Goal: Task Accomplishment & Management: Manage account settings

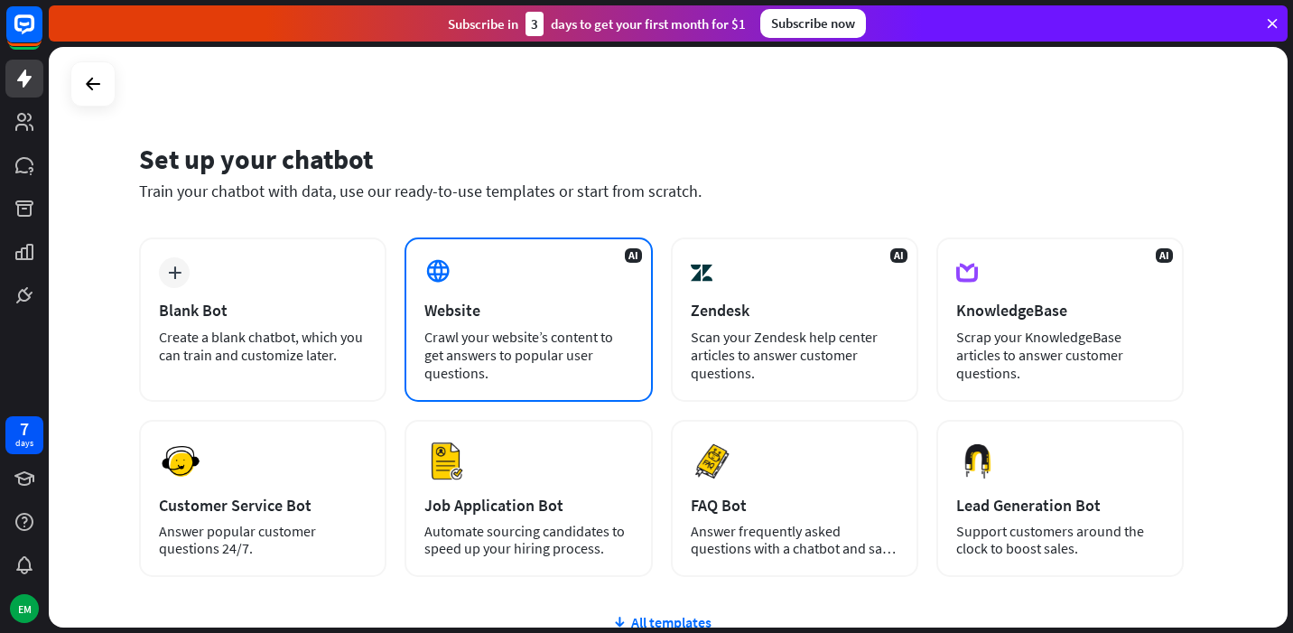
click at [545, 337] on div "Crawl your website’s content to get answers to popular user questions." at bounding box center [528, 355] width 208 height 54
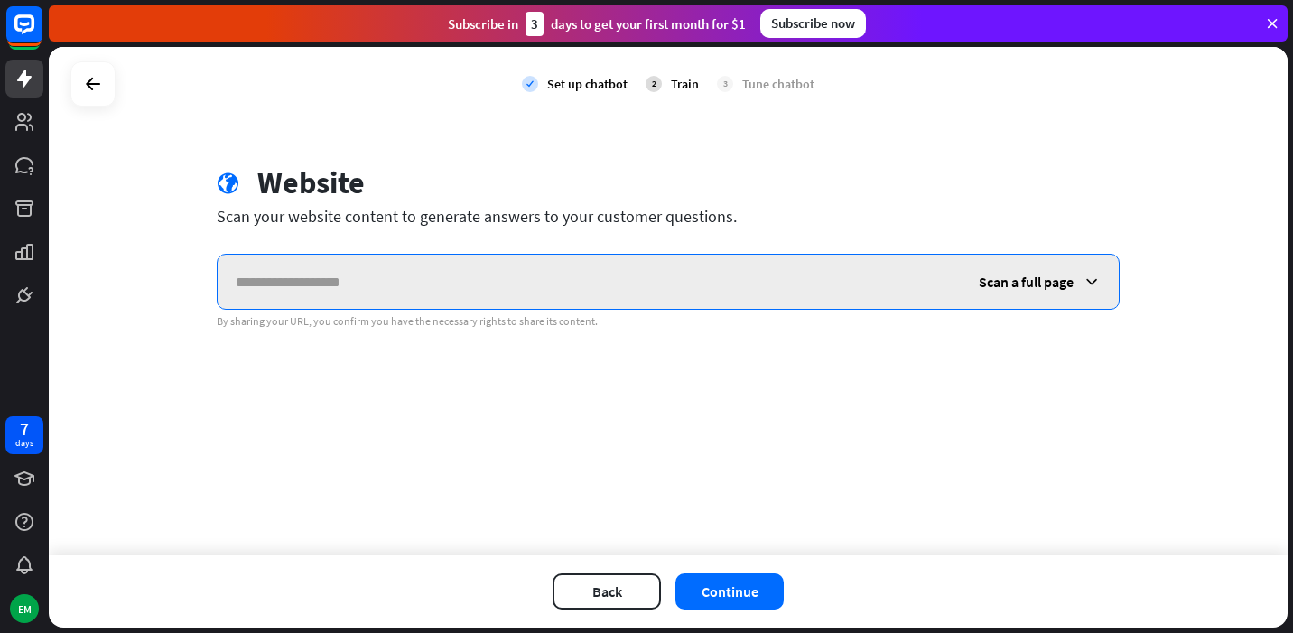
paste input "**********"
type input "**********"
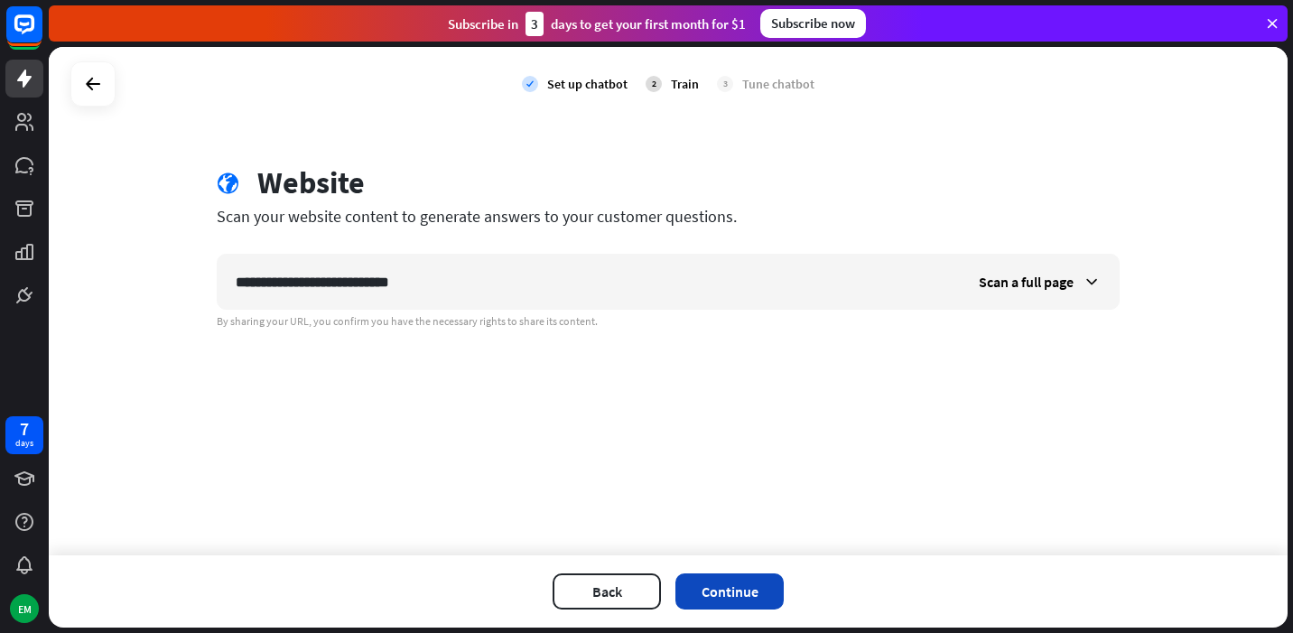
click at [724, 600] on button "Continue" at bounding box center [729, 591] width 108 height 36
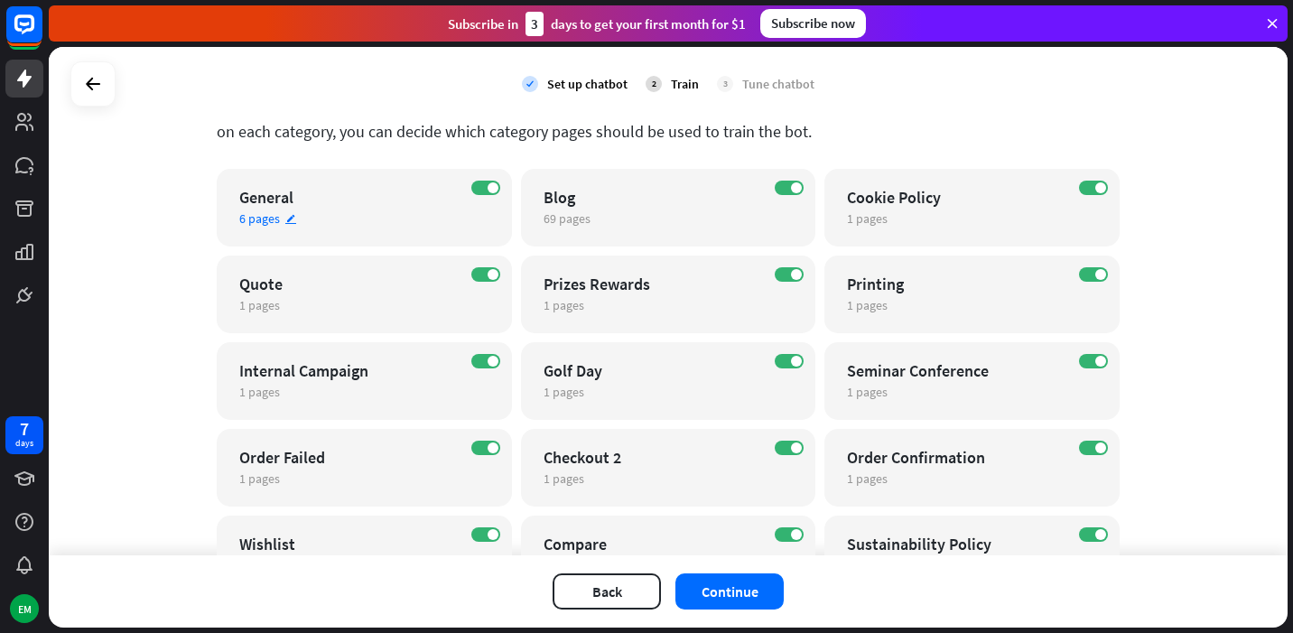
scroll to position [119, 0]
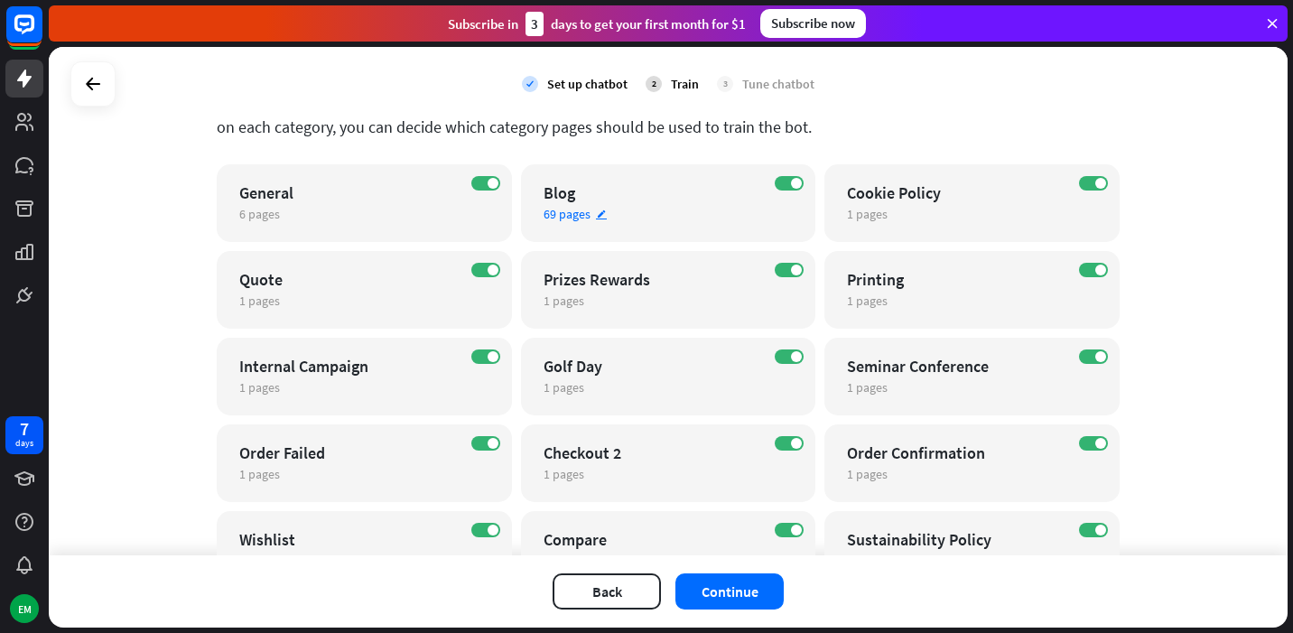
click at [645, 200] on div "Blog" at bounding box center [653, 192] width 219 height 21
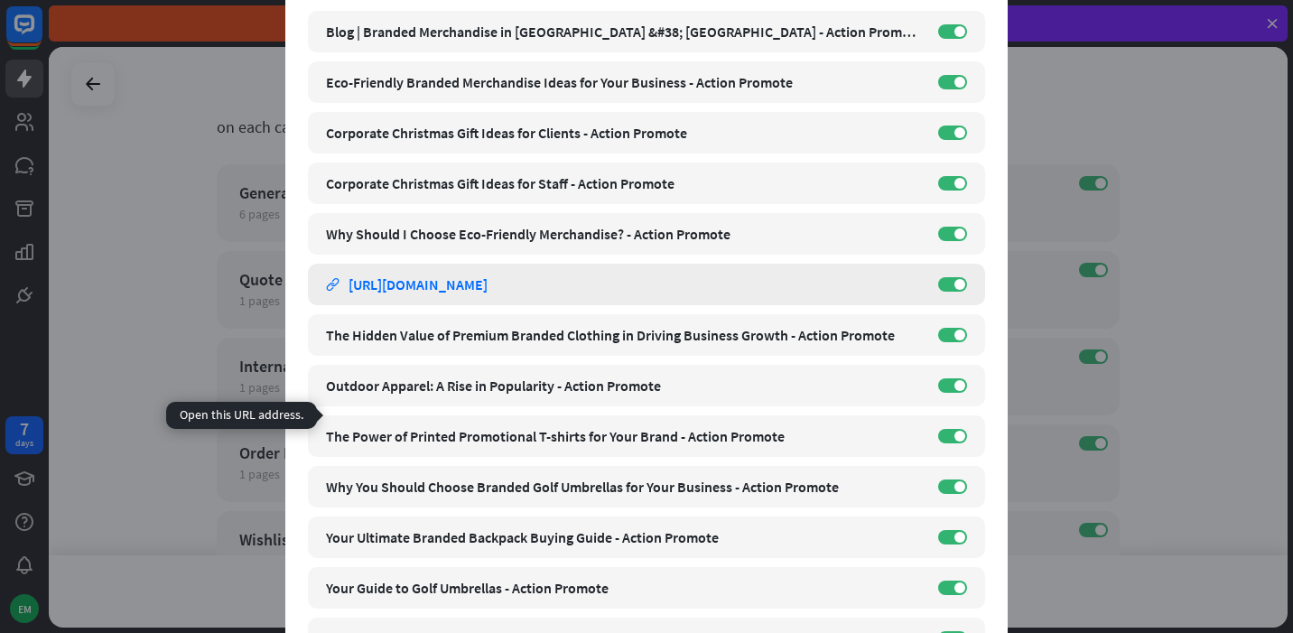
scroll to position [0, 0]
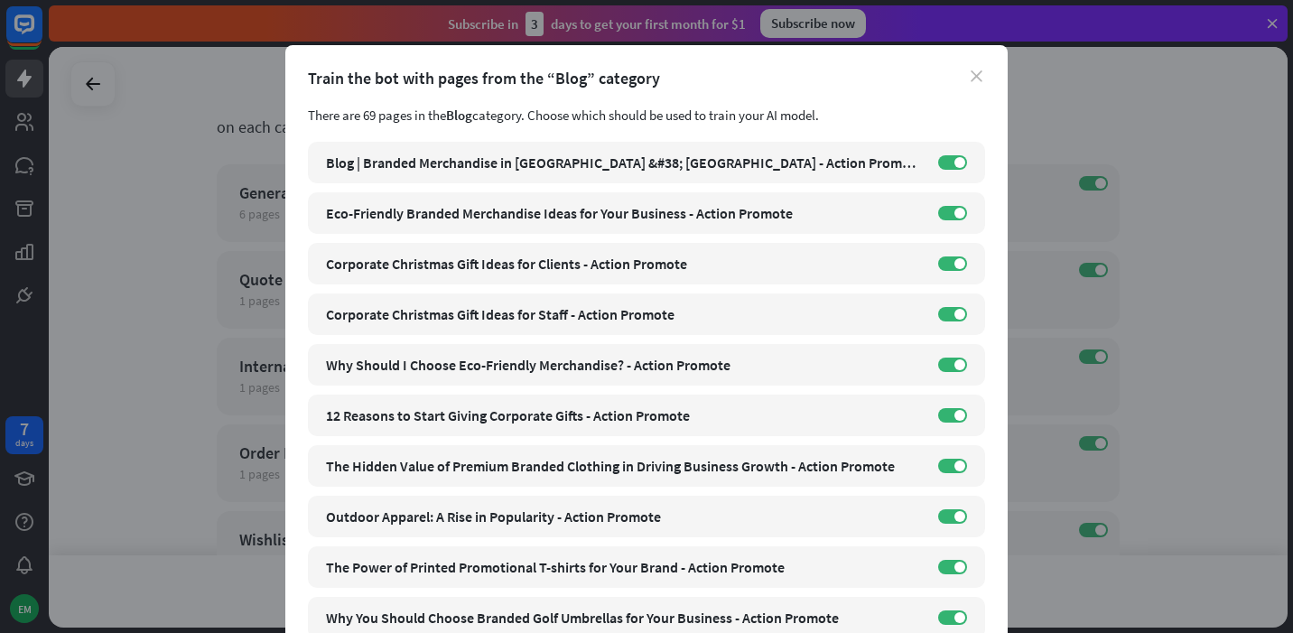
click at [980, 73] on icon "close" at bounding box center [977, 76] width 12 height 12
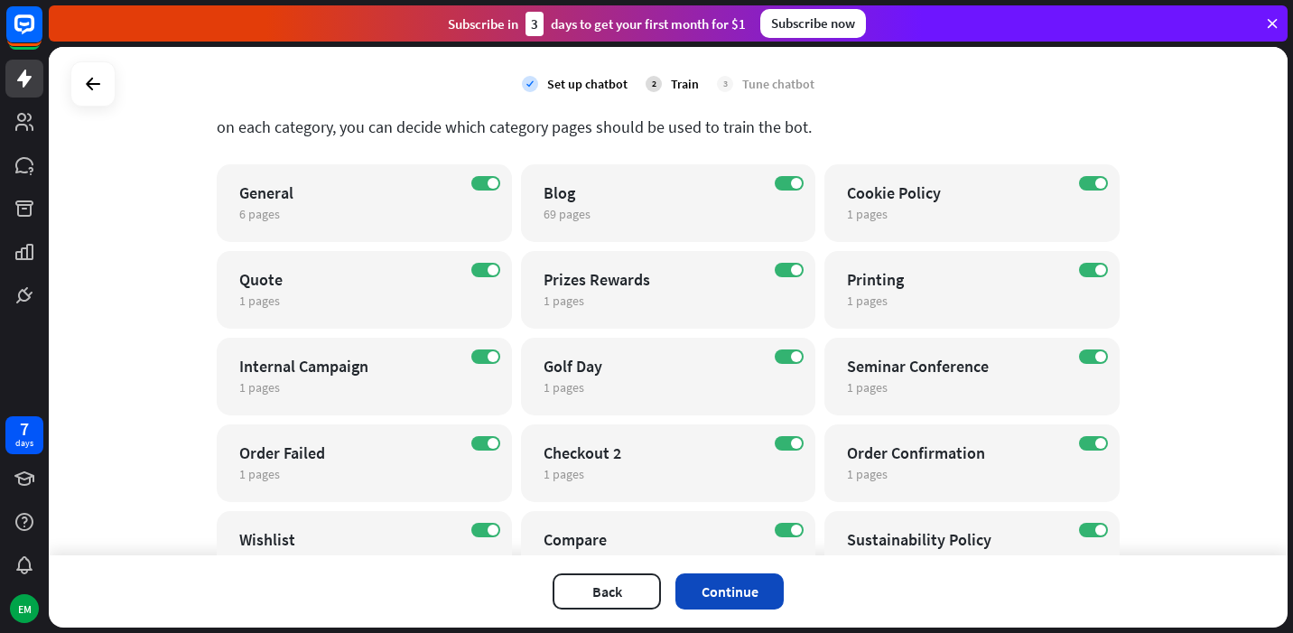
click at [760, 604] on button "Continue" at bounding box center [729, 591] width 108 height 36
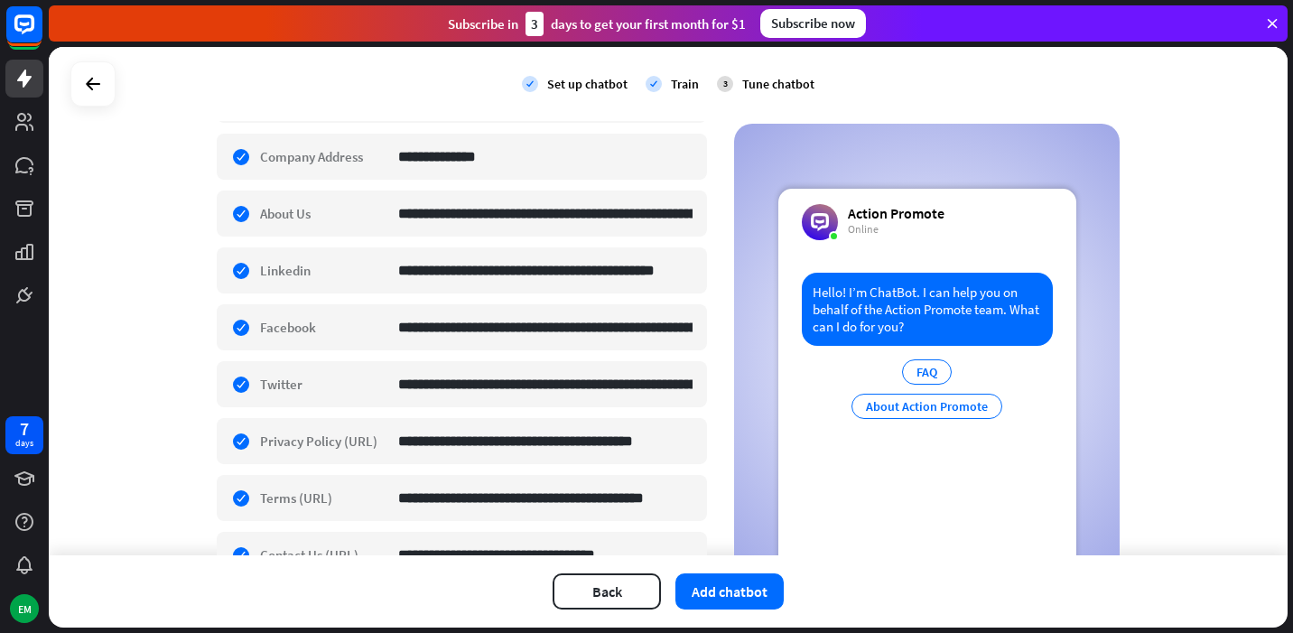
scroll to position [395, 0]
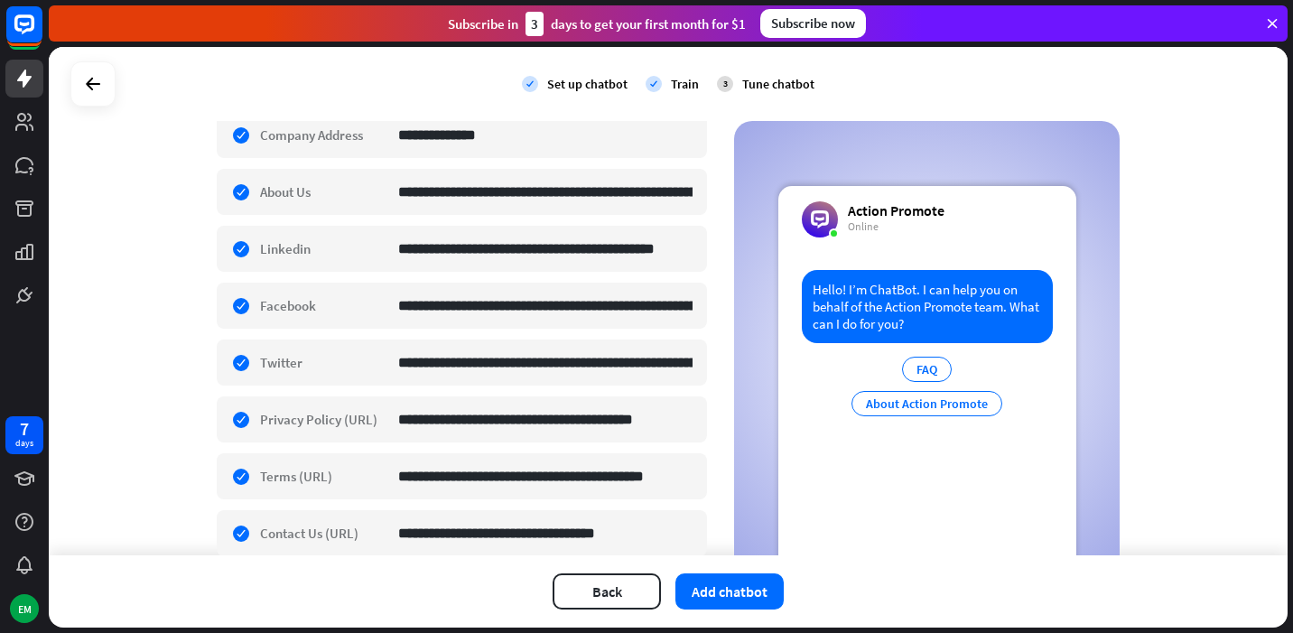
click at [899, 401] on div "About Action Promote" at bounding box center [926, 403] width 151 height 25
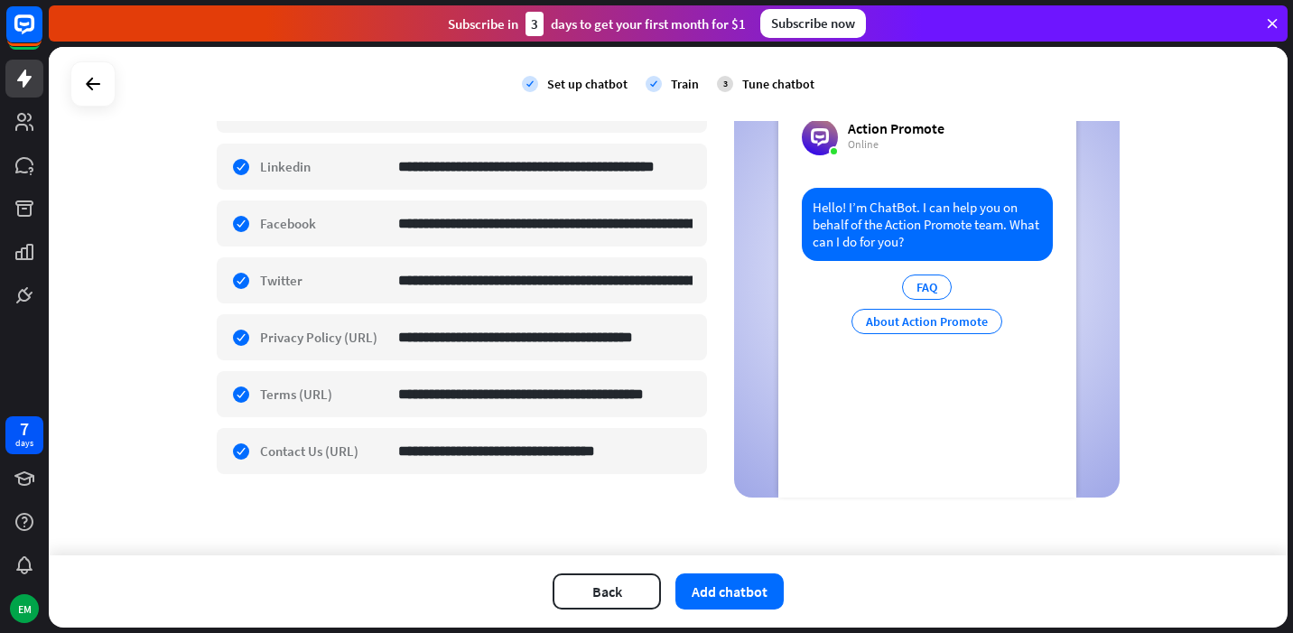
scroll to position [0, 0]
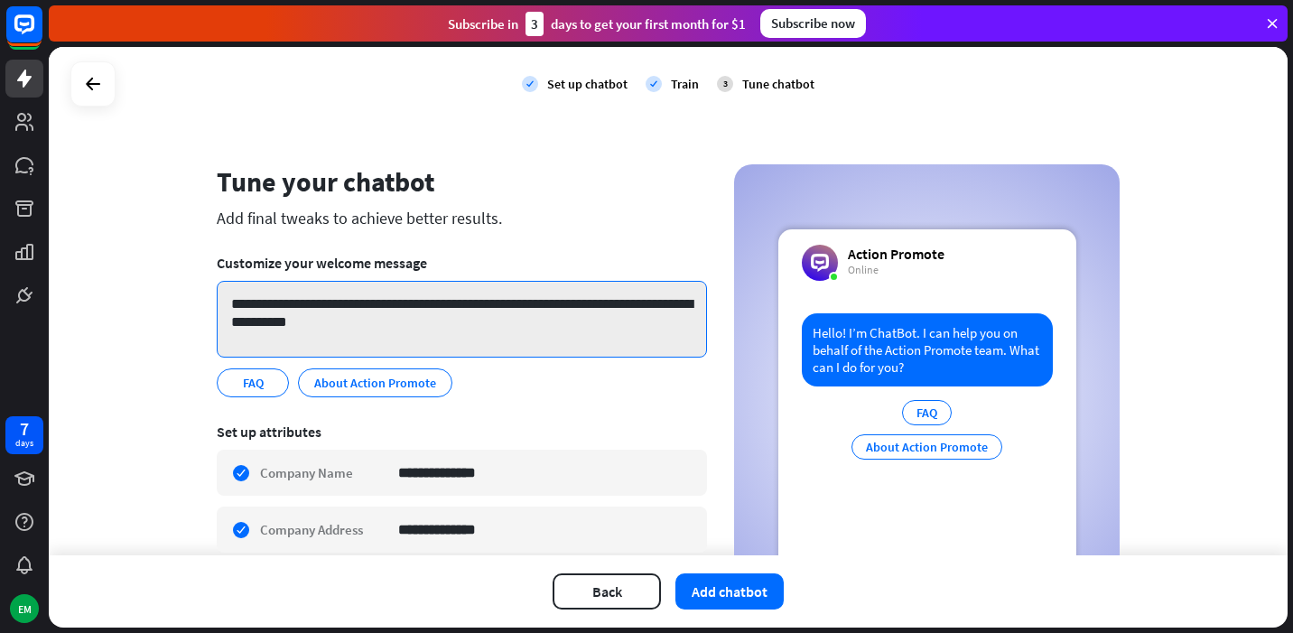
click at [360, 306] on textarea "**********" at bounding box center [462, 319] width 490 height 77
click at [298, 306] on textarea "**********" at bounding box center [462, 319] width 490 height 77
click at [321, 306] on textarea "**********" at bounding box center [462, 319] width 490 height 77
click at [407, 312] on textarea "**********" at bounding box center [462, 319] width 490 height 77
drag, startPoint x: 367, startPoint y: 307, endPoint x: 414, endPoint y: 308, distance: 47.0
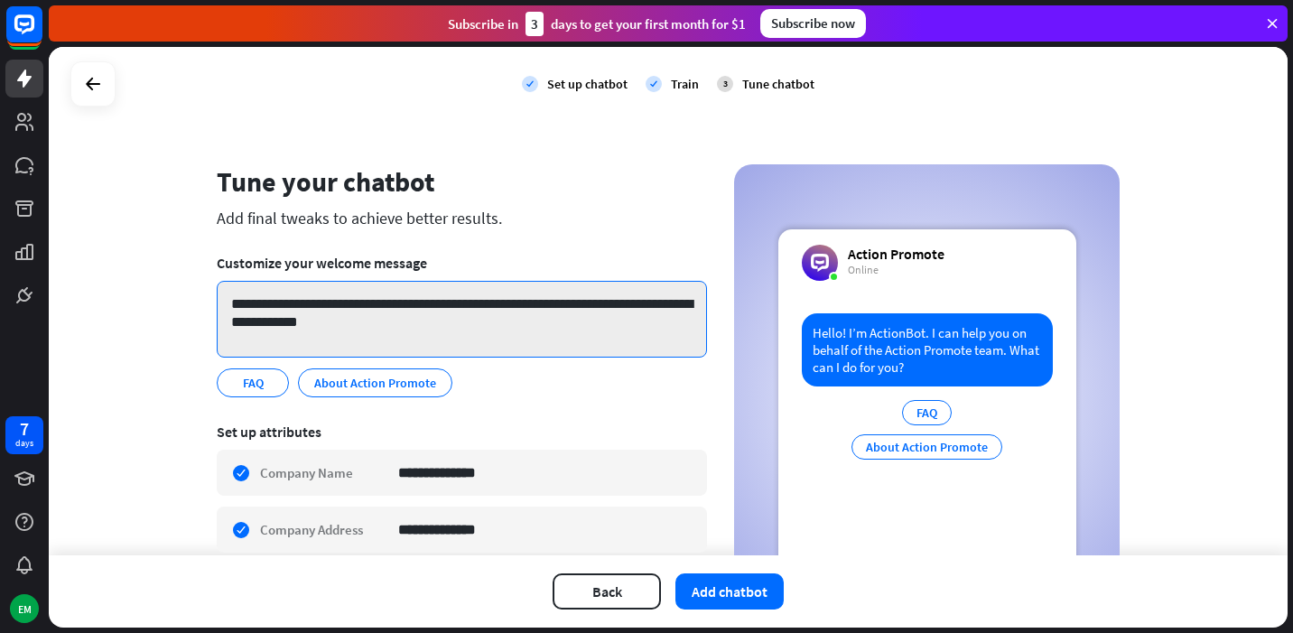
click at [414, 308] on textarea "**********" at bounding box center [462, 319] width 490 height 77
drag, startPoint x: 404, startPoint y: 326, endPoint x: 261, endPoint y: 329, distance: 143.6
click at [261, 329] on textarea "**********" at bounding box center [462, 319] width 490 height 77
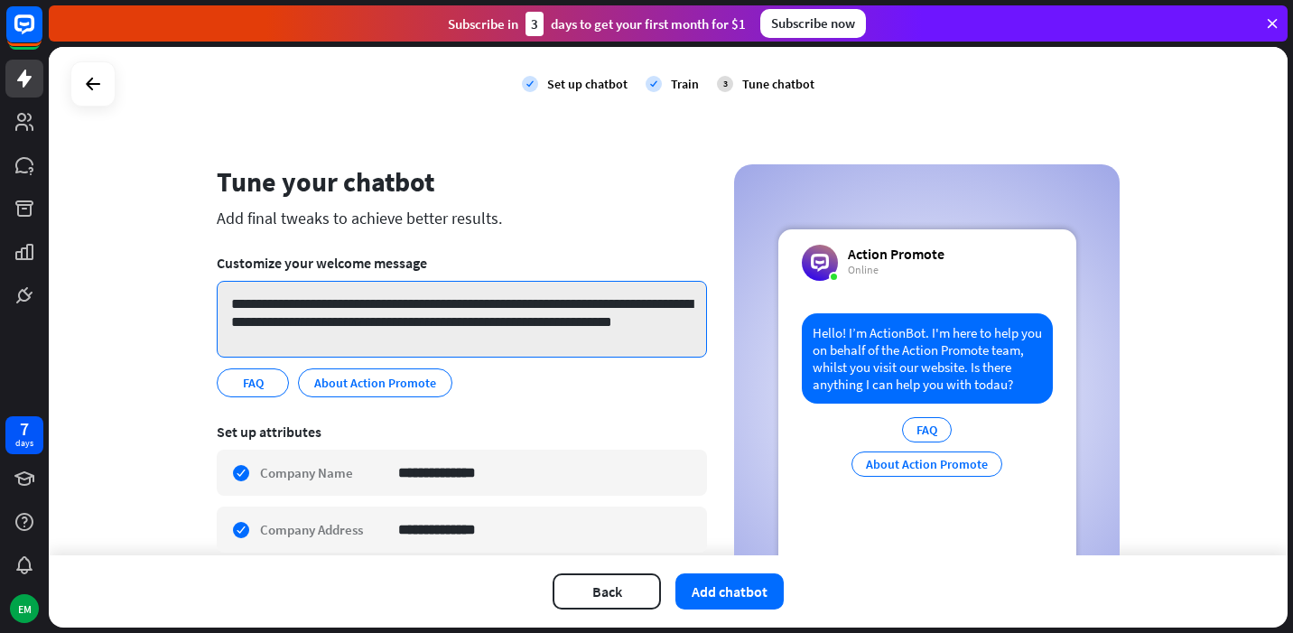
click at [437, 323] on textarea "**********" at bounding box center [462, 319] width 490 height 77
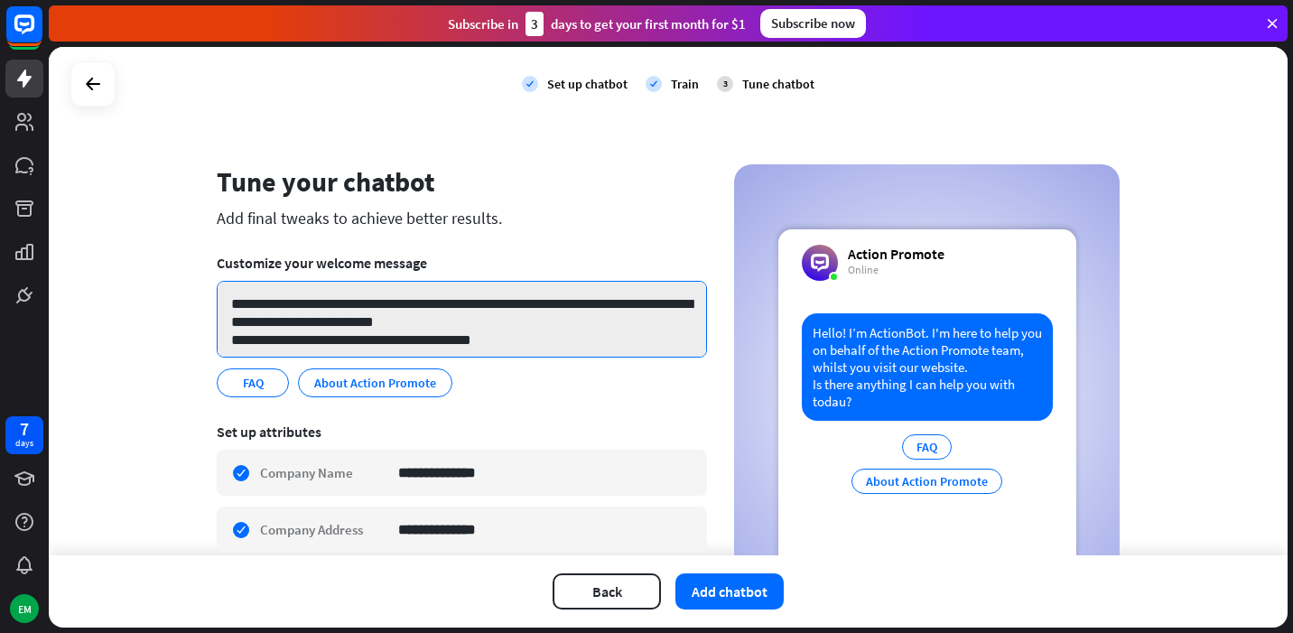
click at [485, 342] on textarea "**********" at bounding box center [462, 319] width 490 height 77
click at [467, 323] on textarea "**********" at bounding box center [462, 319] width 490 height 77
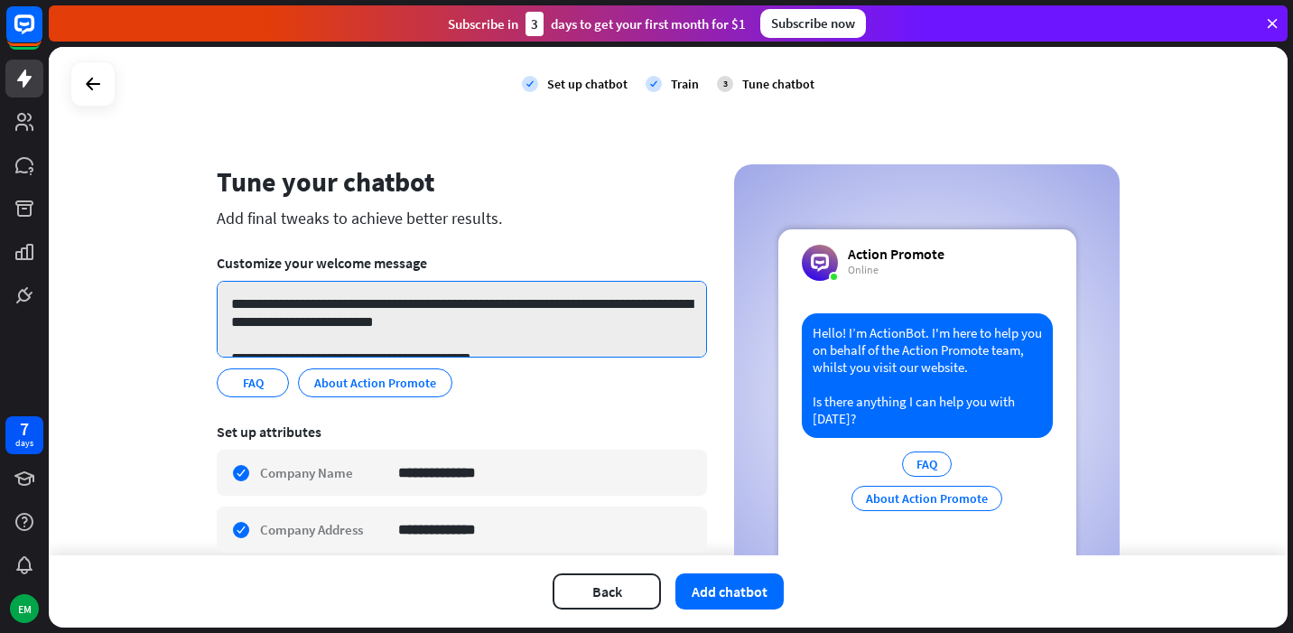
click at [359, 305] on textarea "**********" at bounding box center [462, 319] width 490 height 77
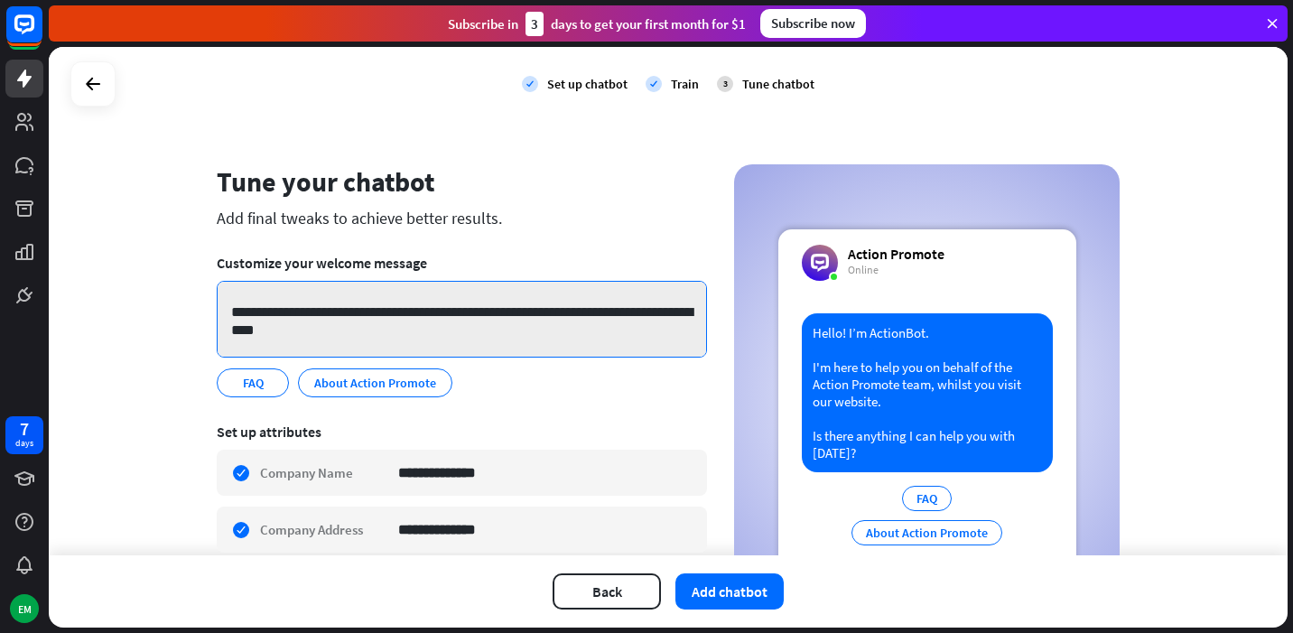
scroll to position [35, 0]
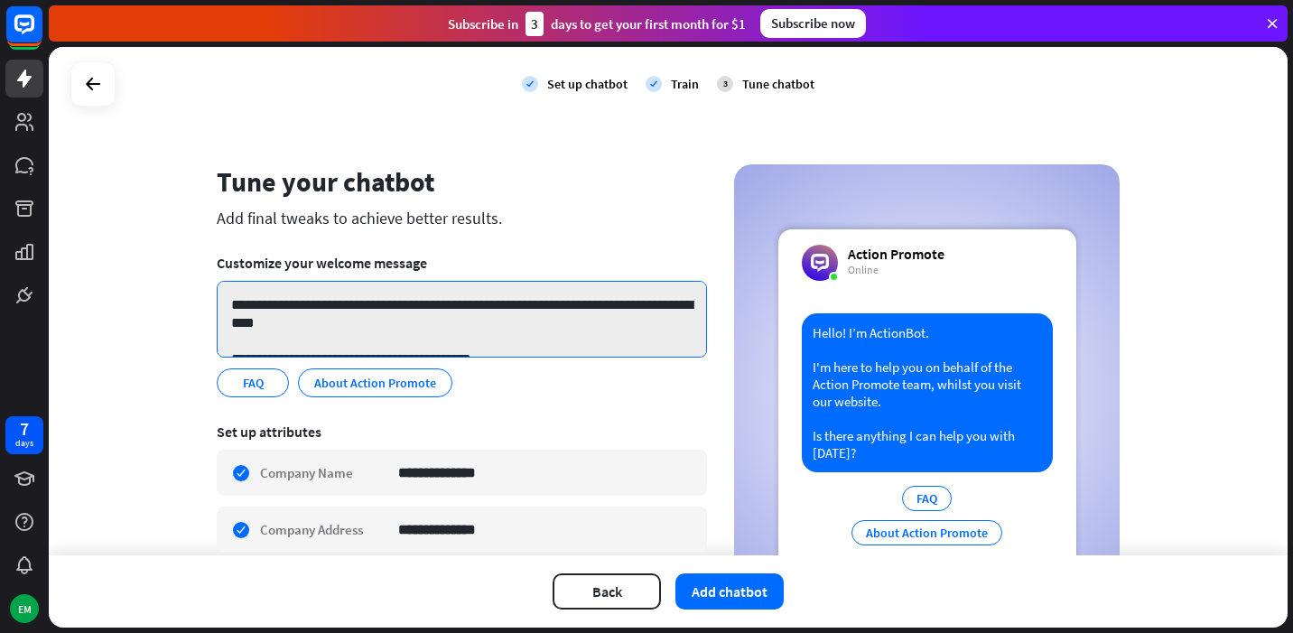
drag, startPoint x: 652, startPoint y: 308, endPoint x: 674, endPoint y: 305, distance: 21.8
click at [674, 305] on textarea "**********" at bounding box center [462, 319] width 490 height 77
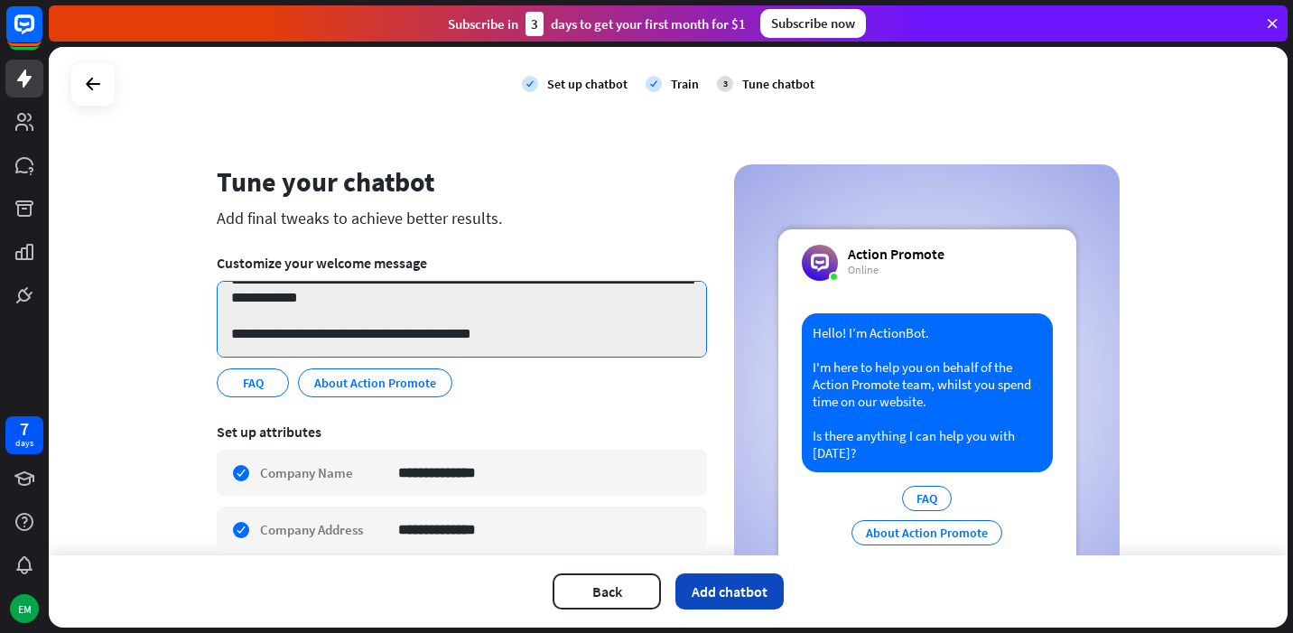
type textarea "**********"
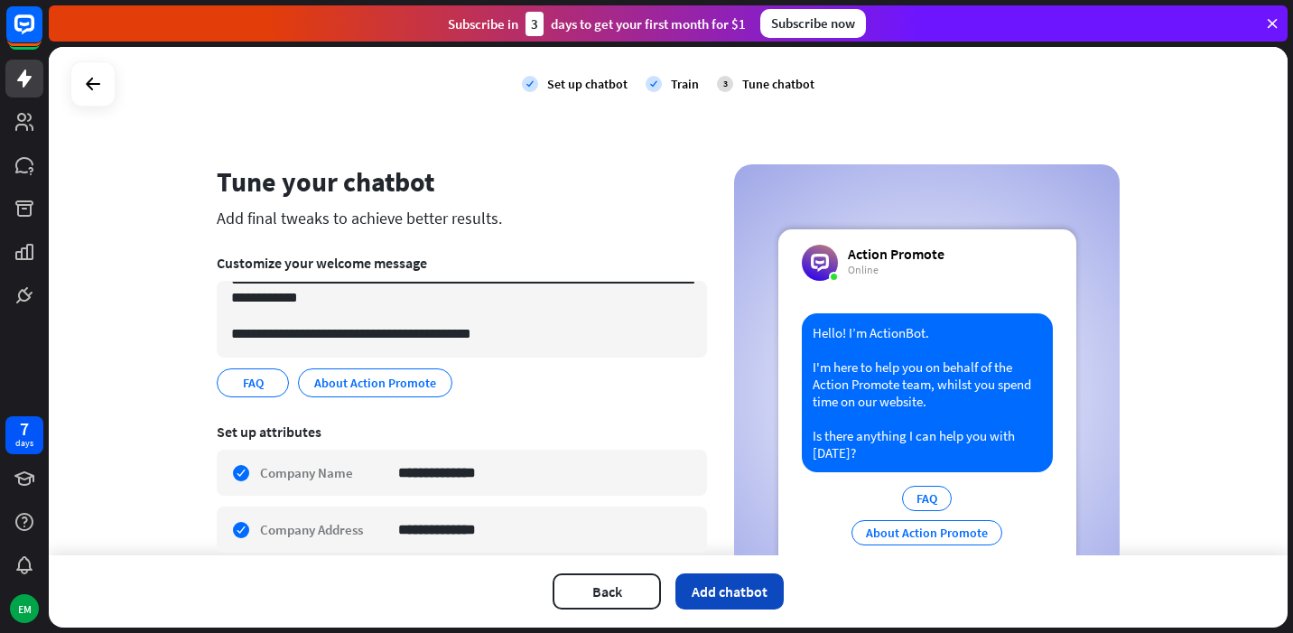
click at [731, 603] on button "Add chatbot" at bounding box center [729, 591] width 108 height 36
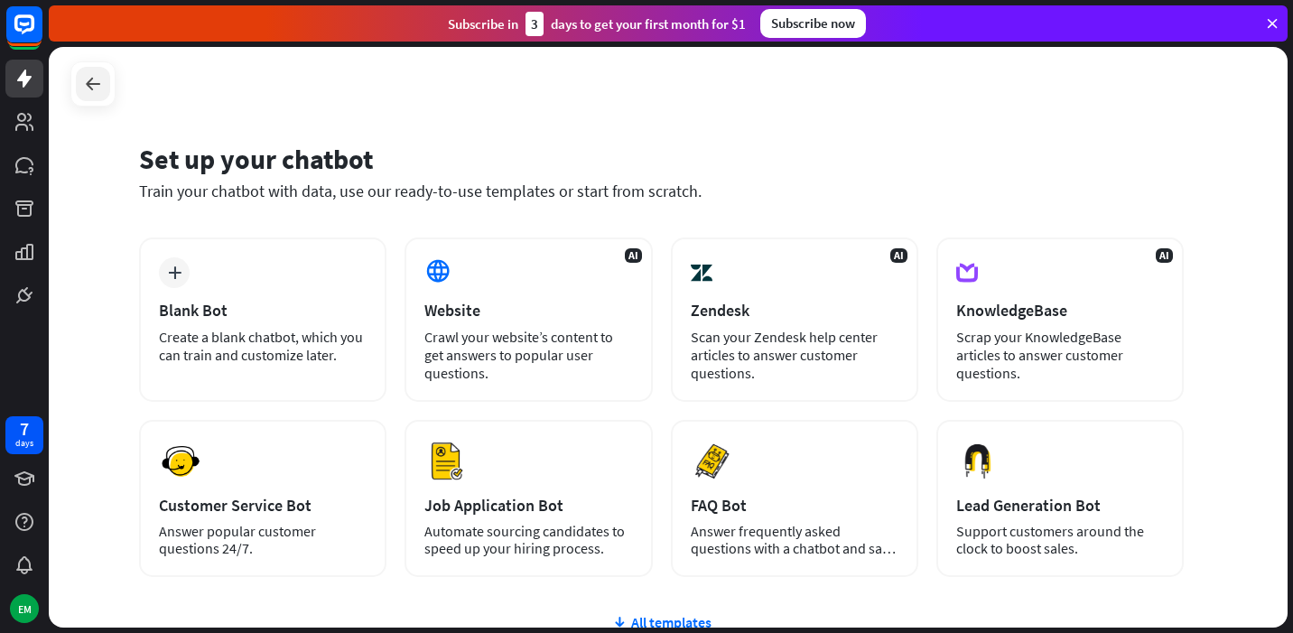
click at [95, 96] on div at bounding box center [93, 84] width 34 height 34
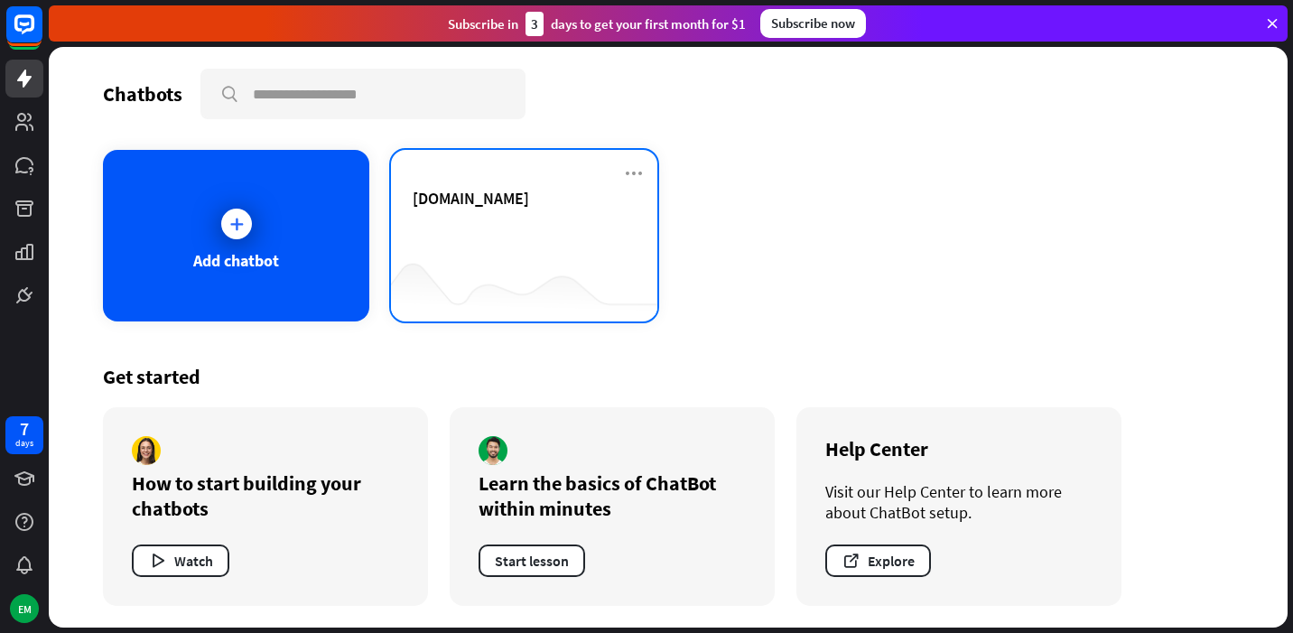
click at [492, 278] on div at bounding box center [524, 286] width 266 height 70
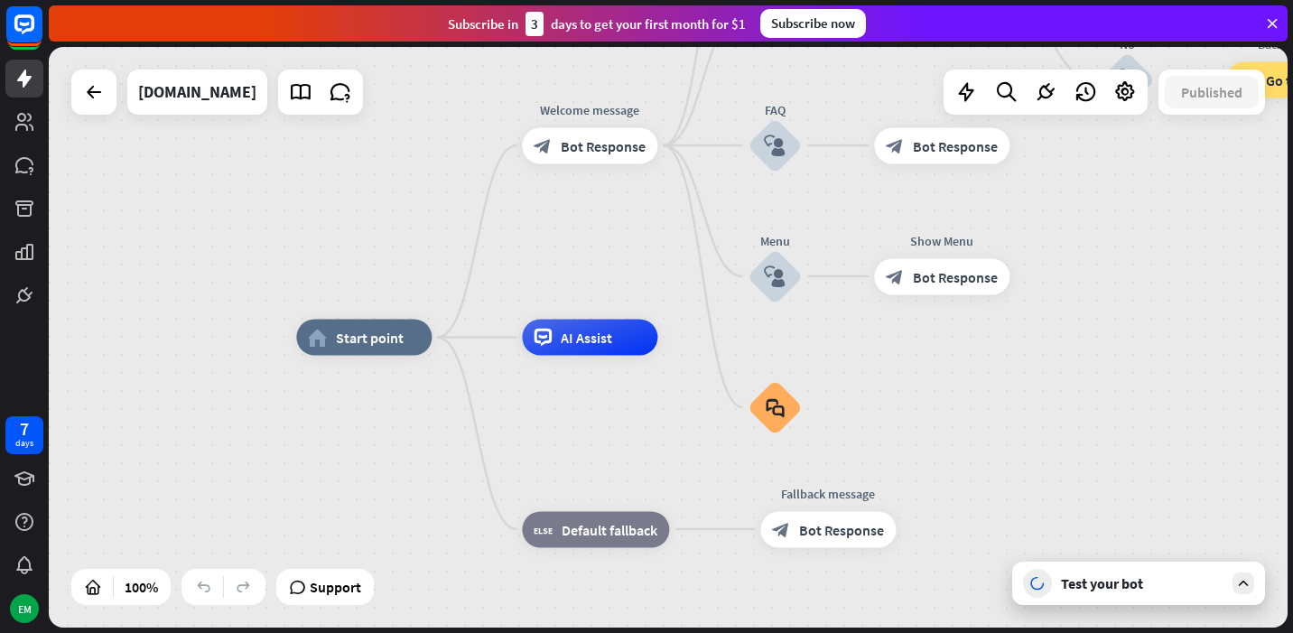
click at [1099, 583] on div "Test your bot" at bounding box center [1142, 583] width 163 height 18
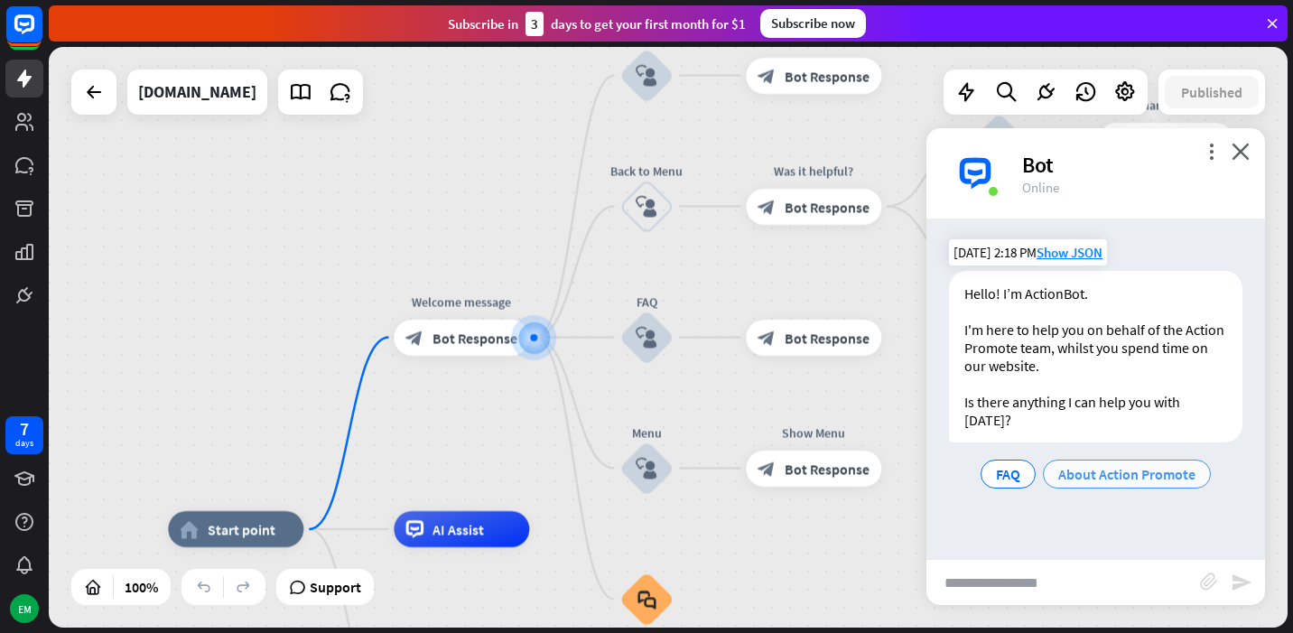
click at [1101, 465] on span "About Action Promote" at bounding box center [1126, 474] width 137 height 18
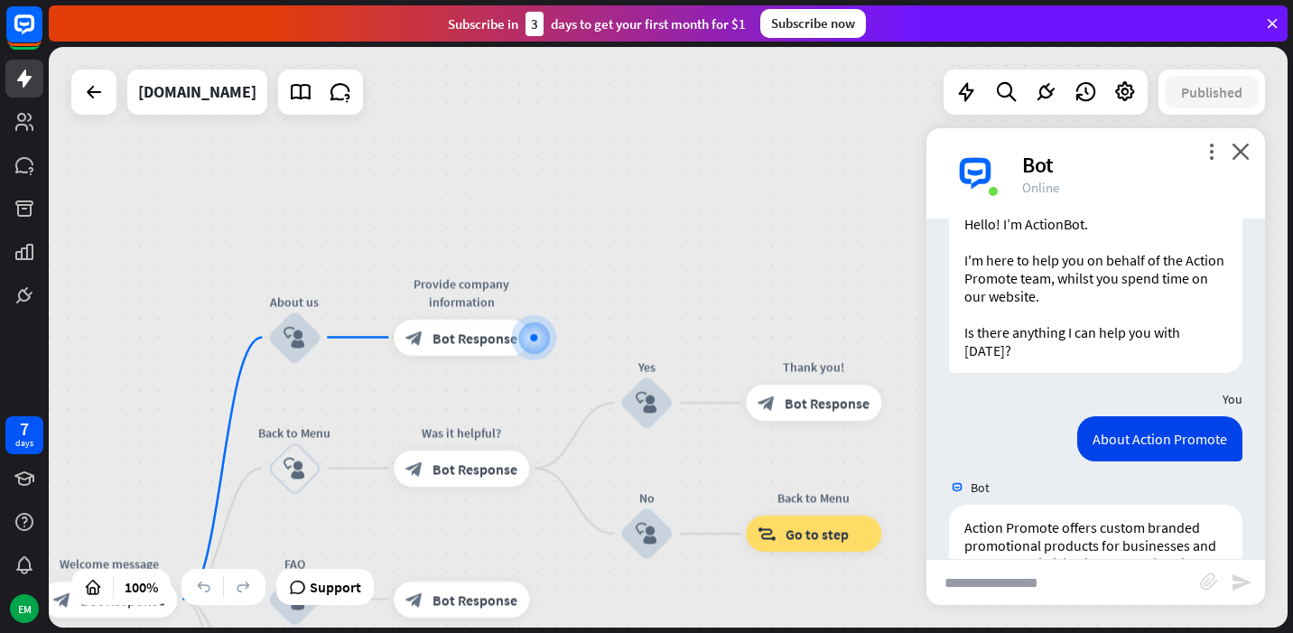
scroll to position [191, 0]
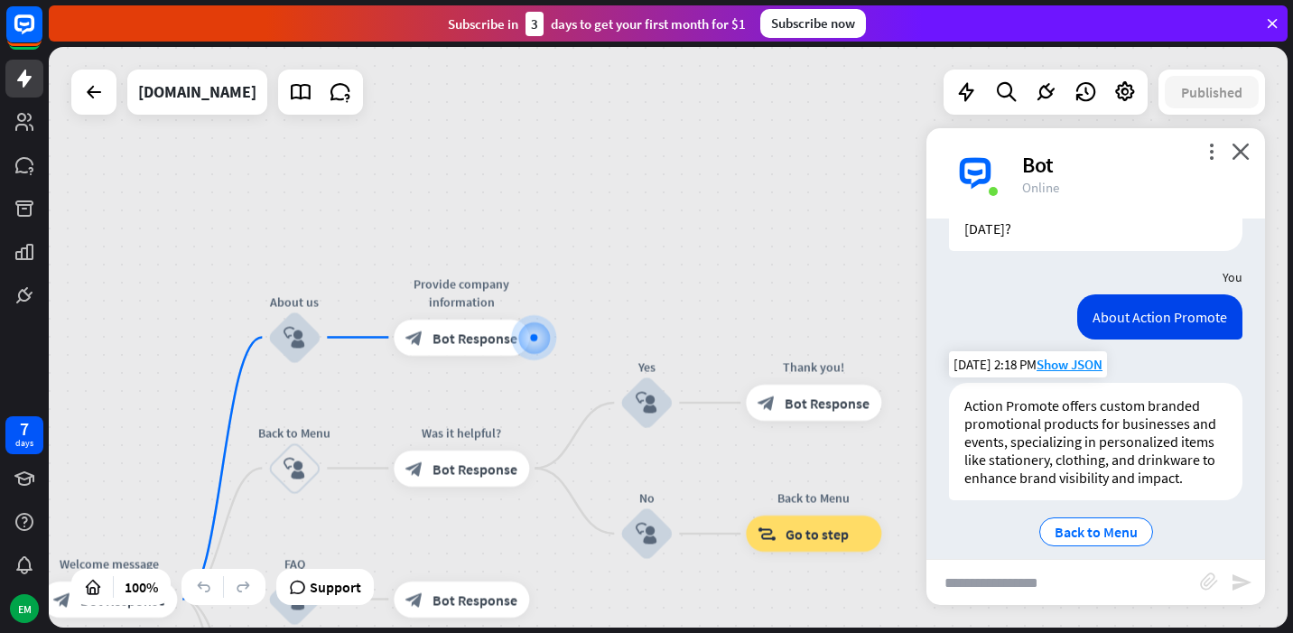
click at [1049, 421] on div "Action Promote offers custom branded promotional products for businesses and ev…" at bounding box center [1095, 441] width 293 height 117
click at [1062, 356] on span "Show JSON" at bounding box center [1070, 364] width 66 height 17
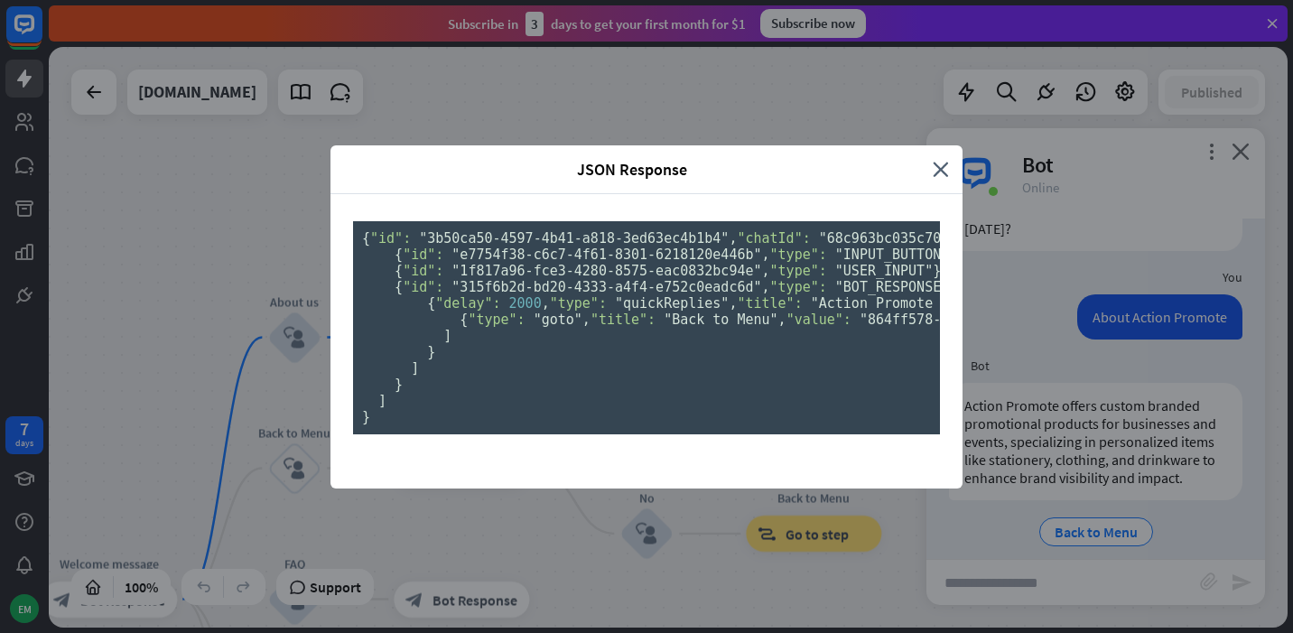
scroll to position [0, 0]
click at [940, 159] on icon "close" at bounding box center [941, 169] width 16 height 21
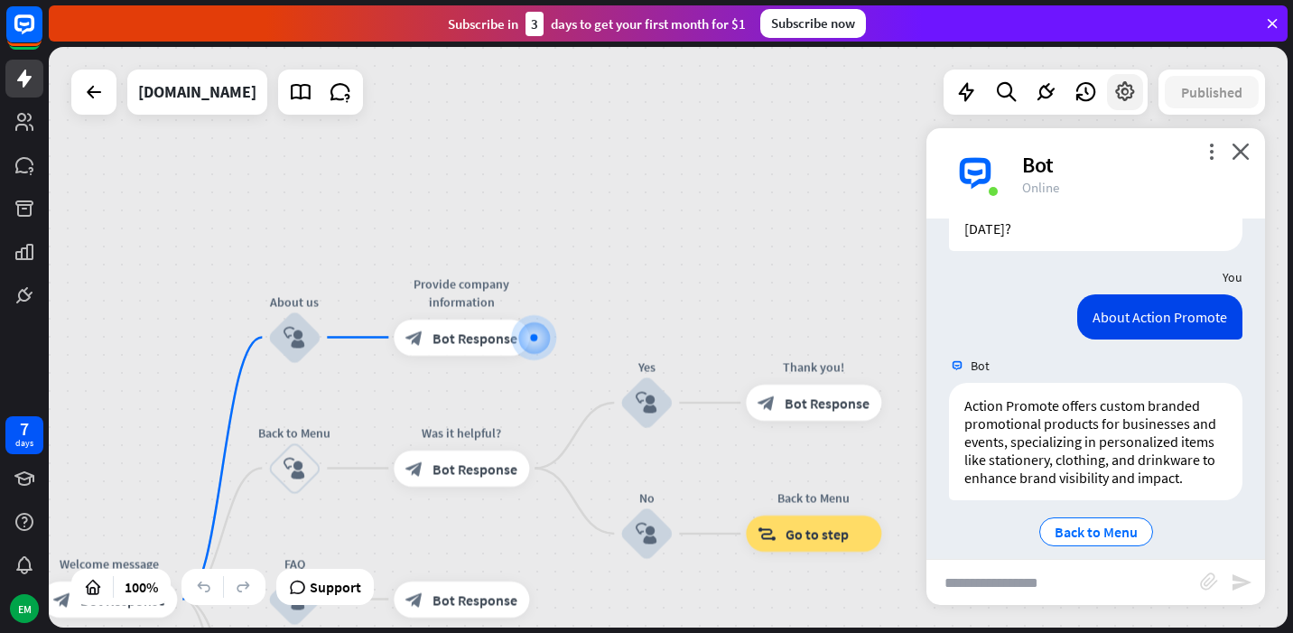
click at [1118, 90] on icon at bounding box center [1124, 91] width 23 height 23
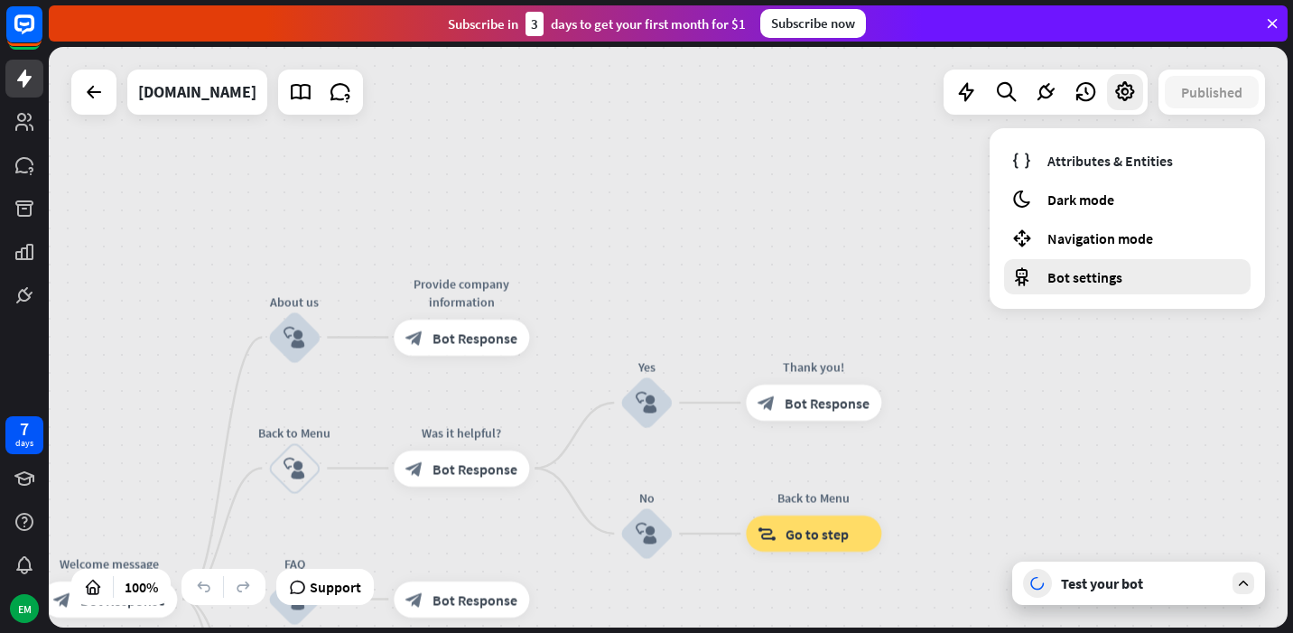
click at [1083, 268] on span "Bot settings" at bounding box center [1084, 277] width 75 height 18
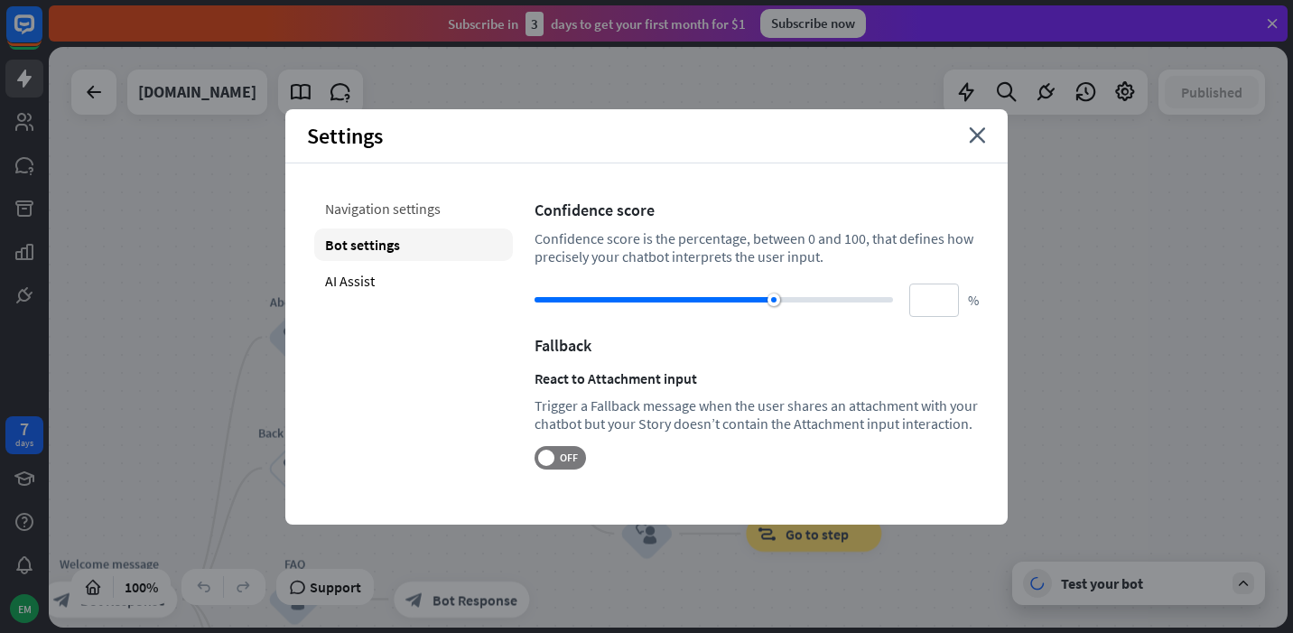
click at [423, 205] on div "Navigation settings" at bounding box center [413, 208] width 199 height 33
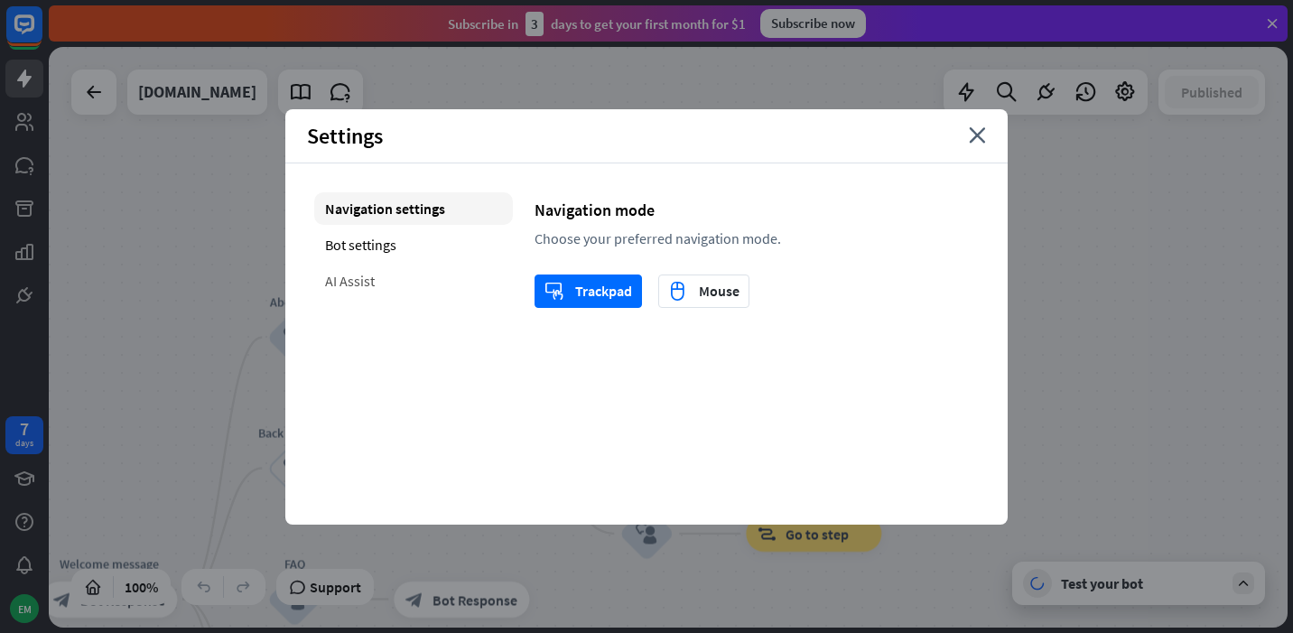
click at [387, 268] on div "AI Assist" at bounding box center [413, 281] width 199 height 33
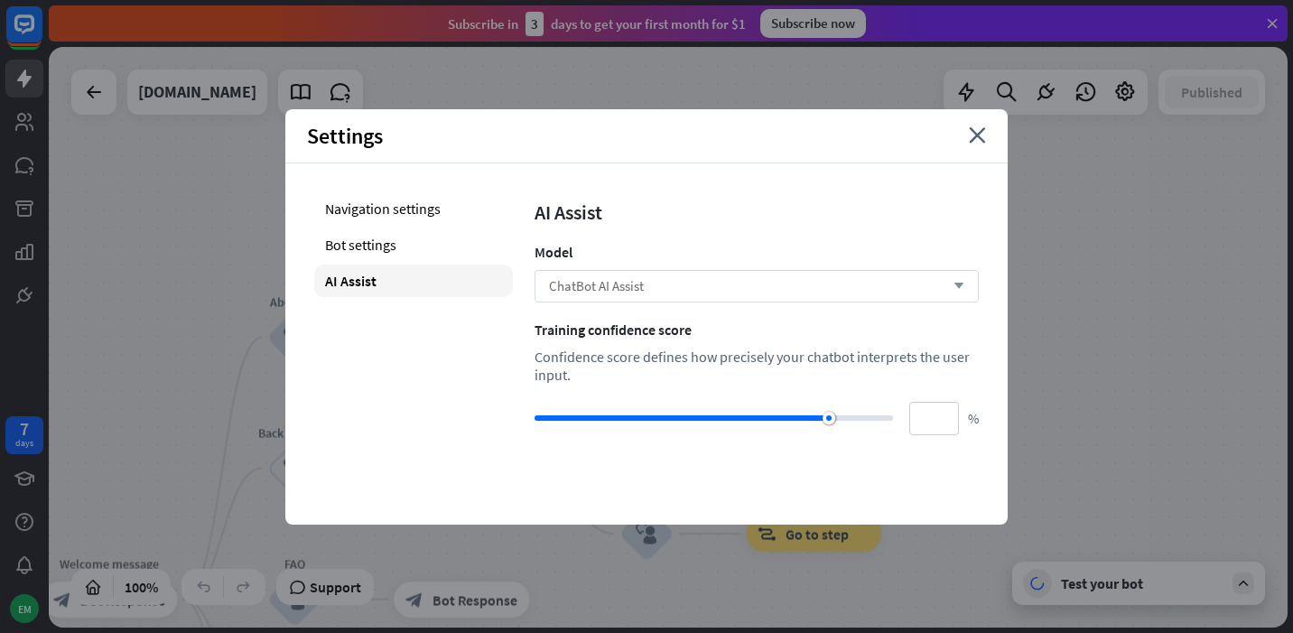
click at [650, 286] on div "ChatBot AI Assist arrow_down" at bounding box center [757, 286] width 444 height 33
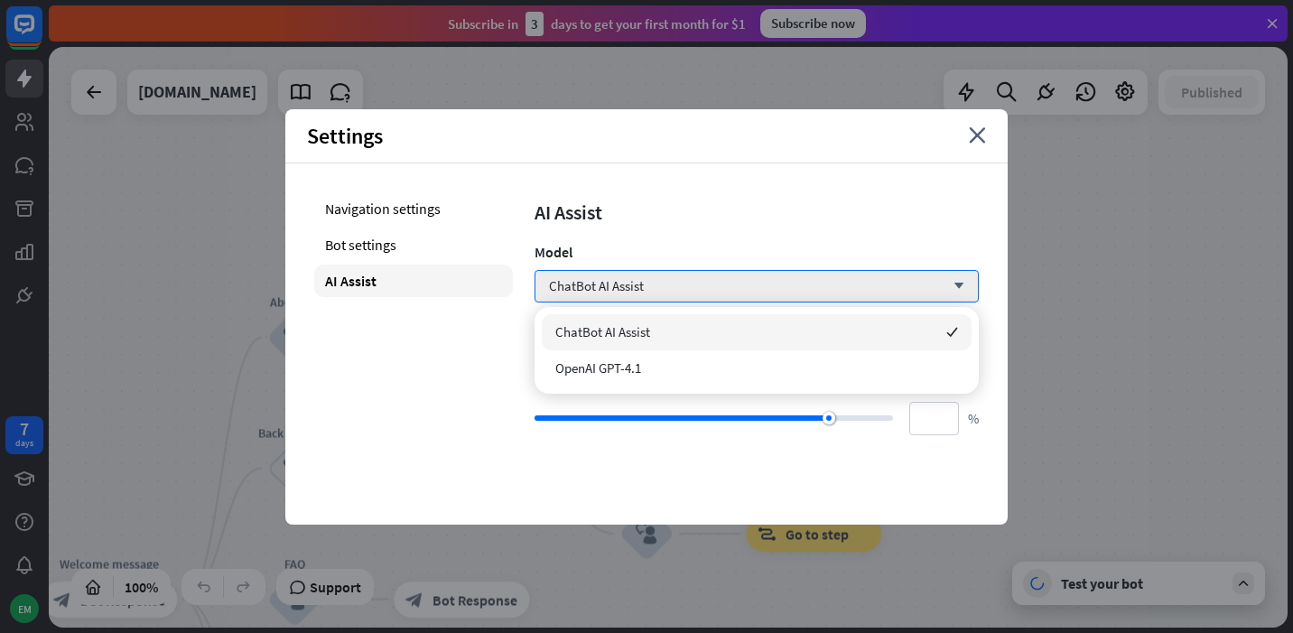
click at [683, 209] on div "AI Assist" at bounding box center [757, 212] width 444 height 25
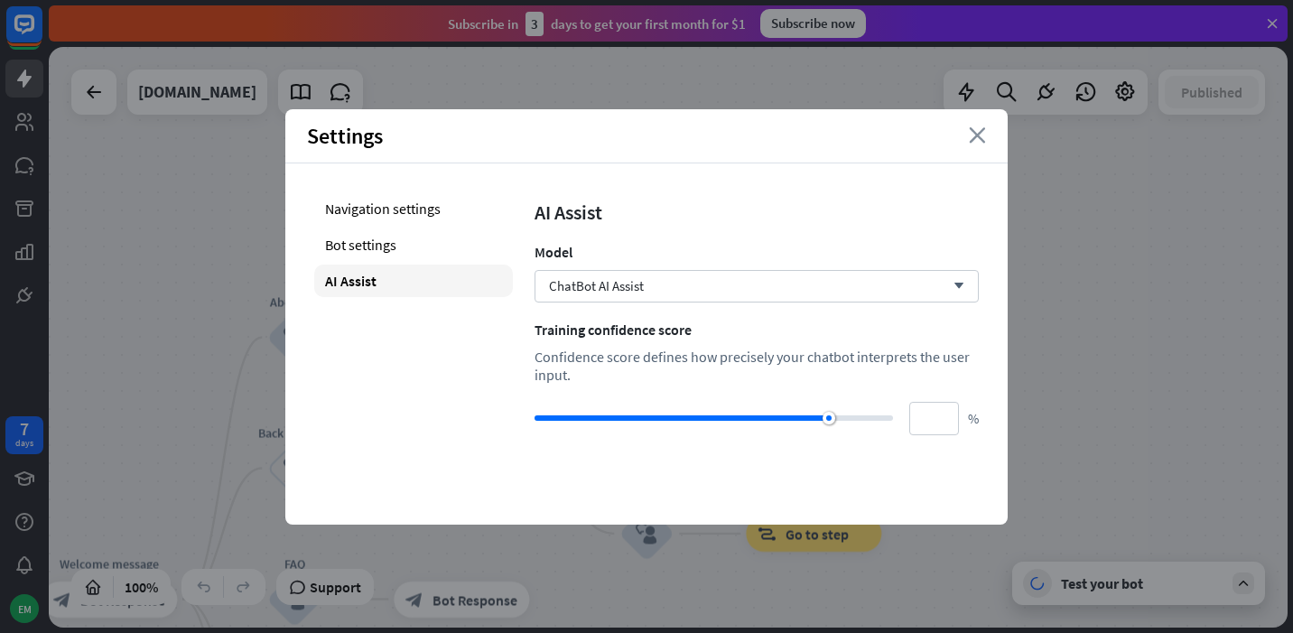
click at [973, 142] on icon "close" at bounding box center [977, 135] width 17 height 16
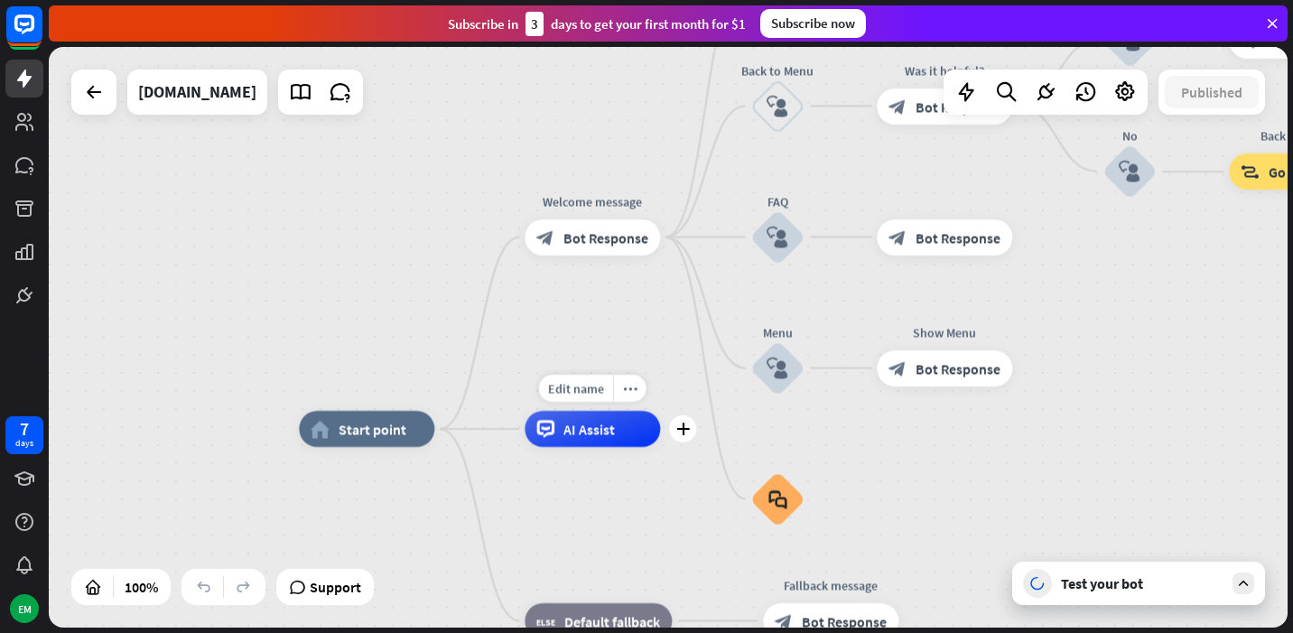
click at [600, 425] on span "AI Assist" at bounding box center [588, 429] width 51 height 18
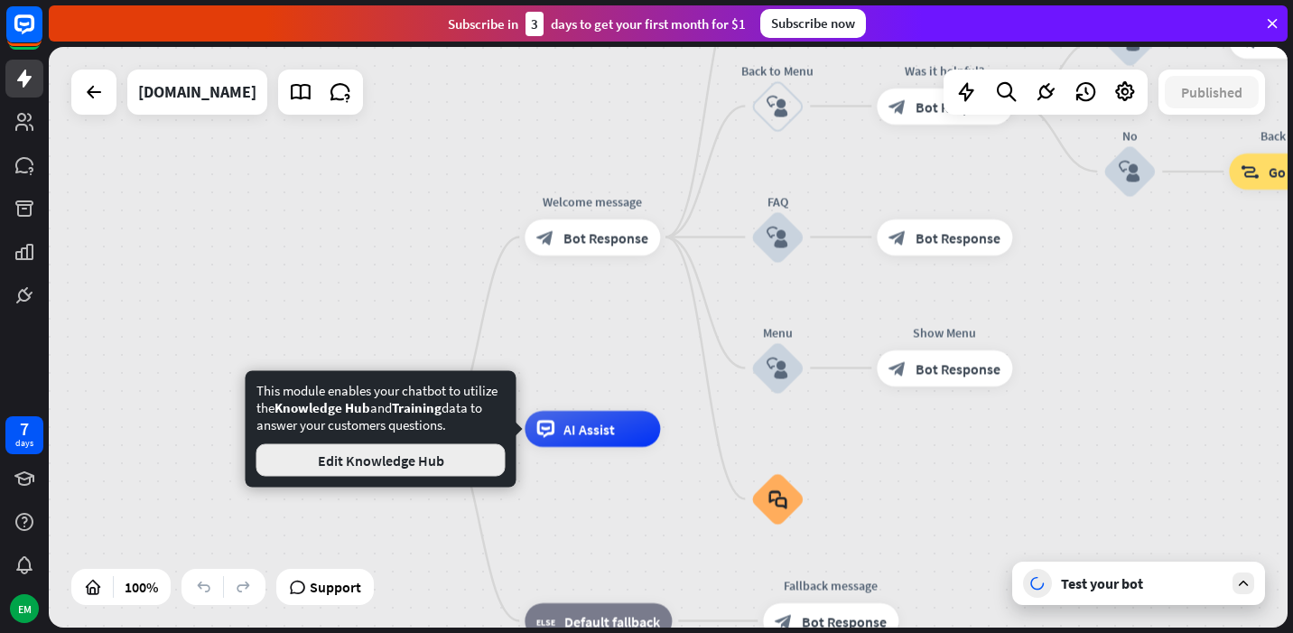
click at [453, 468] on button "Edit Knowledge Hub" at bounding box center [380, 460] width 249 height 33
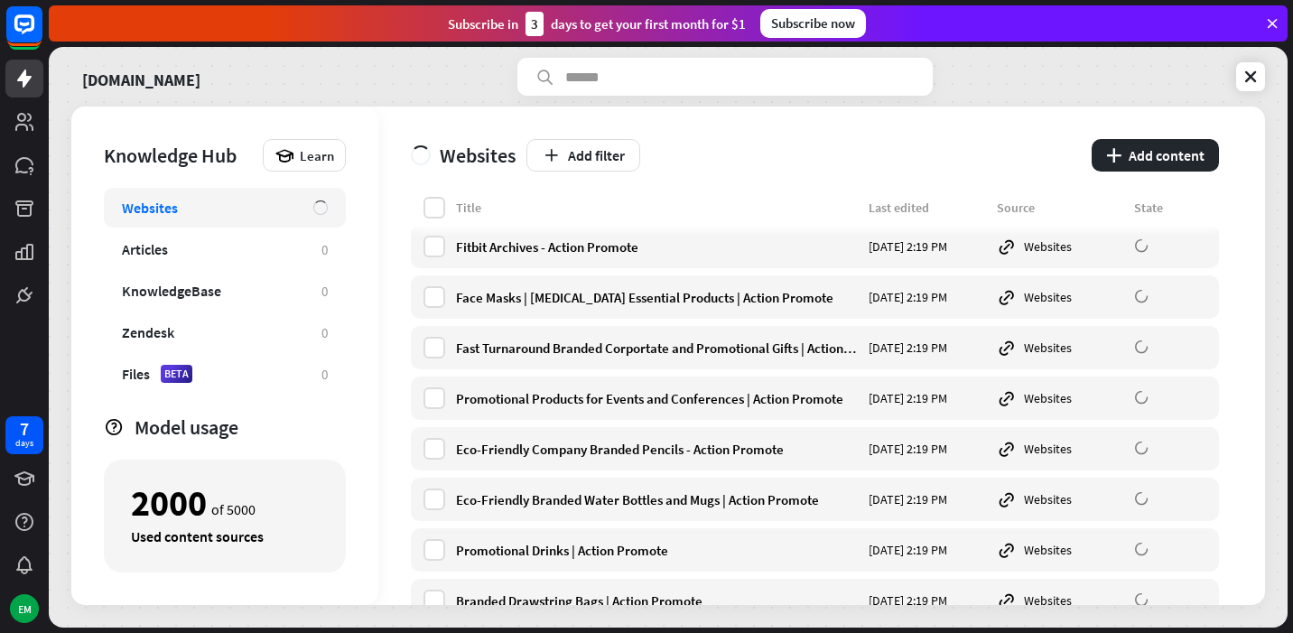
scroll to position [5230, 0]
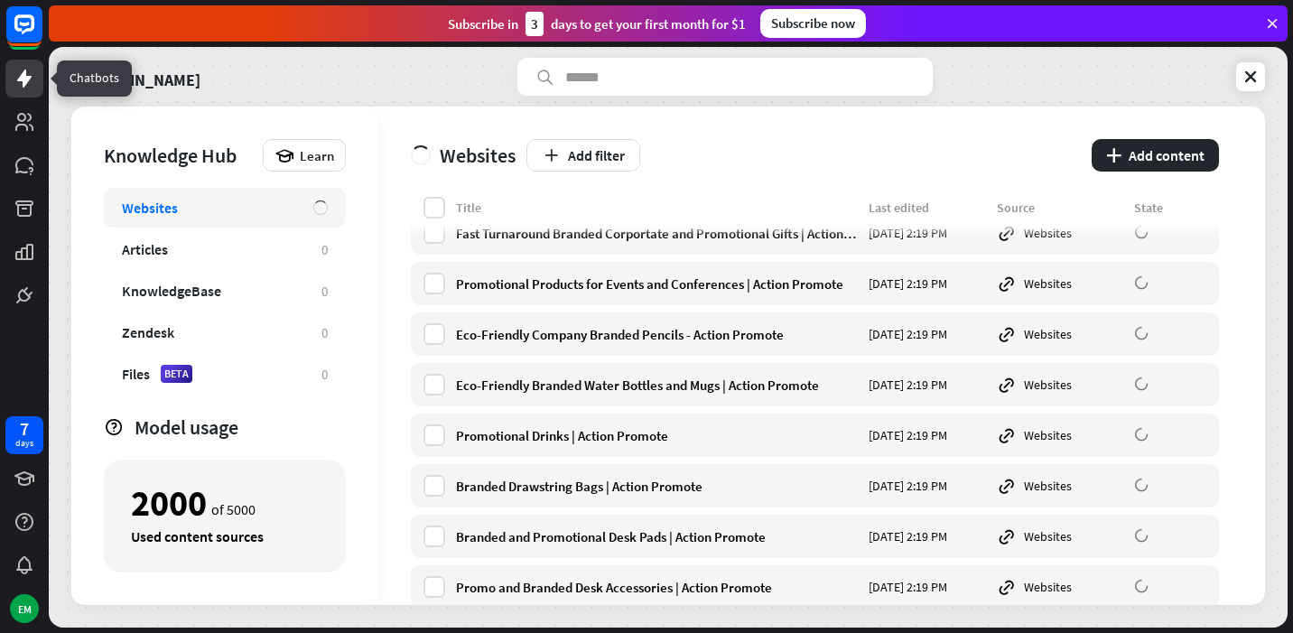
click at [19, 71] on icon at bounding box center [25, 79] width 22 height 22
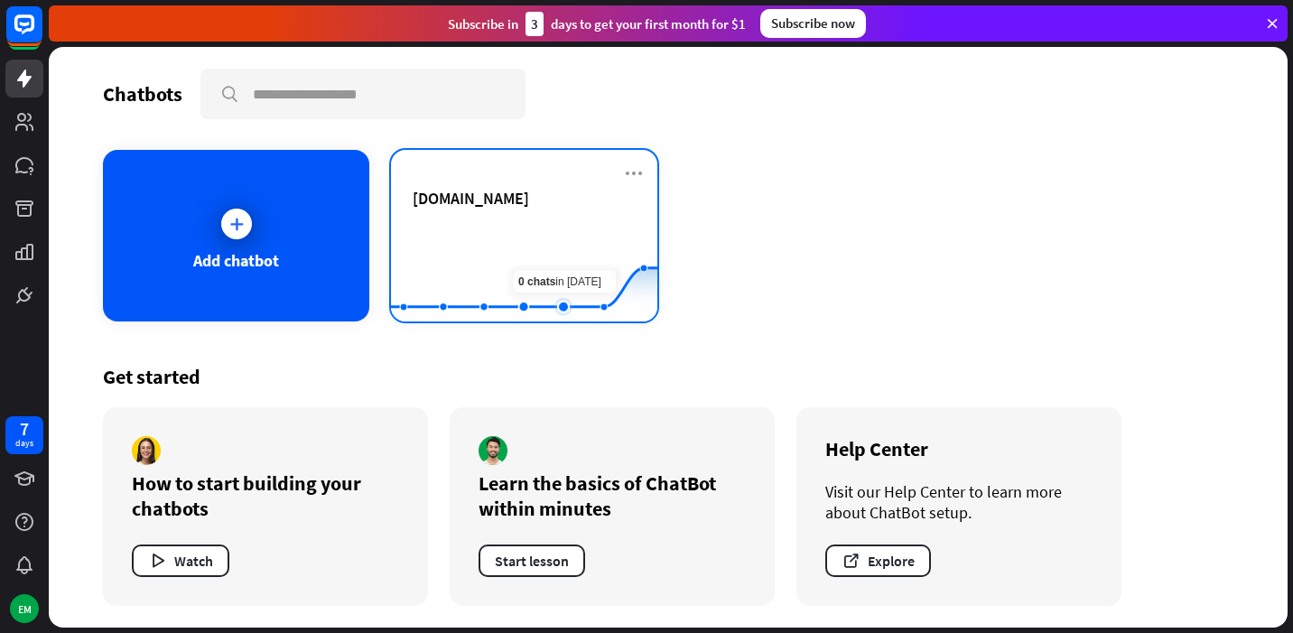
click at [572, 256] on rect at bounding box center [524, 276] width 266 height 113
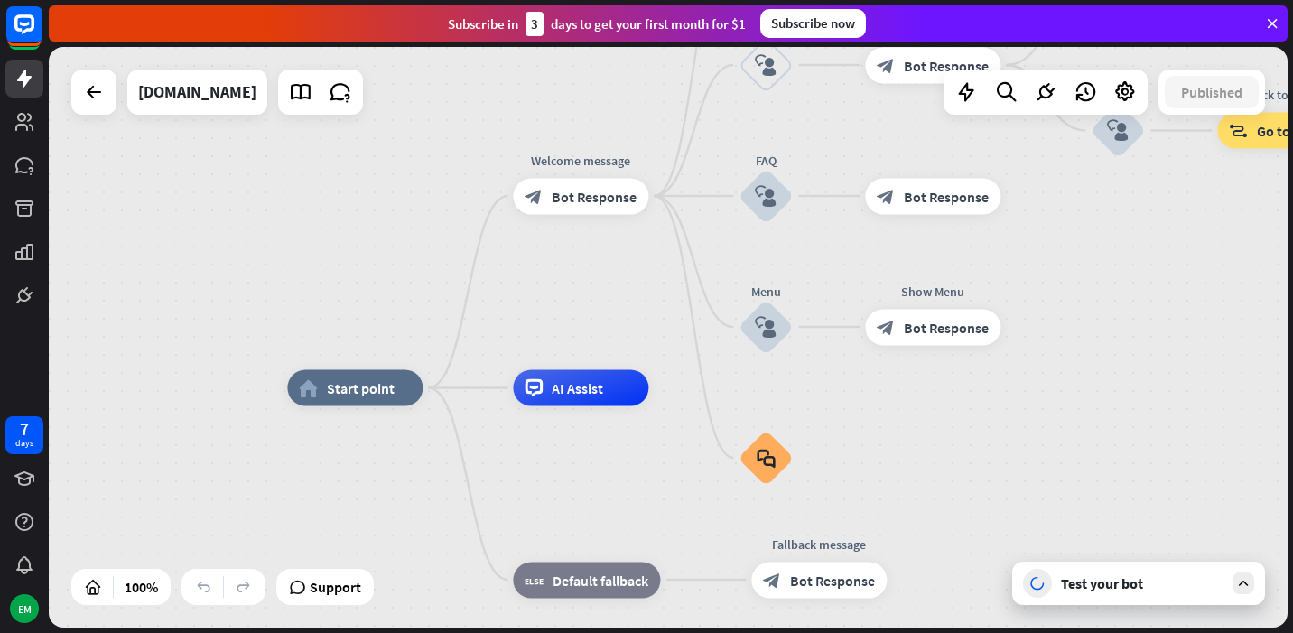
click at [1119, 580] on div "Test your bot" at bounding box center [1142, 583] width 163 height 18
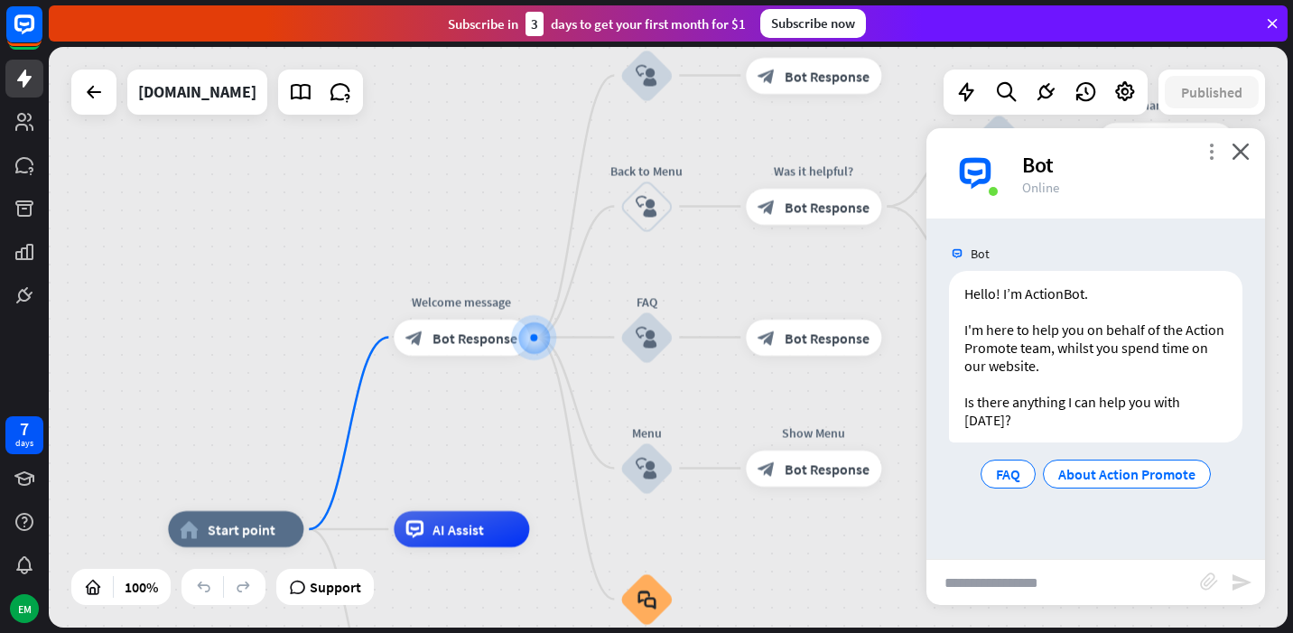
click at [1213, 156] on icon "more_vert" at bounding box center [1211, 151] width 17 height 17
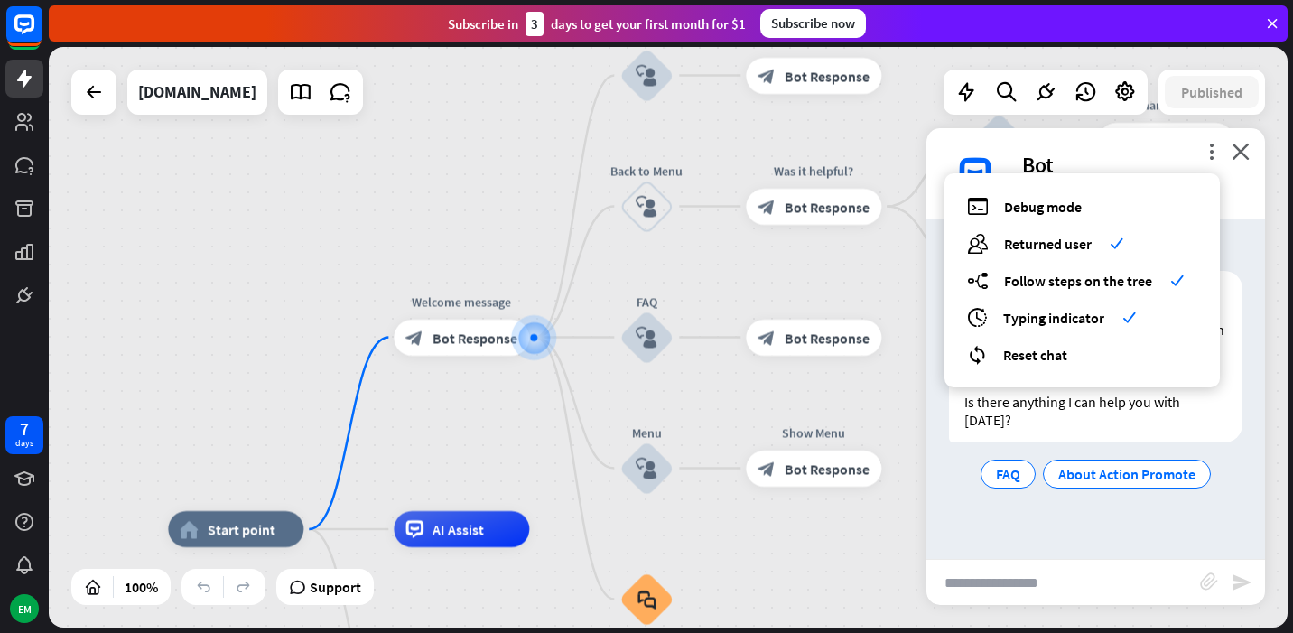
click at [278, 276] on div "home_2 Start point Welcome message block_bot_response Bot Response About us blo…" at bounding box center [668, 337] width 1239 height 581
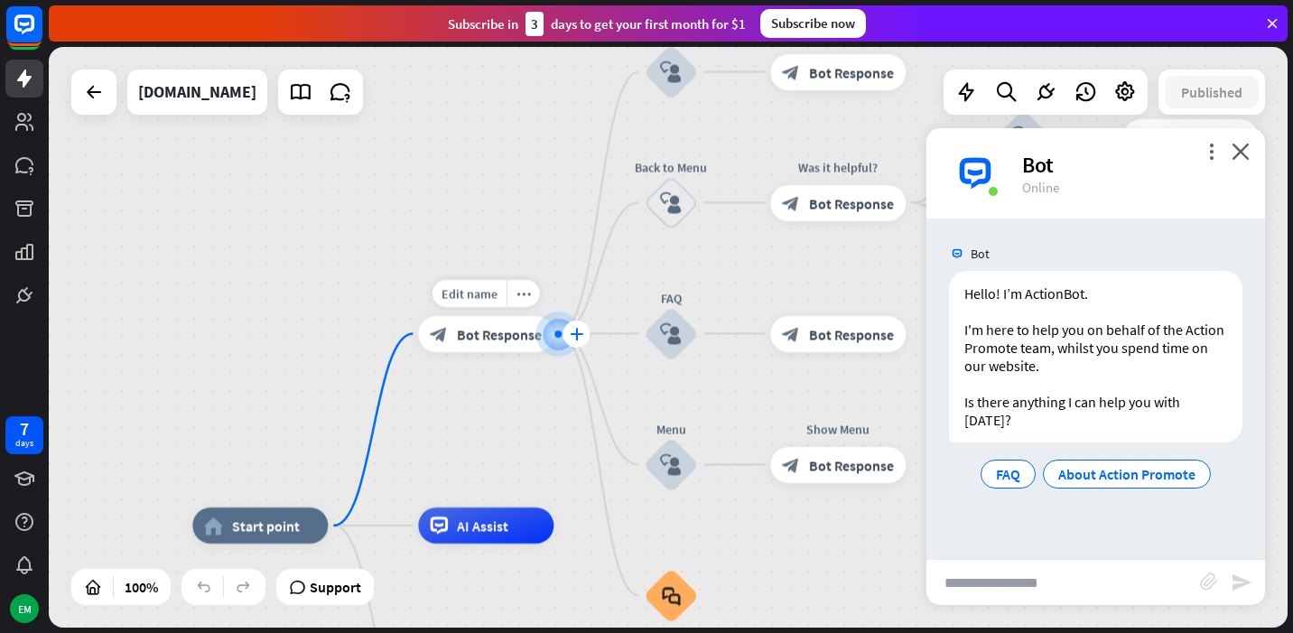
click at [582, 329] on icon "plus" at bounding box center [577, 334] width 14 height 13
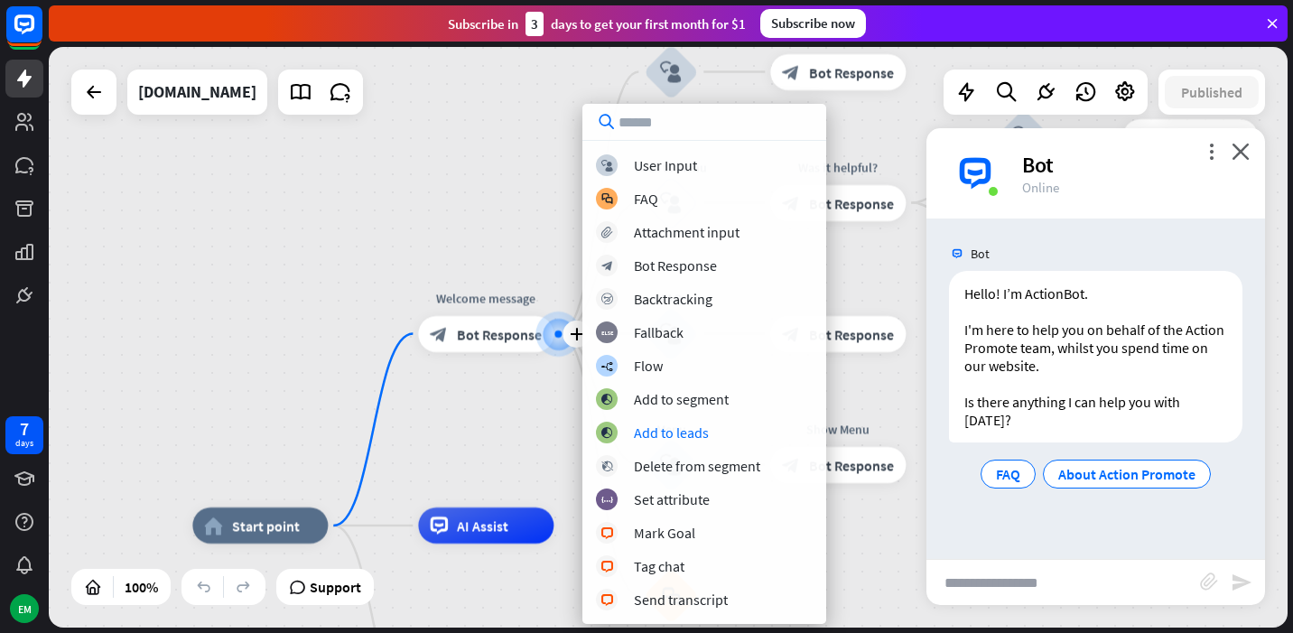
click at [472, 459] on div "home_2 Start point plus Welcome message block_bot_response Bot Response About u…" at bounding box center [668, 337] width 1239 height 581
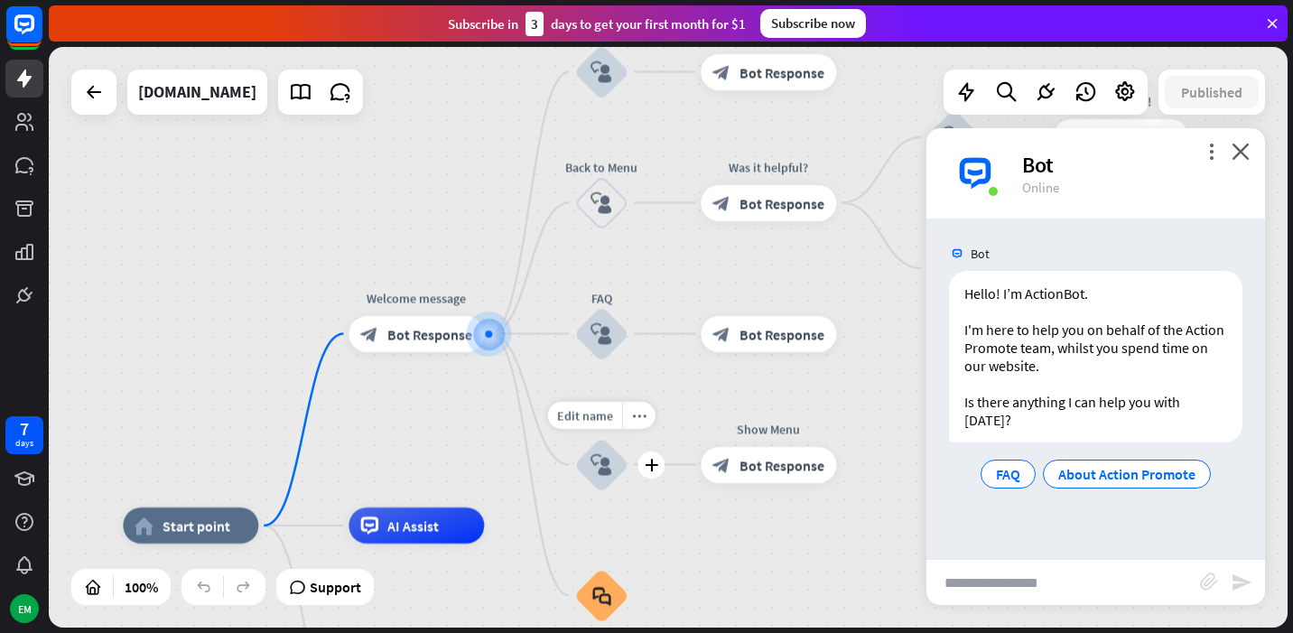
click at [602, 458] on icon "block_user_input" at bounding box center [601, 465] width 22 height 22
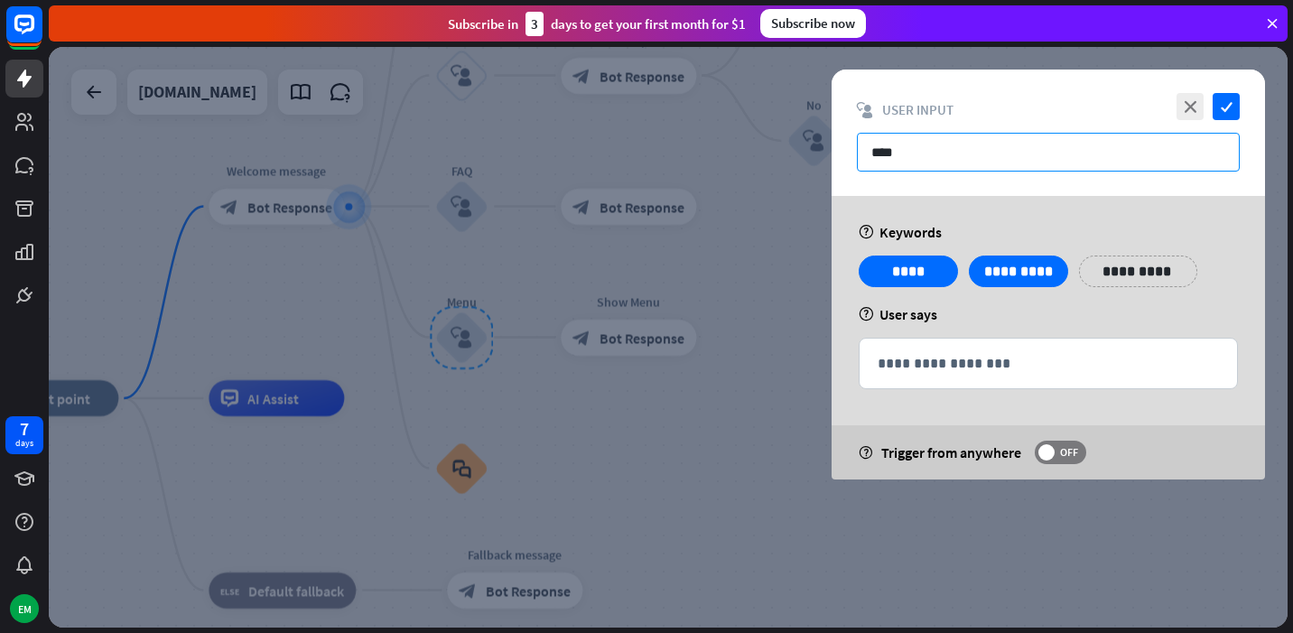
click at [1167, 144] on input "****" at bounding box center [1048, 152] width 383 height 39
click at [1195, 109] on icon "close" at bounding box center [1189, 106] width 27 height 27
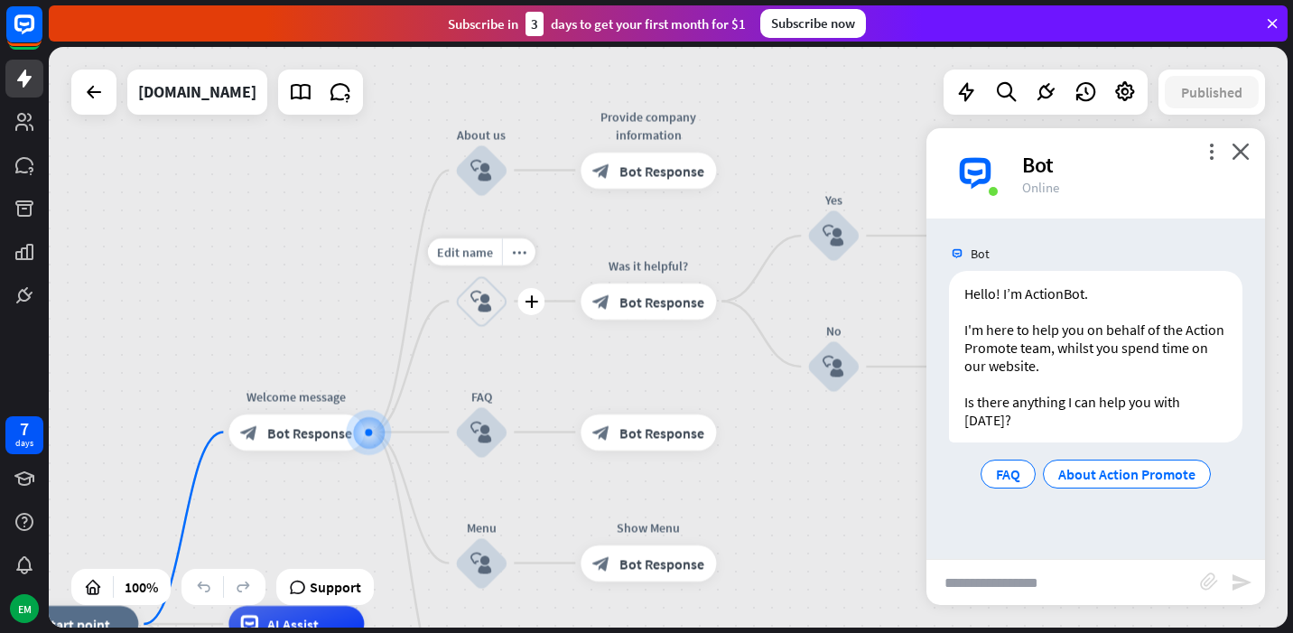
click at [477, 304] on icon "block_user_input" at bounding box center [481, 302] width 22 height 22
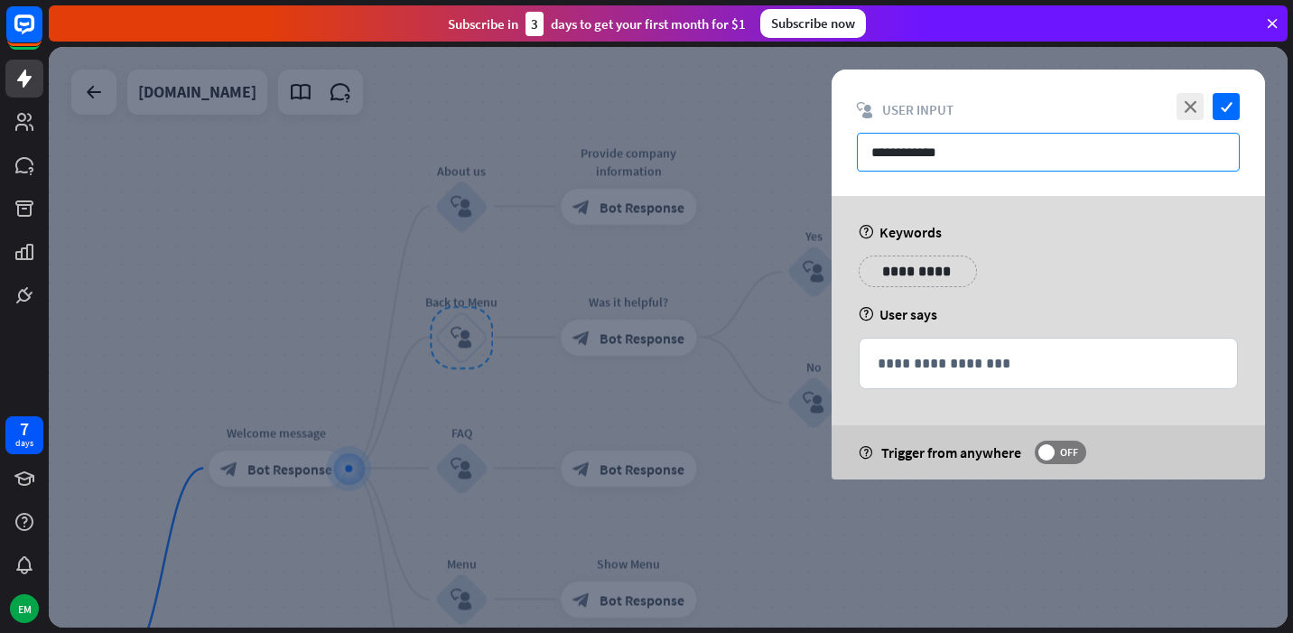
click at [905, 158] on input "**********" at bounding box center [1048, 152] width 383 height 39
drag, startPoint x: 976, startPoint y: 155, endPoint x: 845, endPoint y: 153, distance: 130.9
click at [845, 153] on div "**********" at bounding box center [1048, 133] width 433 height 126
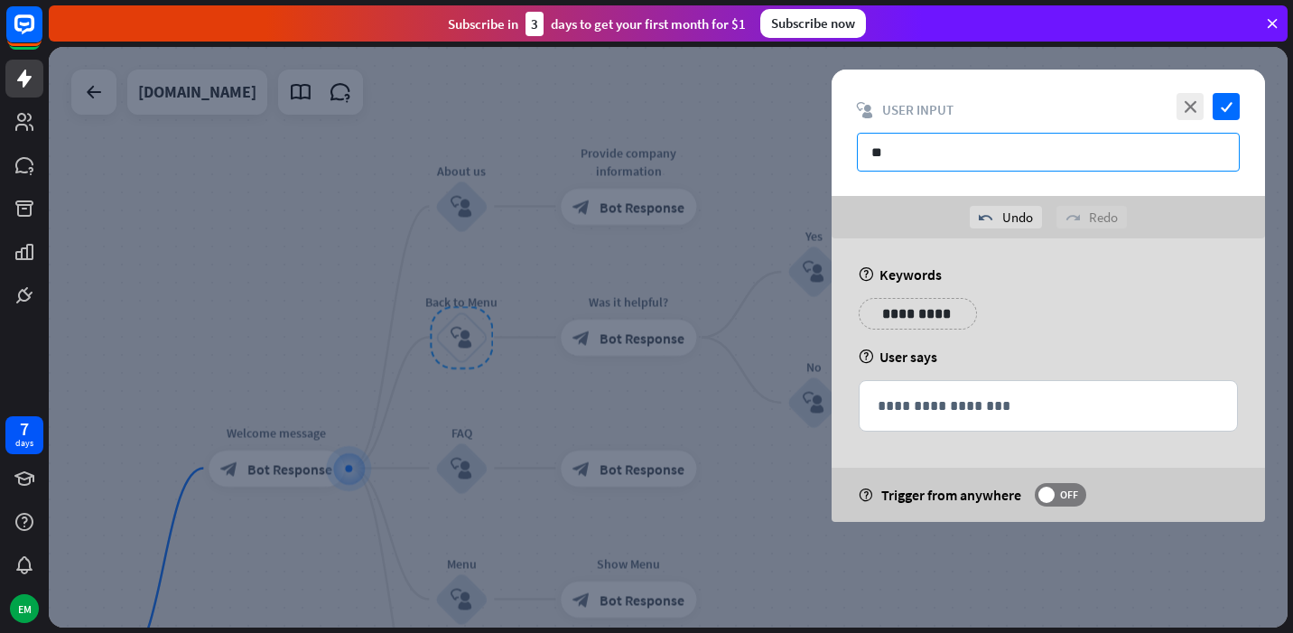
type input "*"
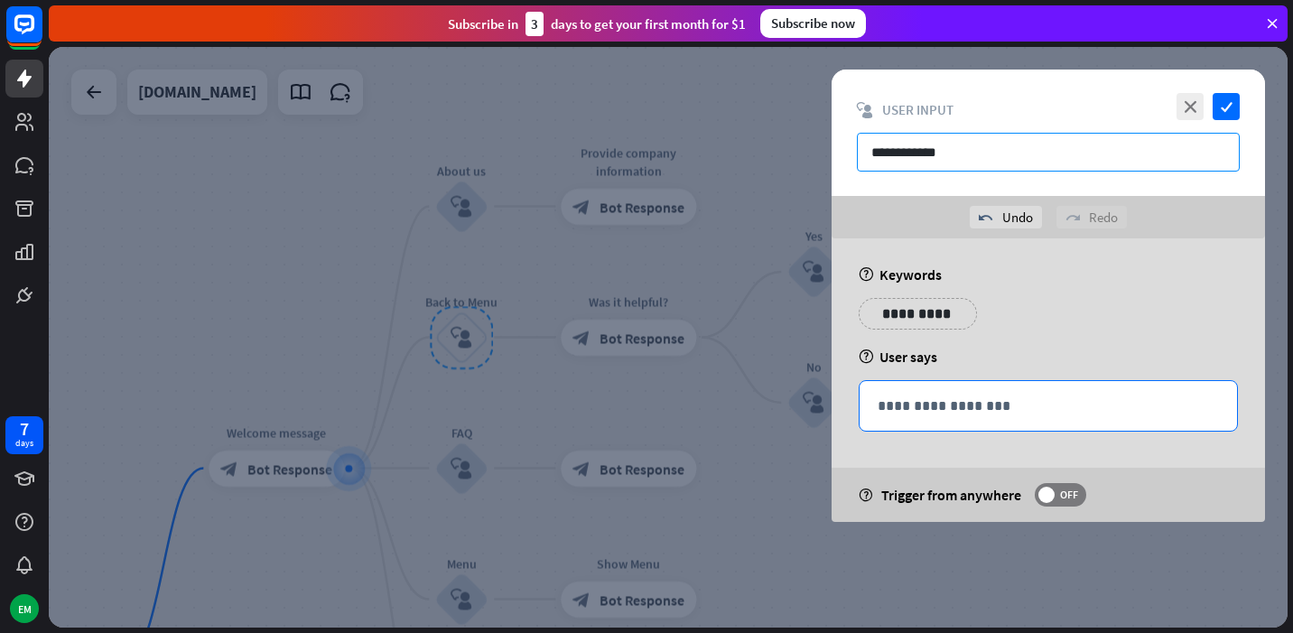
type input "**********"
click at [922, 400] on p "**********" at bounding box center [1048, 406] width 341 height 23
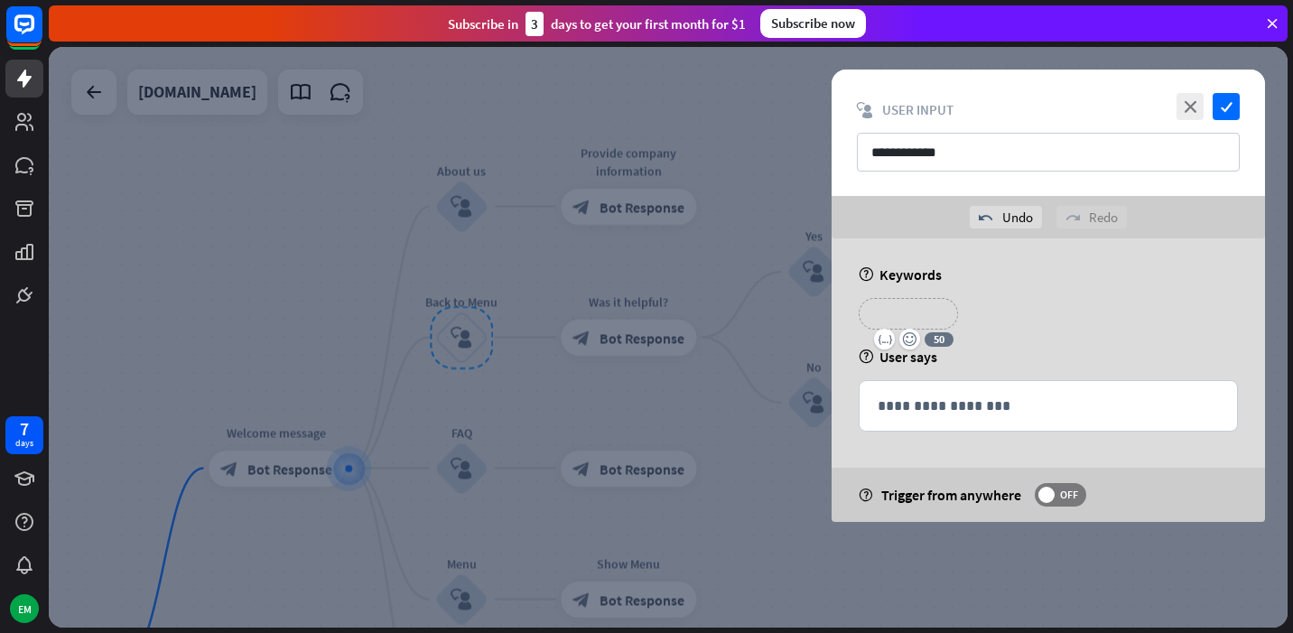
click at [922, 310] on p "**********" at bounding box center [908, 313] width 72 height 23
click at [1044, 309] on p "**********" at bounding box center [1027, 313] width 91 height 23
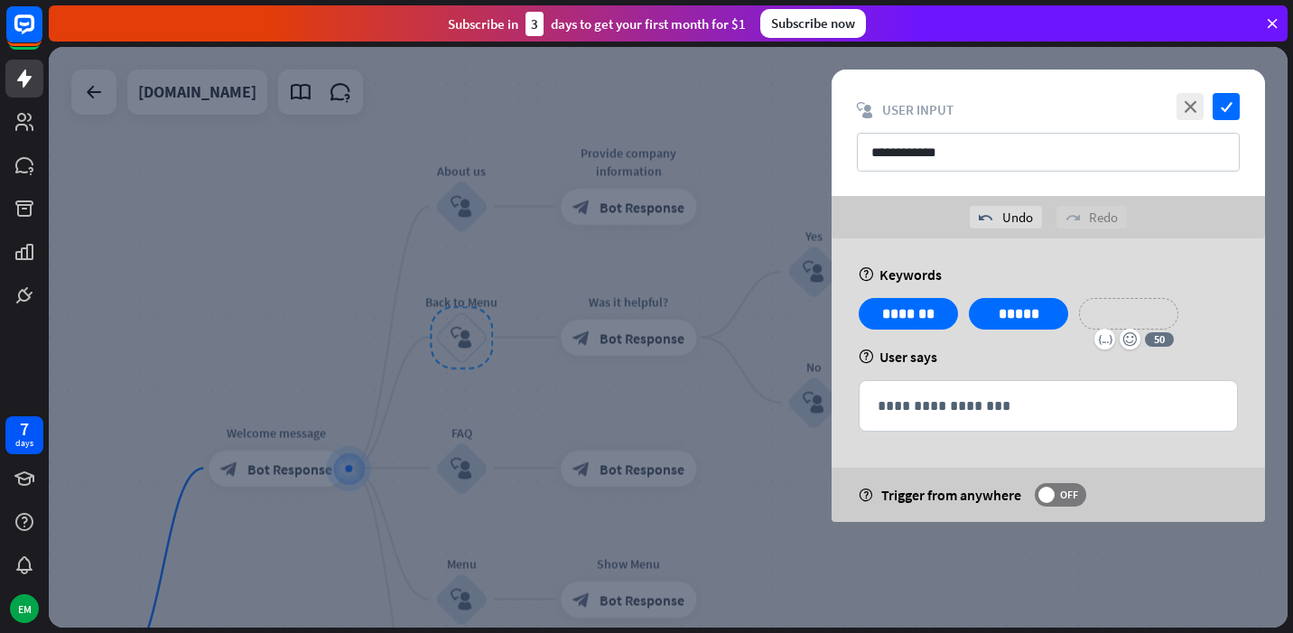
click at [1143, 315] on p "**********" at bounding box center [1129, 313] width 72 height 23
click at [1192, 98] on icon "close" at bounding box center [1189, 106] width 27 height 27
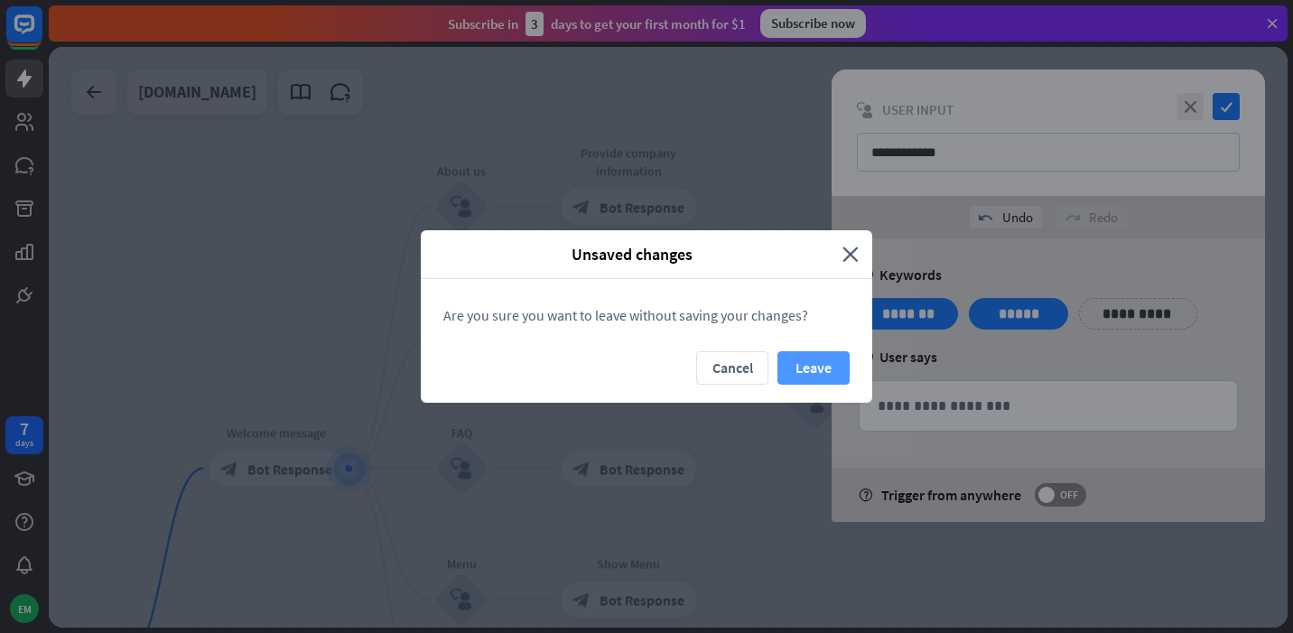
click at [818, 370] on button "Leave" at bounding box center [813, 367] width 72 height 33
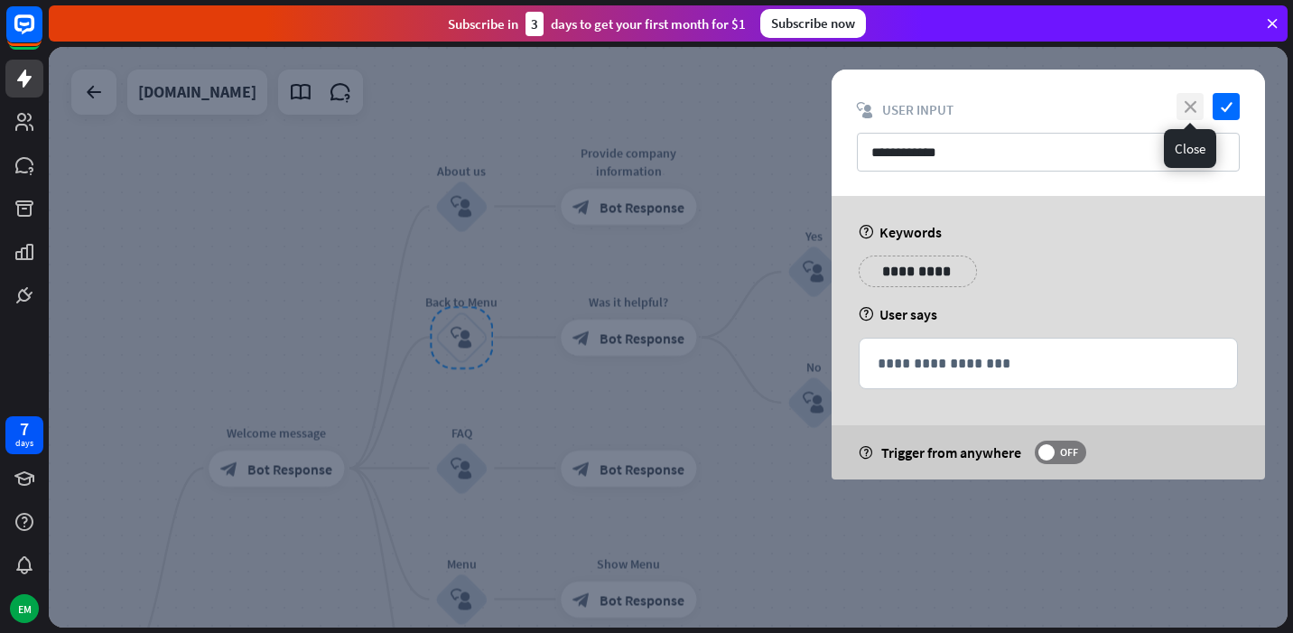
click at [1194, 107] on icon "close" at bounding box center [1189, 106] width 27 height 27
click at [1188, 105] on icon "close" at bounding box center [1189, 106] width 27 height 27
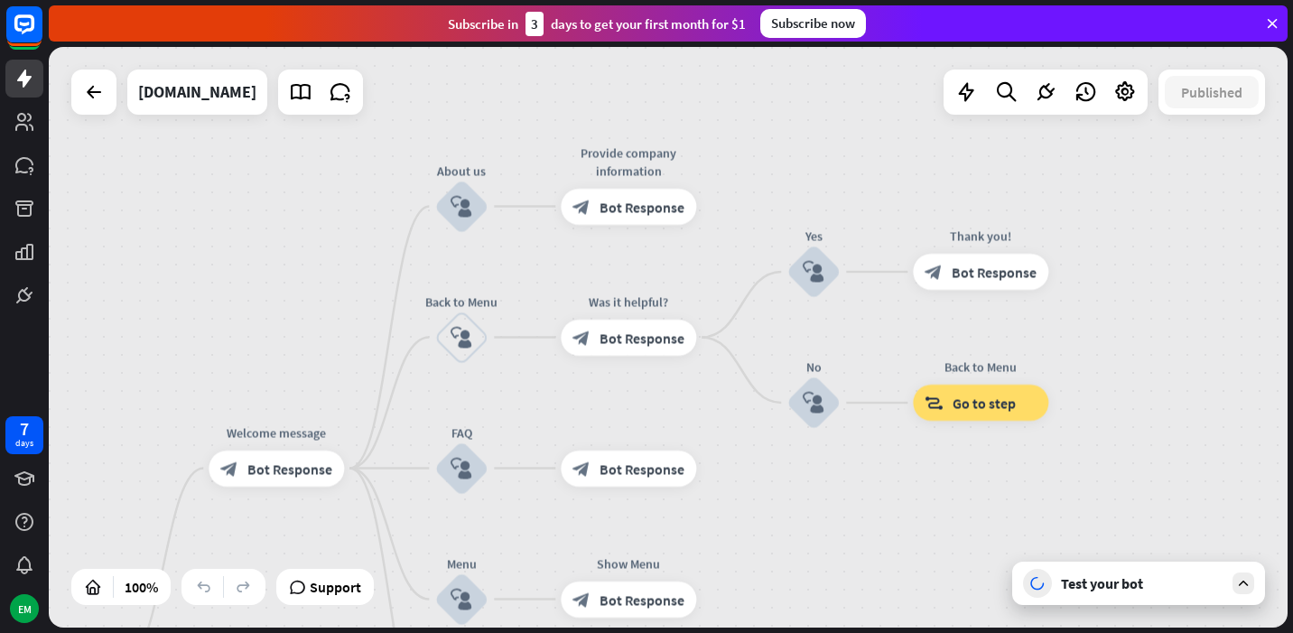
click at [310, 289] on div "home_2 Start point Welcome message block_bot_response Bot Response About us blo…" at bounding box center [668, 337] width 1239 height 581
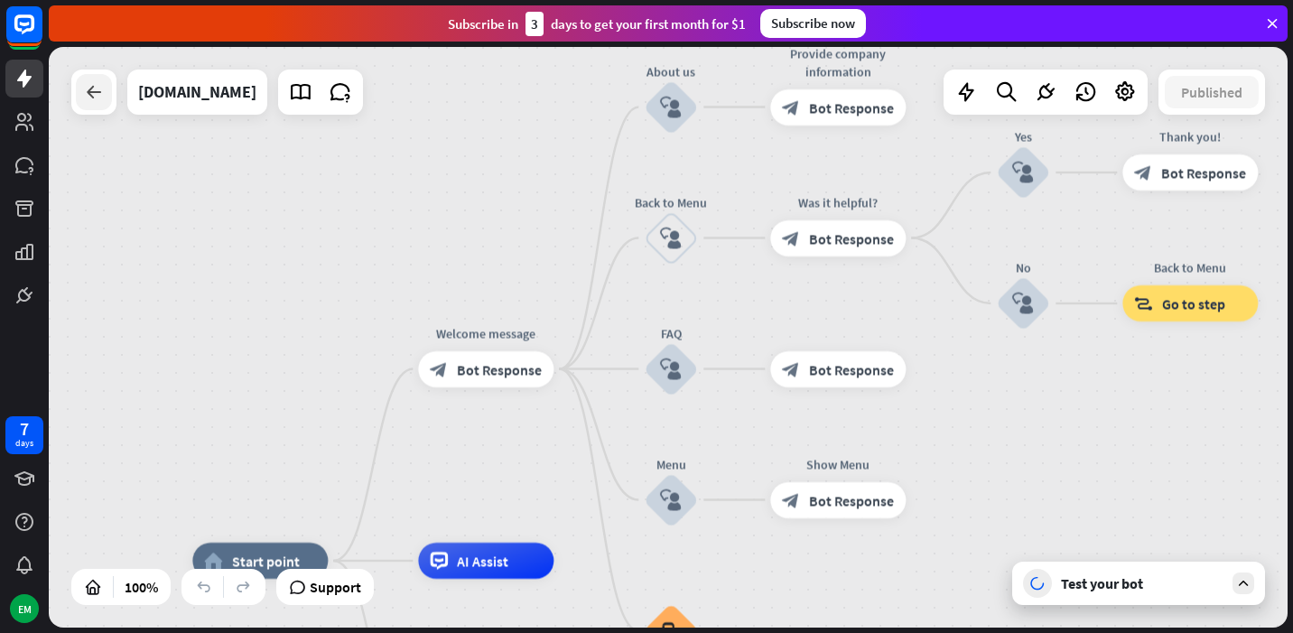
click at [102, 101] on icon at bounding box center [94, 92] width 22 height 22
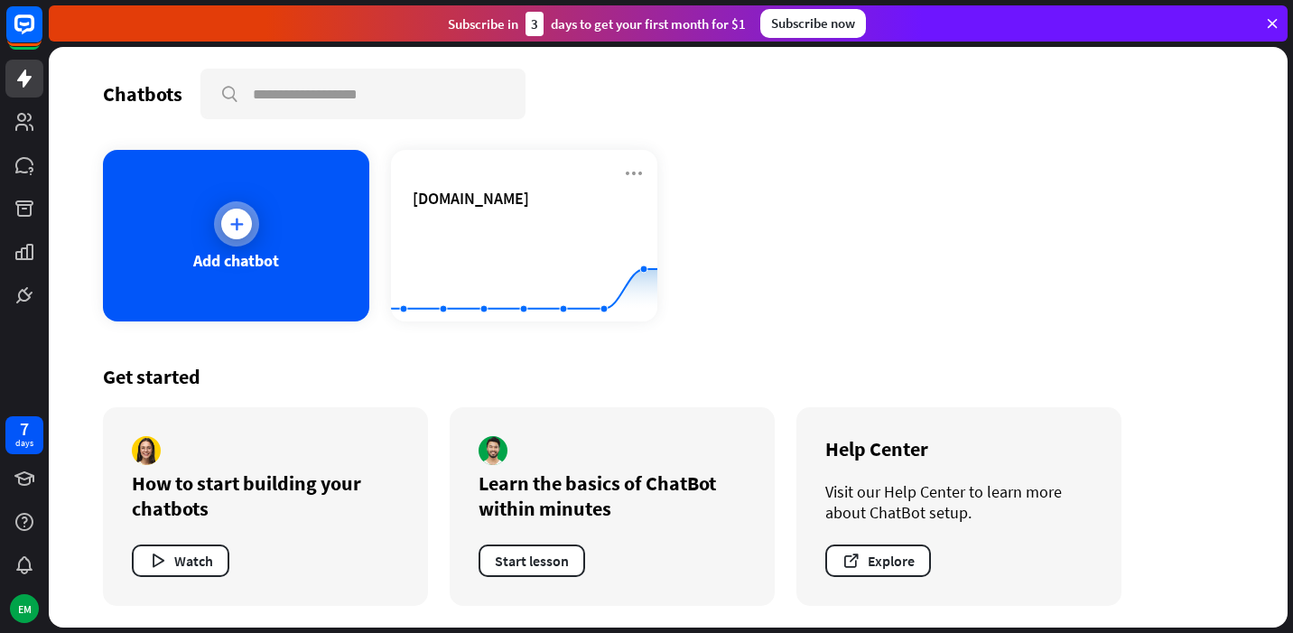
click at [224, 210] on div at bounding box center [236, 223] width 45 height 45
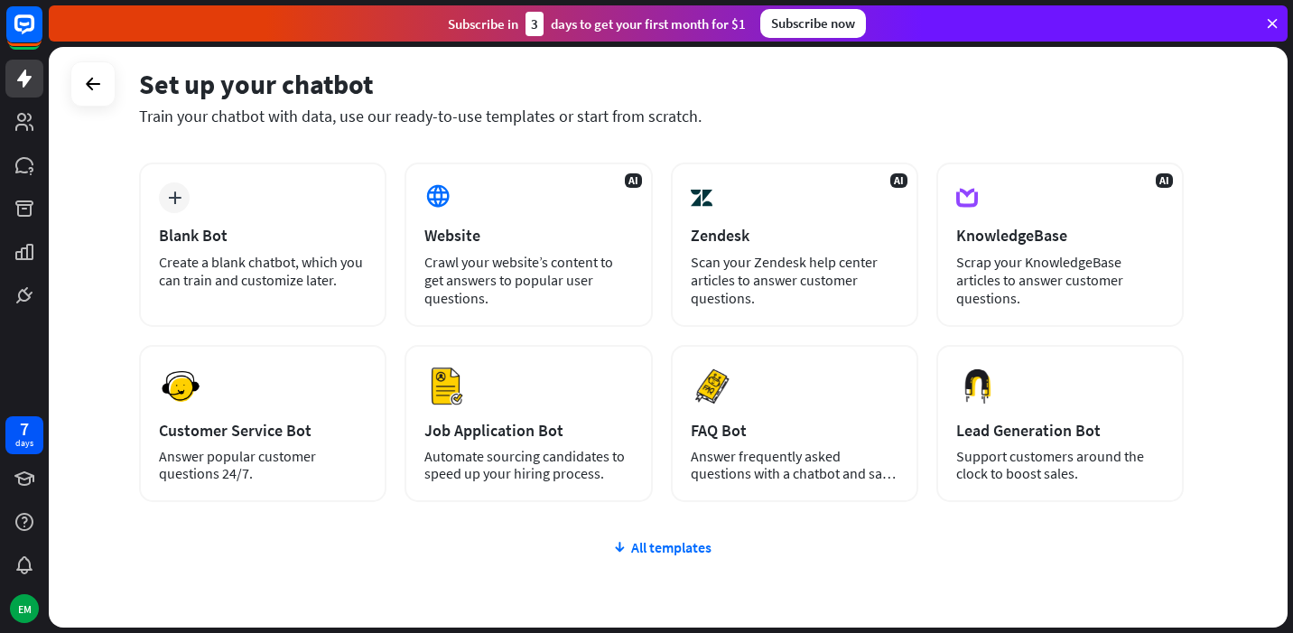
scroll to position [67, 0]
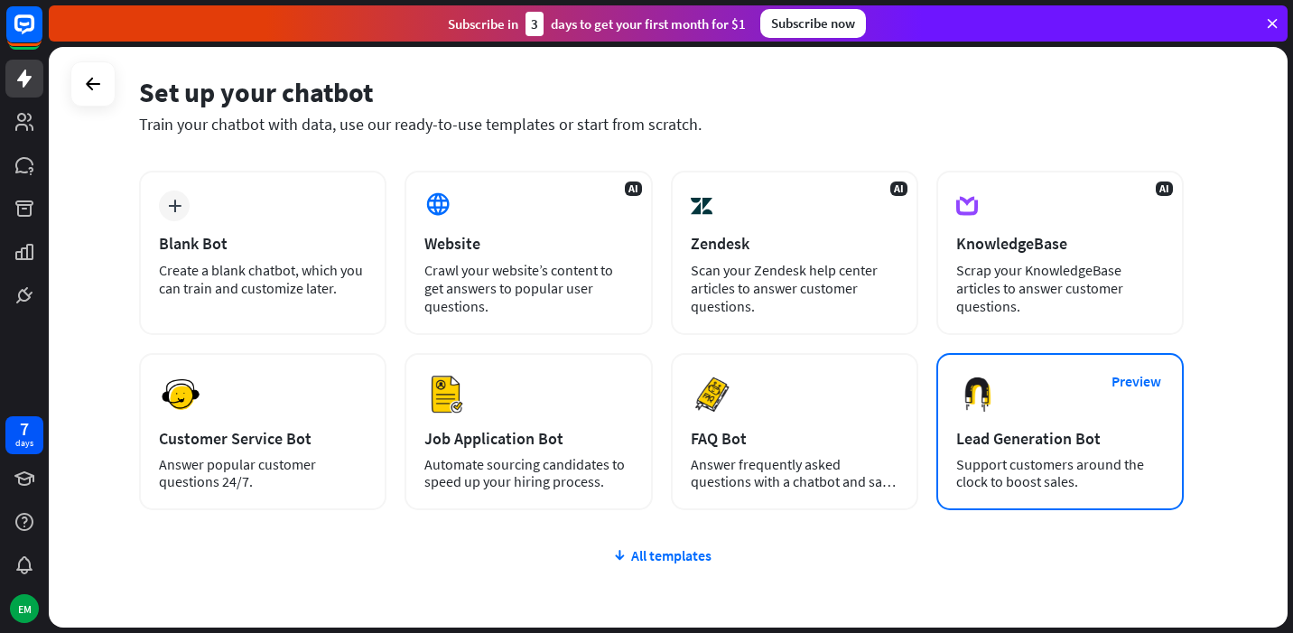
click at [1068, 478] on div "Support customers around the clock to boost sales." at bounding box center [1060, 473] width 208 height 34
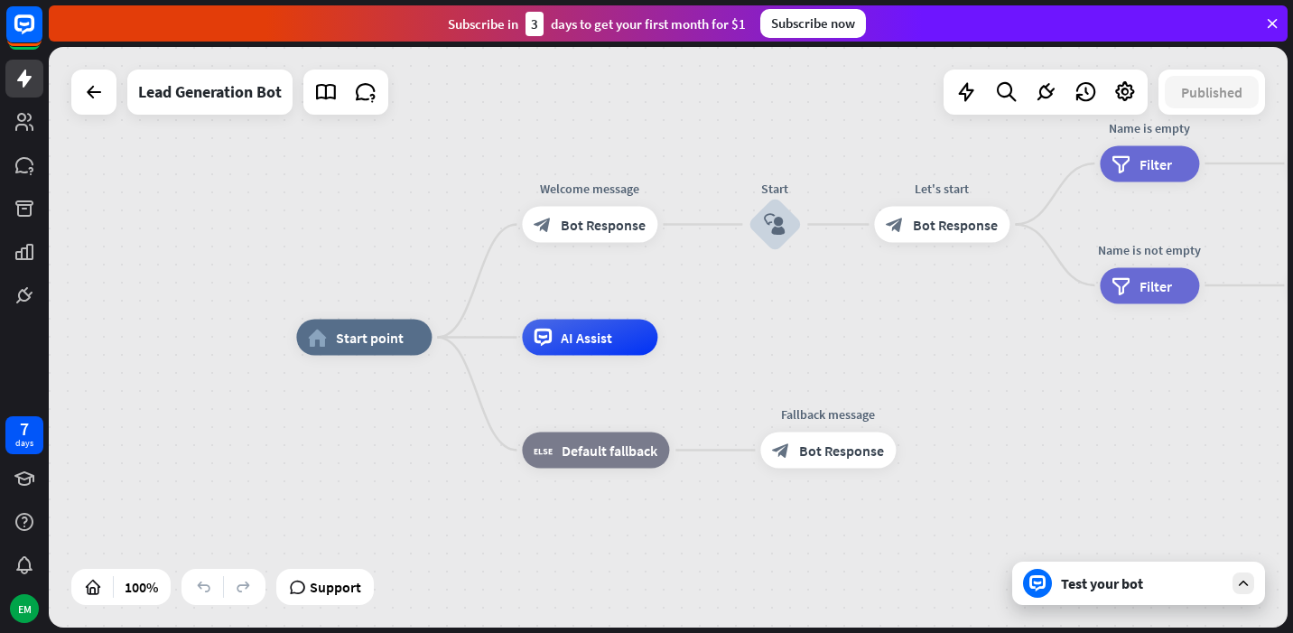
click at [1240, 596] on div "Test your bot" at bounding box center [1138, 583] width 253 height 43
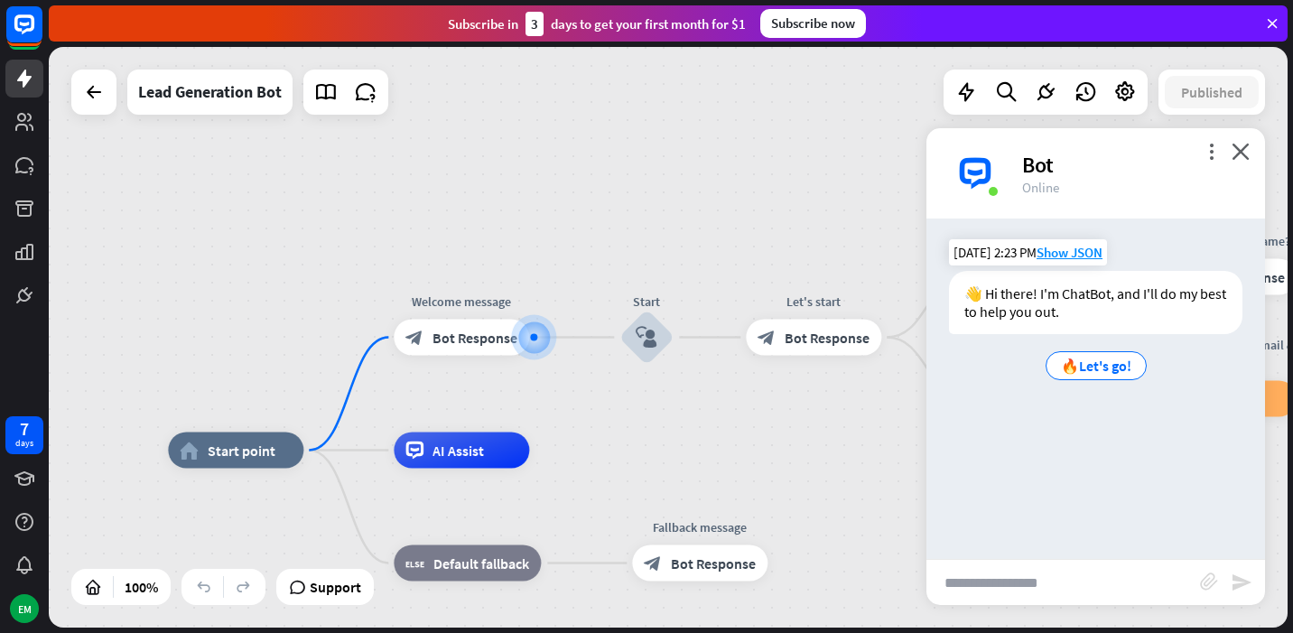
click at [1083, 310] on div "👋 Hi there! I'm ChatBot, and I'll do my best to help you out." at bounding box center [1095, 302] width 293 height 63
click at [1025, 291] on div "👋 Hi there! I'm ChatBot, and I'll do my best to help you out." at bounding box center [1095, 302] width 293 height 63
click at [269, 459] on span "Start point" at bounding box center [242, 451] width 68 height 18
click at [219, 412] on span "Edit name" at bounding box center [219, 410] width 56 height 16
click at [231, 346] on div "home_2 Start point Welcome message block_bot_response Bot Response Start block_…" at bounding box center [668, 337] width 1239 height 581
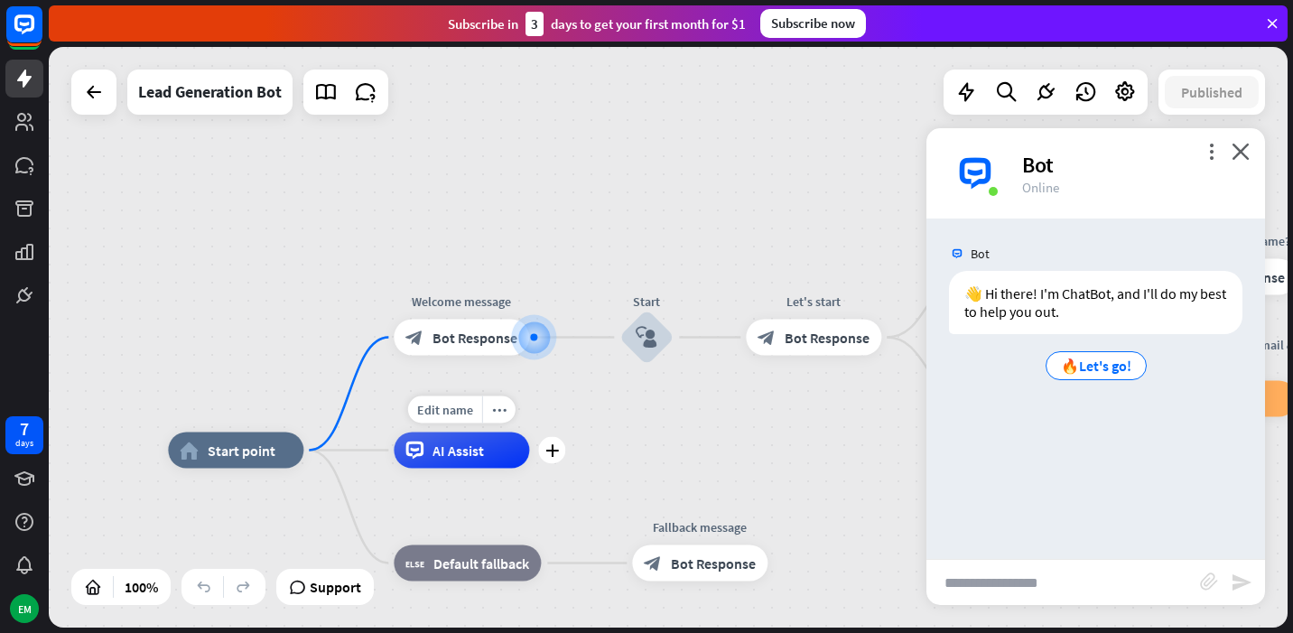
click at [423, 460] on div "AI Assist" at bounding box center [461, 450] width 135 height 36
click at [1038, 302] on div "👋 Hi there! I'm ChatBot, and I'll do my best to help you out." at bounding box center [1095, 302] width 293 height 63
click at [1085, 376] on div "🔥Let's go!" at bounding box center [1096, 365] width 101 height 29
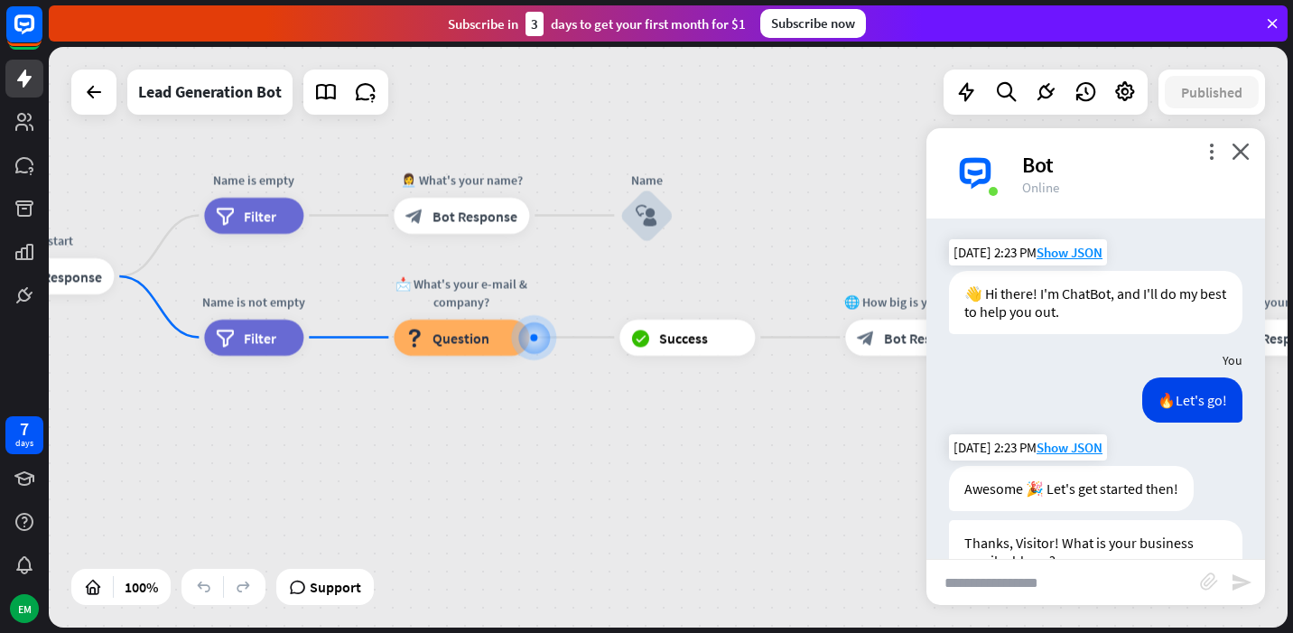
scroll to position [51, 0]
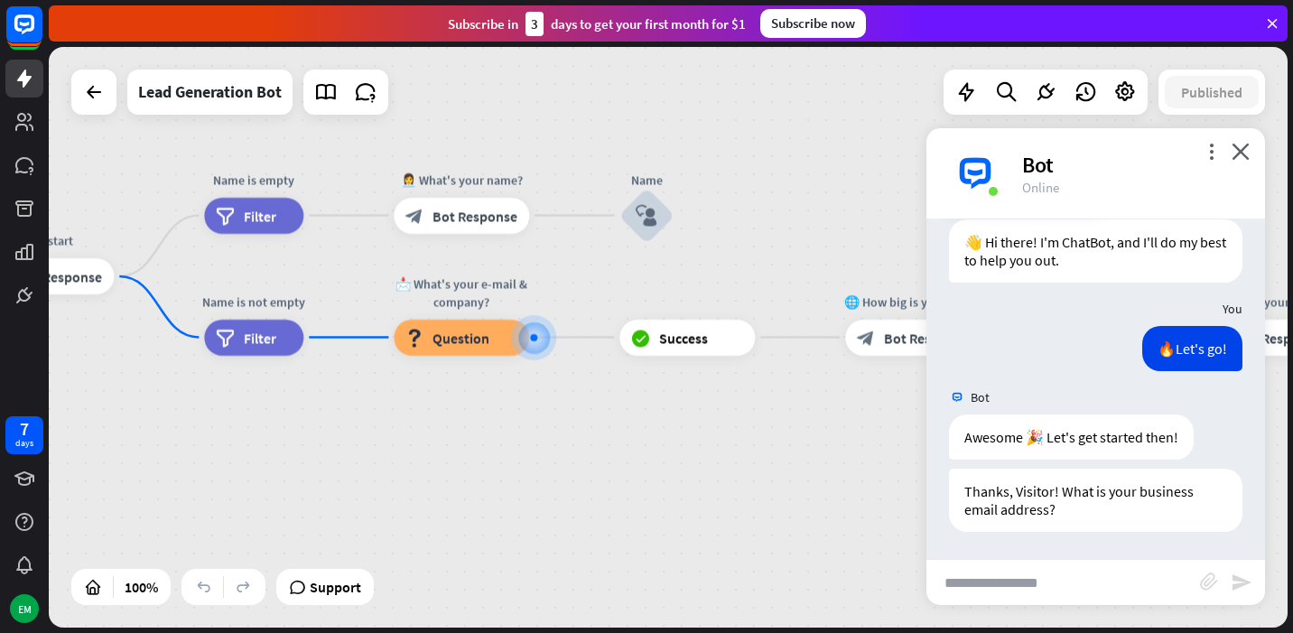
click at [1039, 574] on input "text" at bounding box center [1063, 582] width 274 height 45
type input "**********"
click at [1229, 580] on div "block_attachment" at bounding box center [1215, 582] width 31 height 21
click at [1233, 581] on icon "send" at bounding box center [1242, 583] width 22 height 22
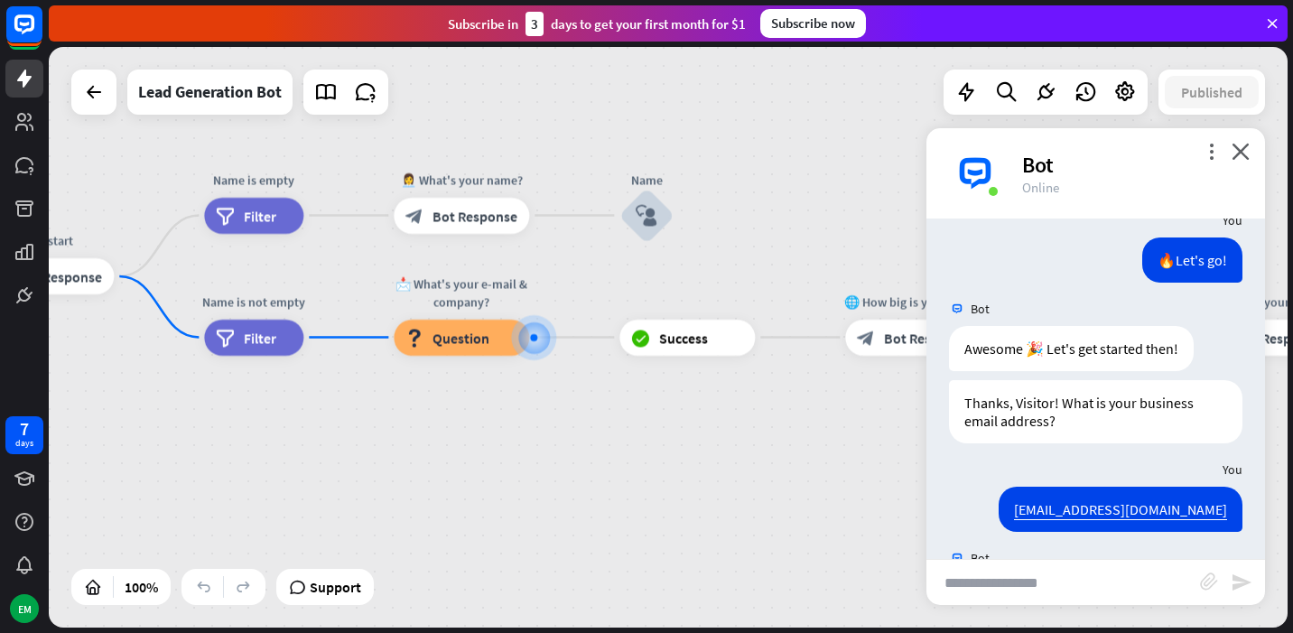
scroll to position [228, 0]
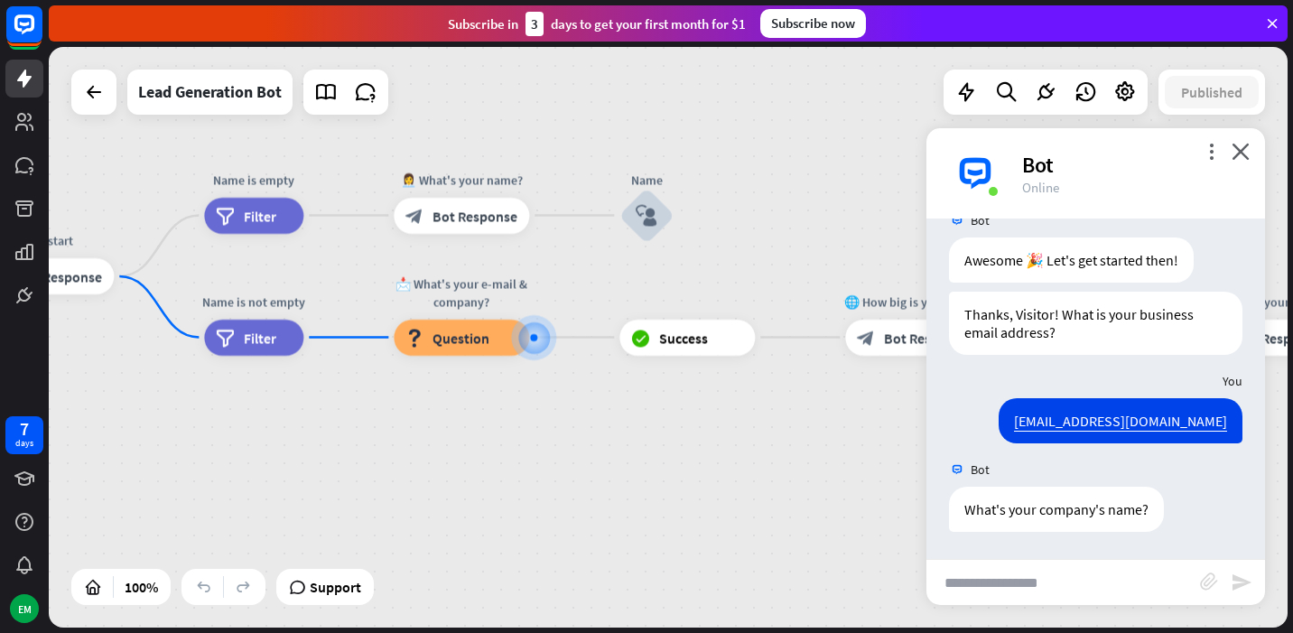
click at [1097, 590] on input "text" at bounding box center [1063, 582] width 274 height 45
type input "**********"
click at [1251, 588] on icon "send" at bounding box center [1242, 583] width 22 height 22
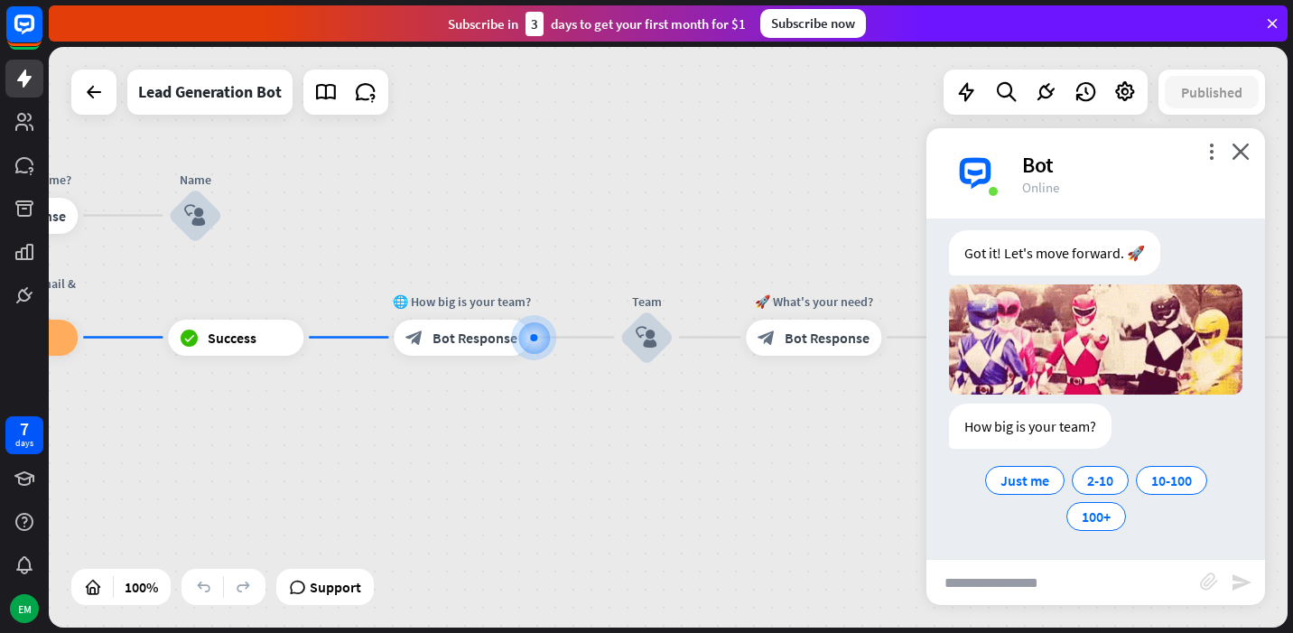
scroll to position [665, 0]
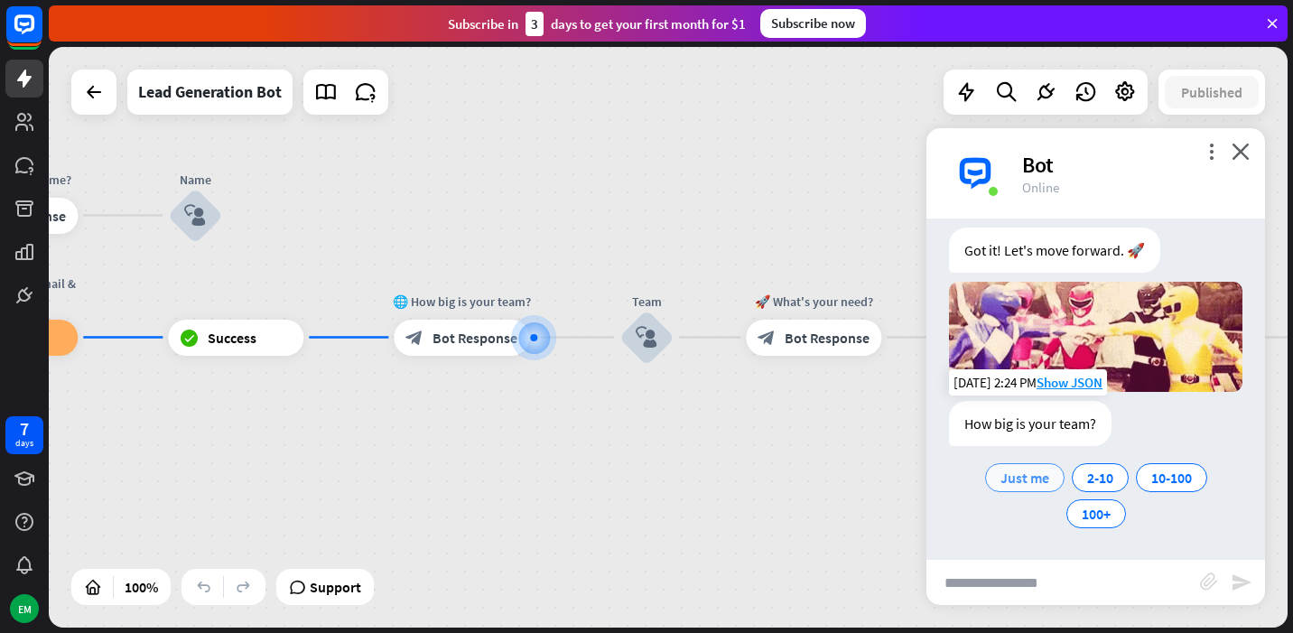
click at [1026, 479] on span "Just me" at bounding box center [1024, 478] width 49 height 18
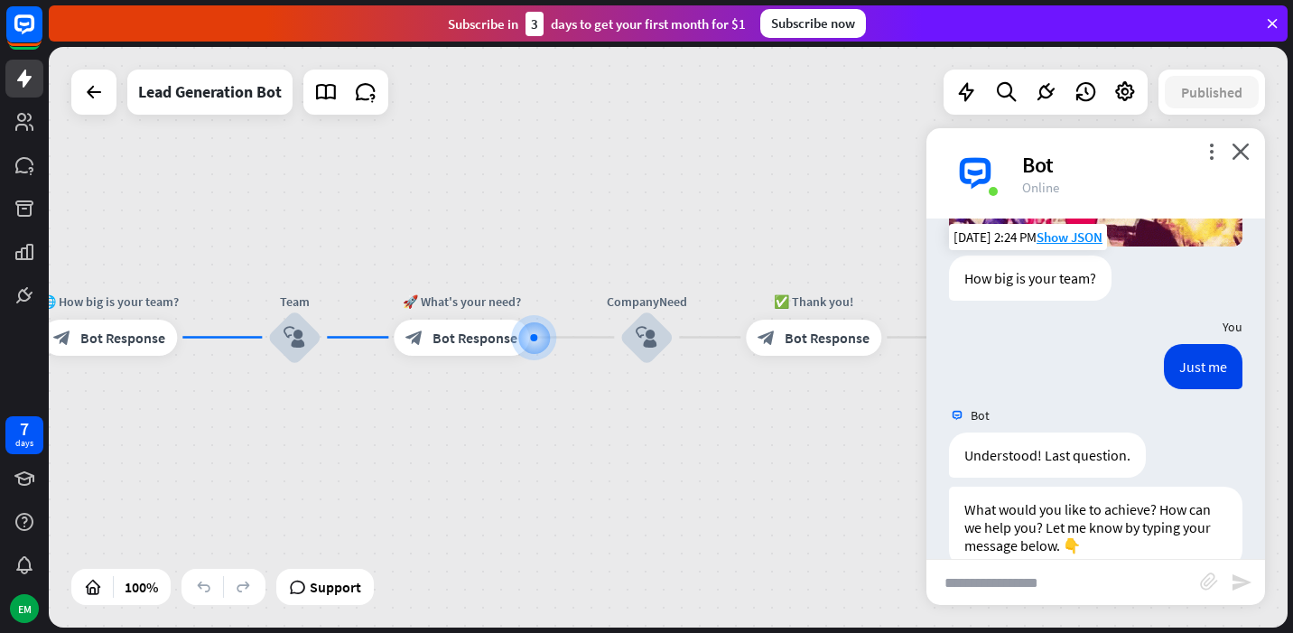
scroll to position [846, 0]
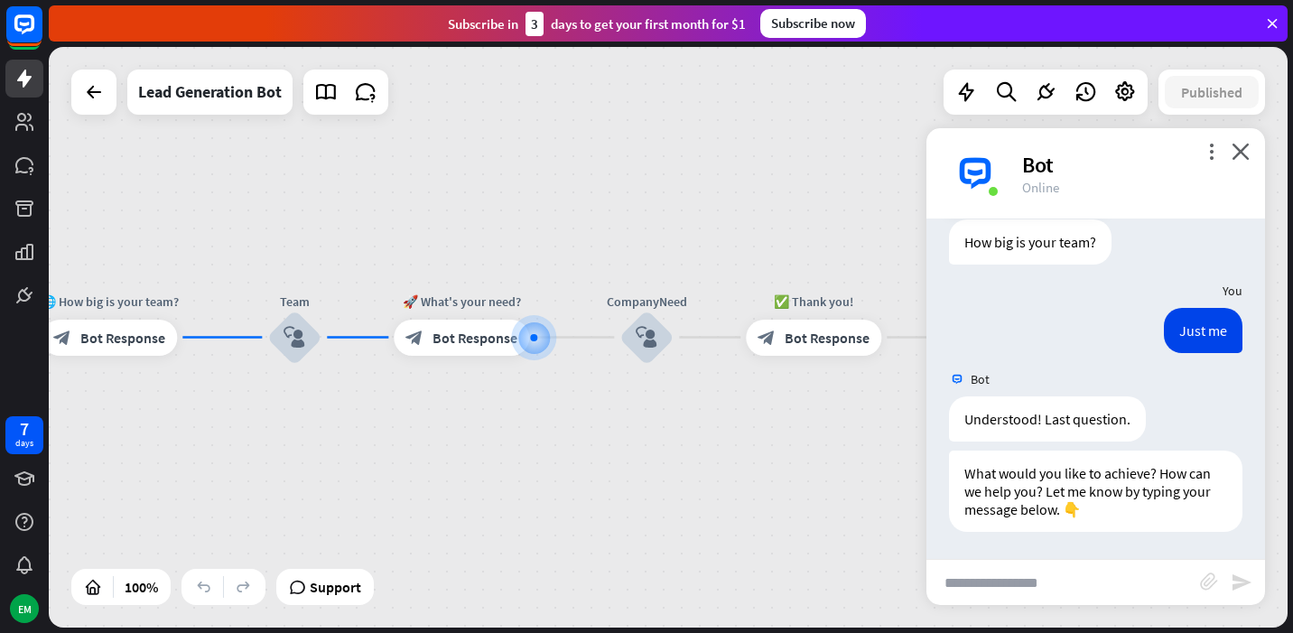
click at [1027, 590] on input "text" at bounding box center [1063, 582] width 274 height 45
type input "**********"
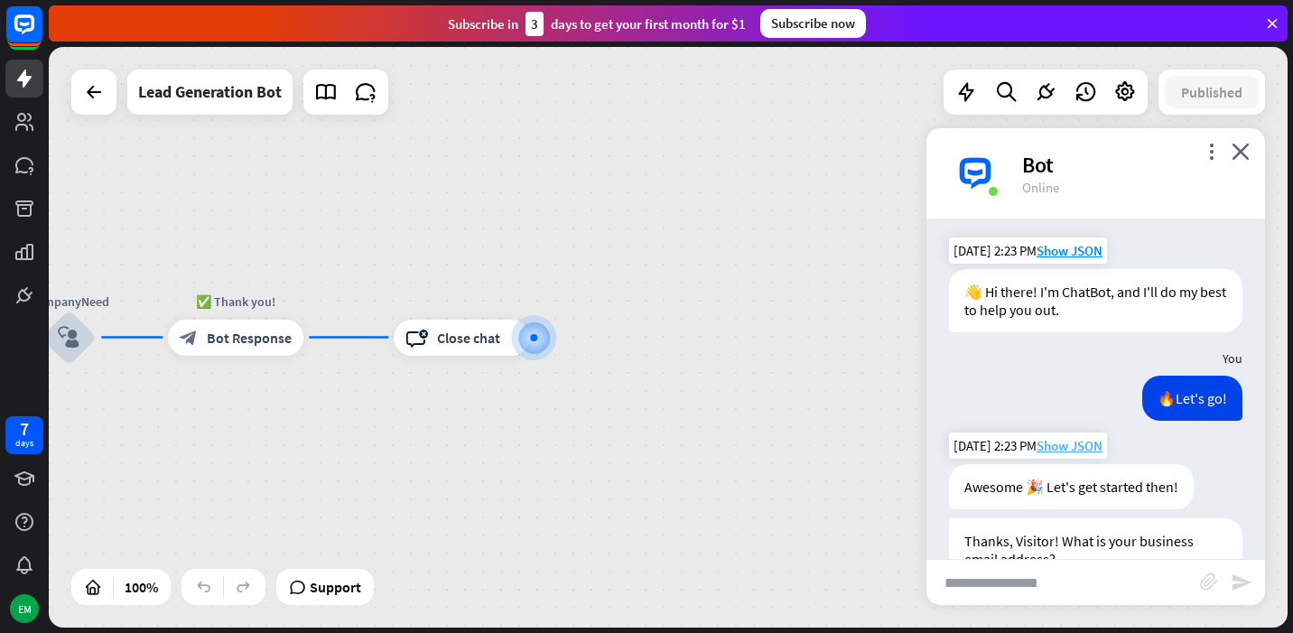
scroll to position [0, 0]
click at [1207, 157] on icon "more_vert" at bounding box center [1211, 151] width 17 height 17
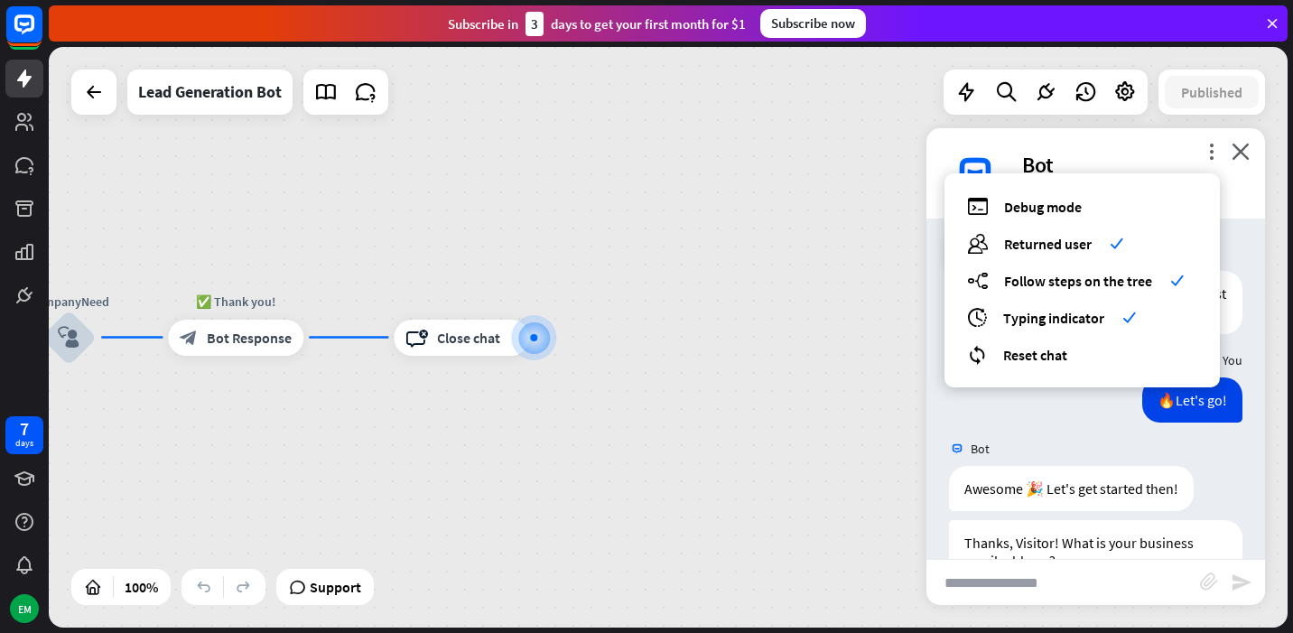
click at [817, 374] on div "home_2 Start point Welcome message block_bot_response Bot Response Start block_…" at bounding box center [668, 337] width 1239 height 581
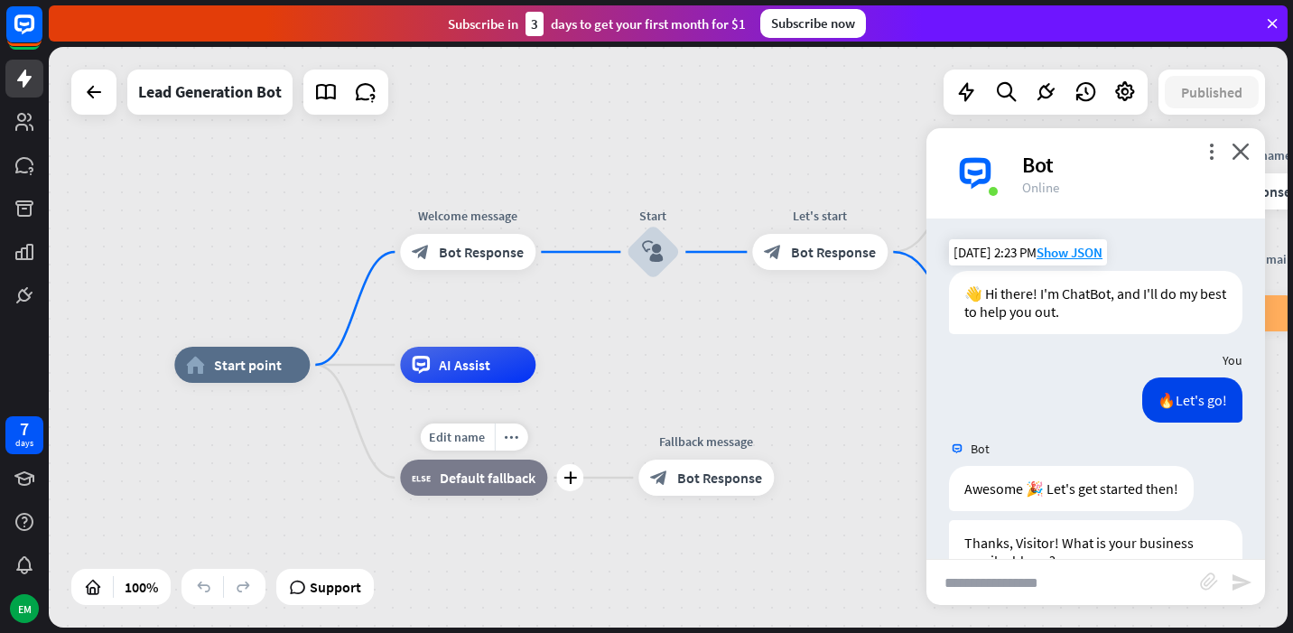
click at [471, 488] on div "block_fallback Default fallback" at bounding box center [473, 478] width 147 height 36
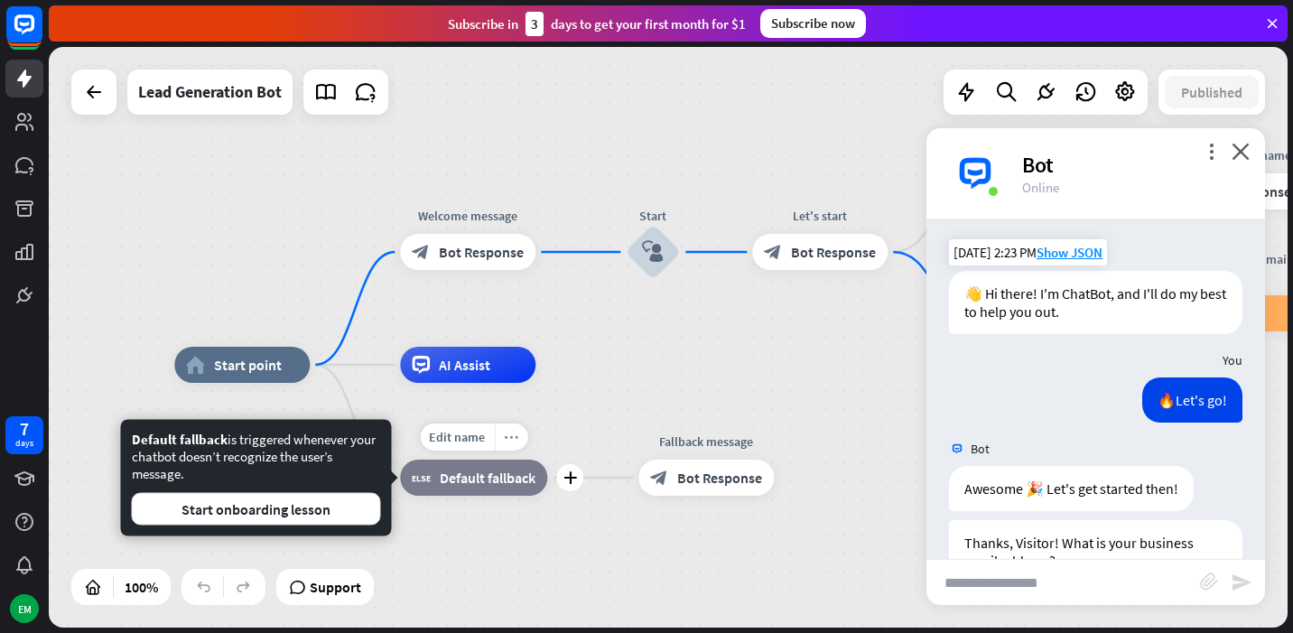
click at [509, 442] on icon "more_horiz" at bounding box center [511, 438] width 14 height 14
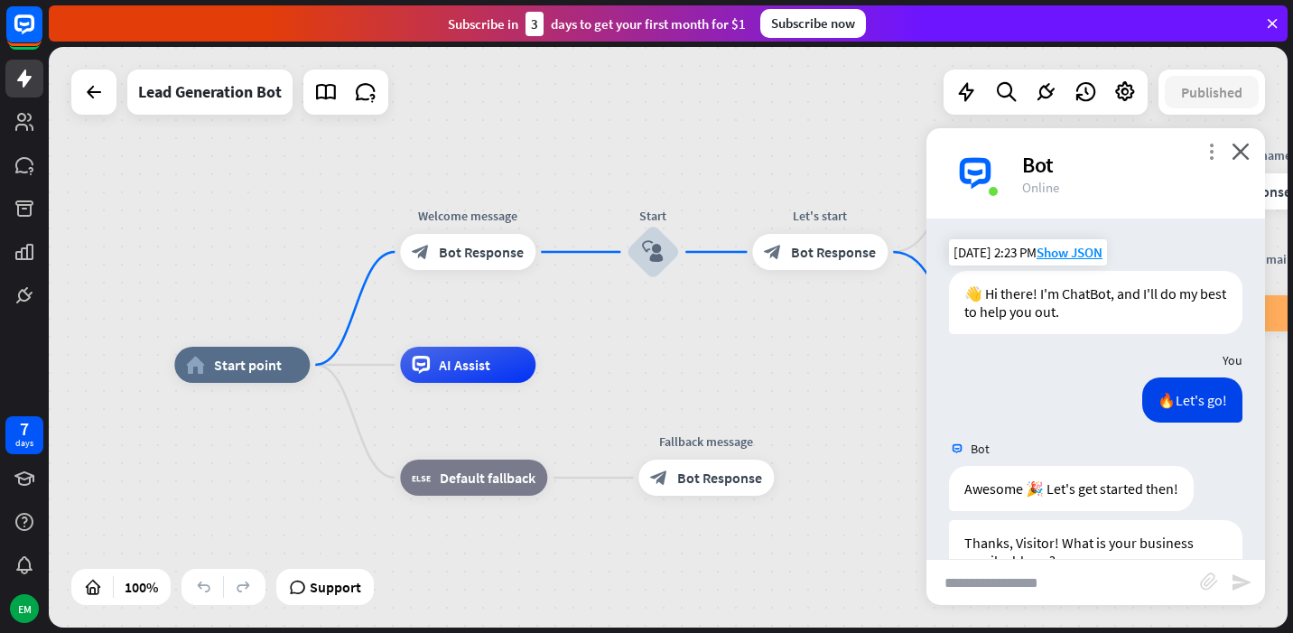
click at [1210, 151] on icon "more_vert" at bounding box center [1211, 151] width 17 height 17
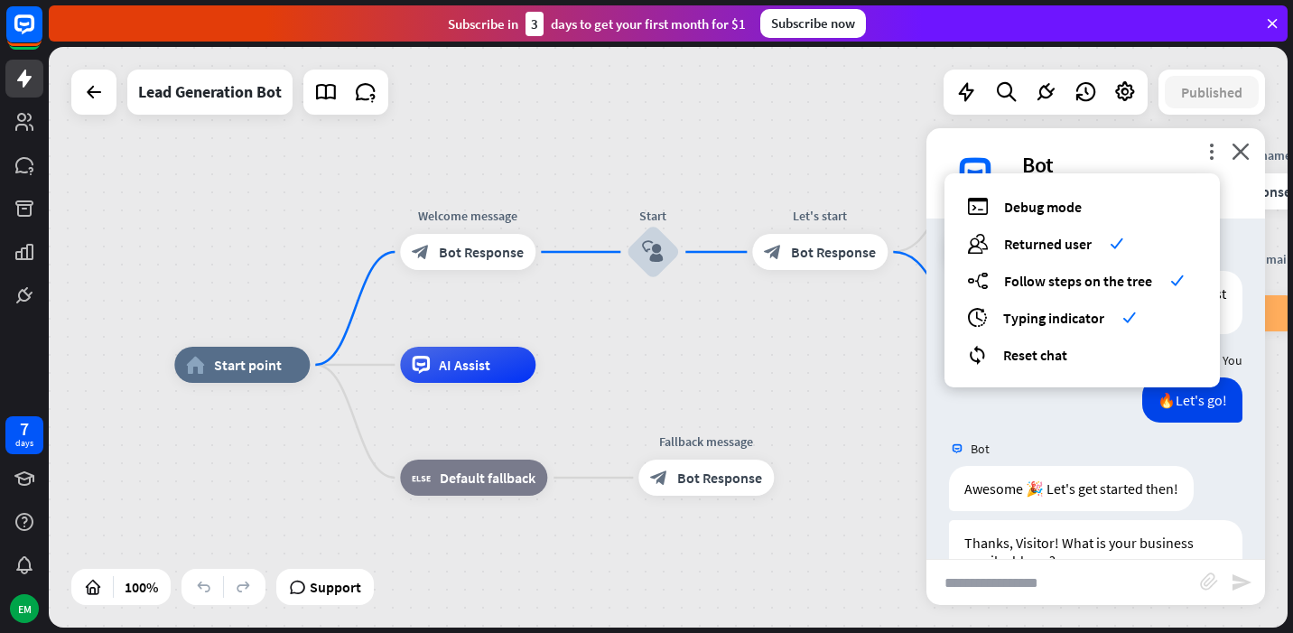
click at [617, 328] on div "home_2 Start point Welcome message block_bot_response Bot Response Start block_…" at bounding box center [668, 337] width 1239 height 581
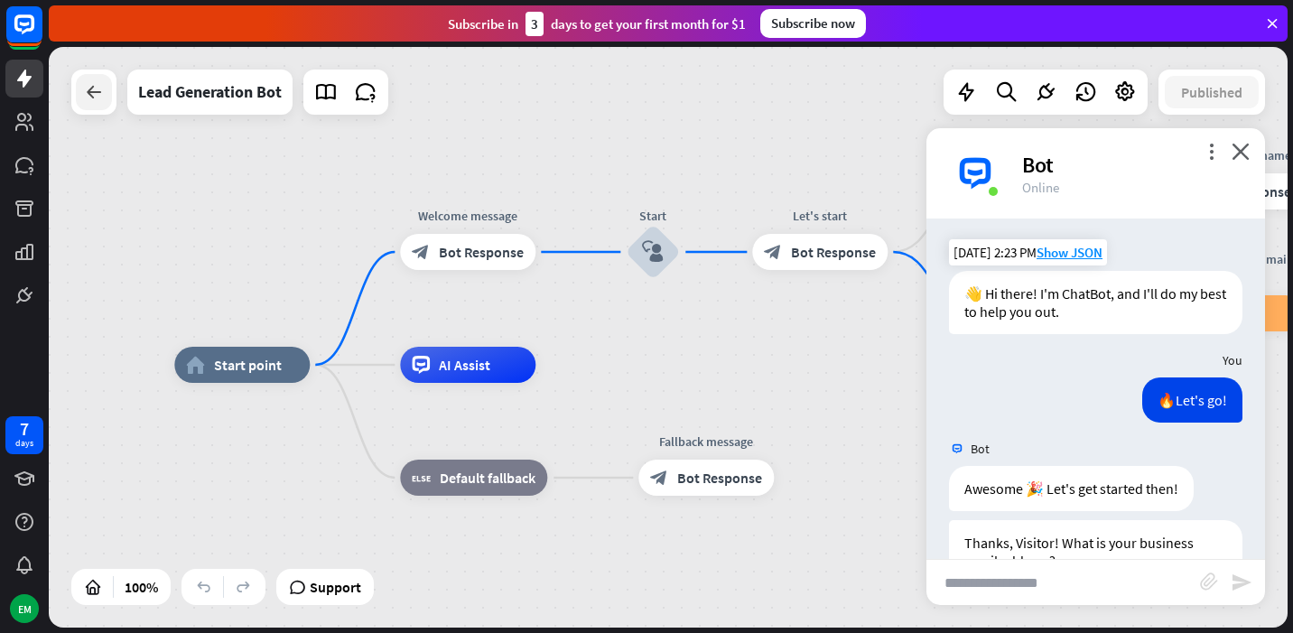
click at [77, 90] on div at bounding box center [94, 92] width 36 height 36
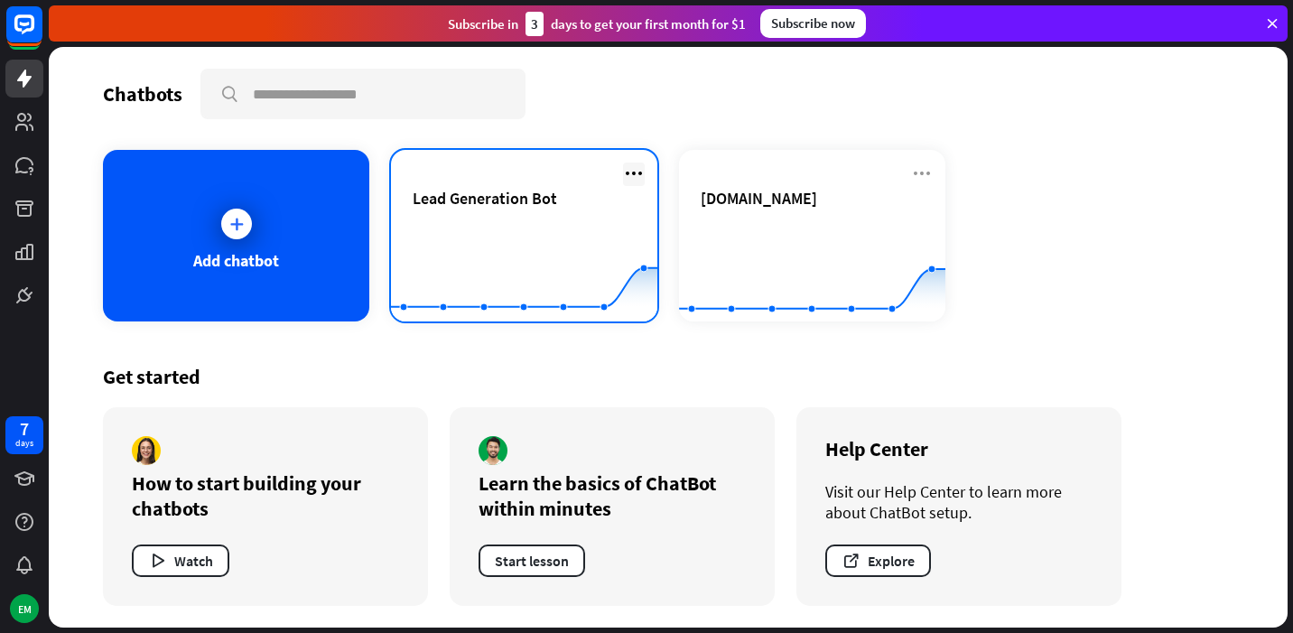
click at [628, 174] on icon at bounding box center [634, 174] width 22 height 22
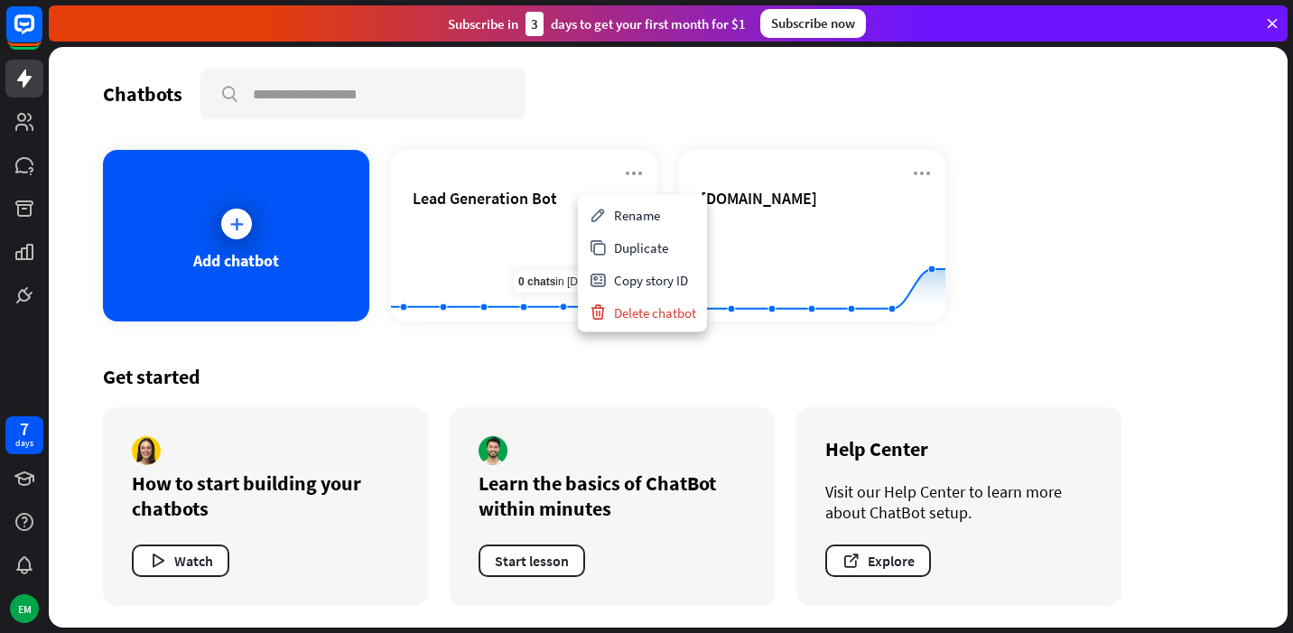
click at [532, 366] on div "Get started" at bounding box center [668, 376] width 1130 height 25
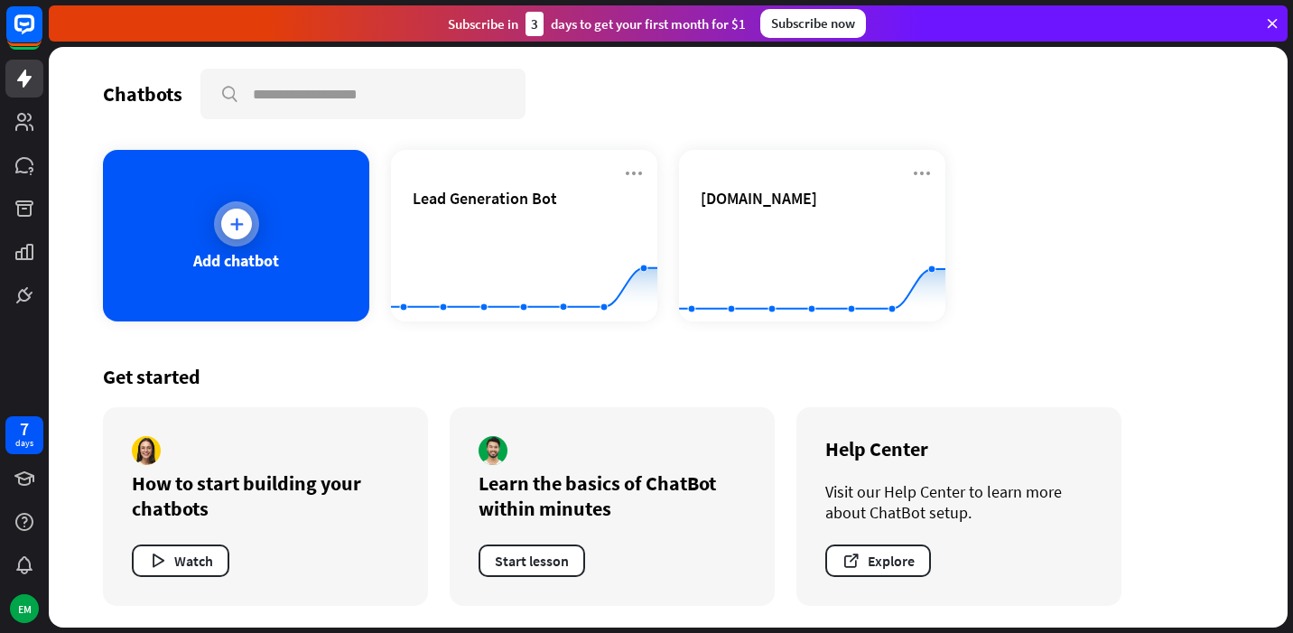
click at [287, 301] on div "Add chatbot" at bounding box center [236, 236] width 266 height 172
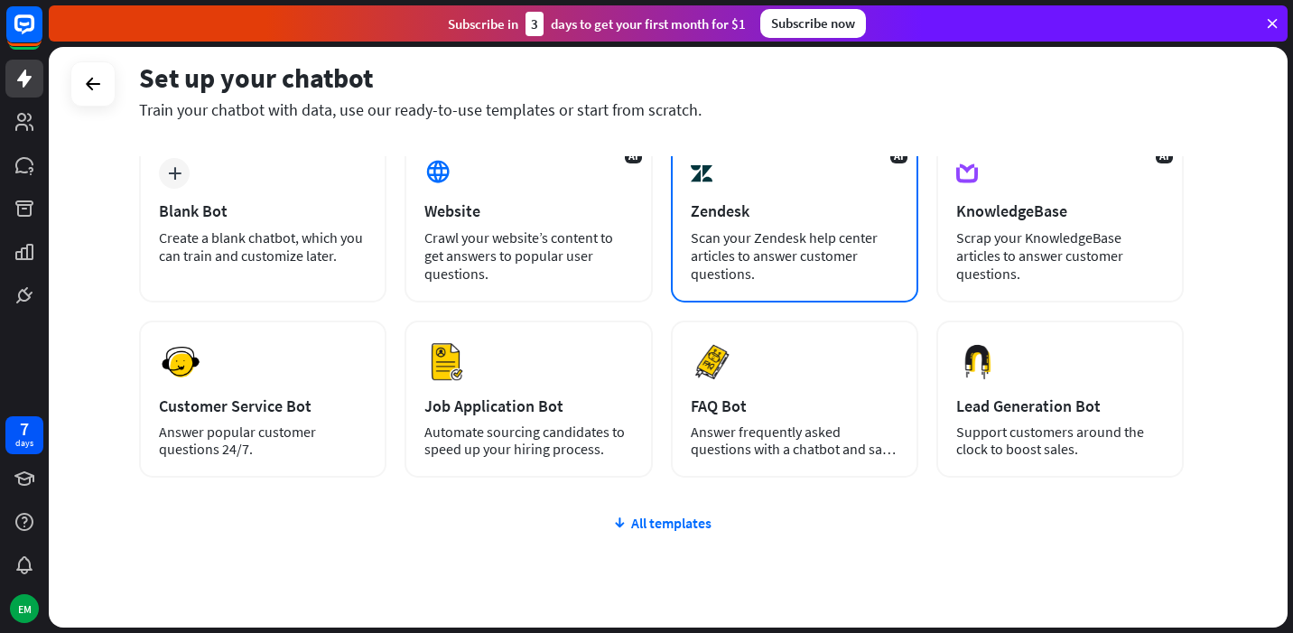
scroll to position [100, 0]
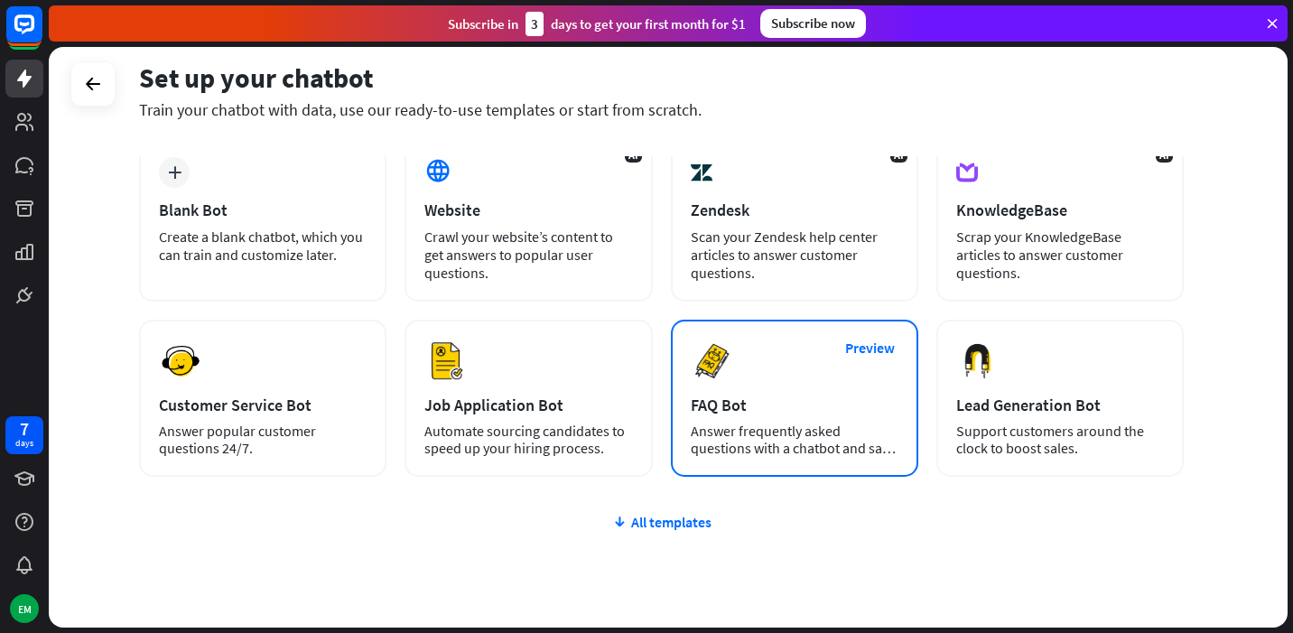
click at [783, 423] on div "Answer frequently asked questions with a chatbot and save your time." at bounding box center [795, 440] width 208 height 34
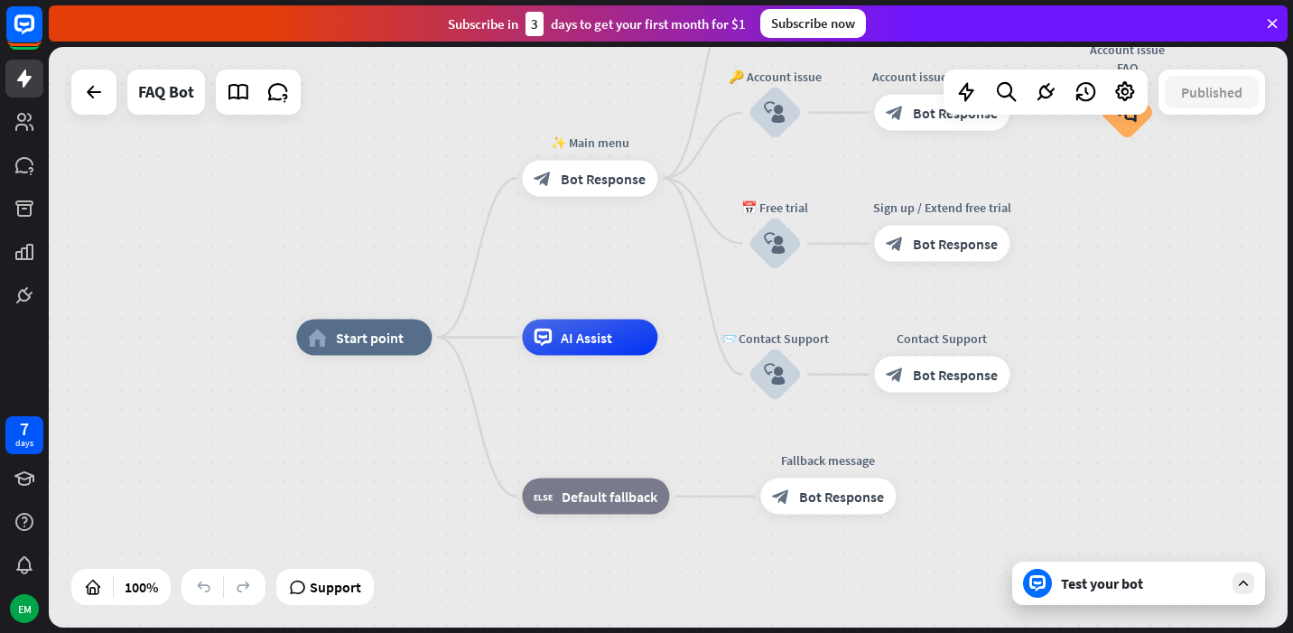
click at [1122, 574] on div "Test your bot" at bounding box center [1142, 583] width 163 height 18
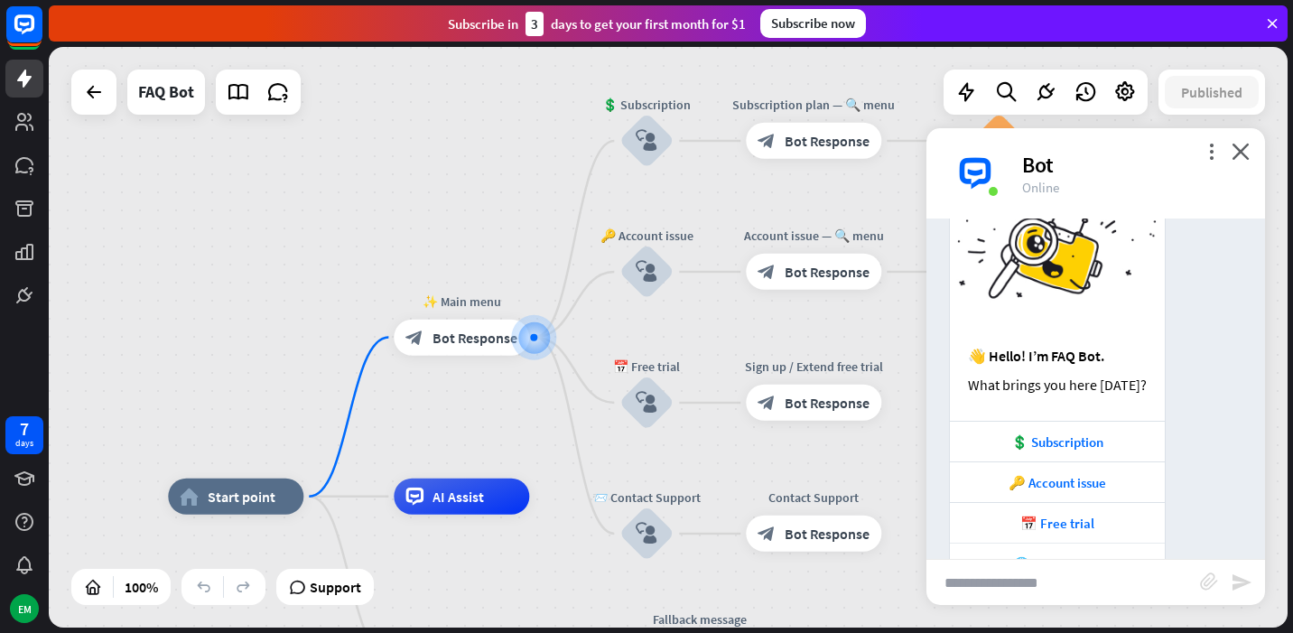
scroll to position [142, 0]
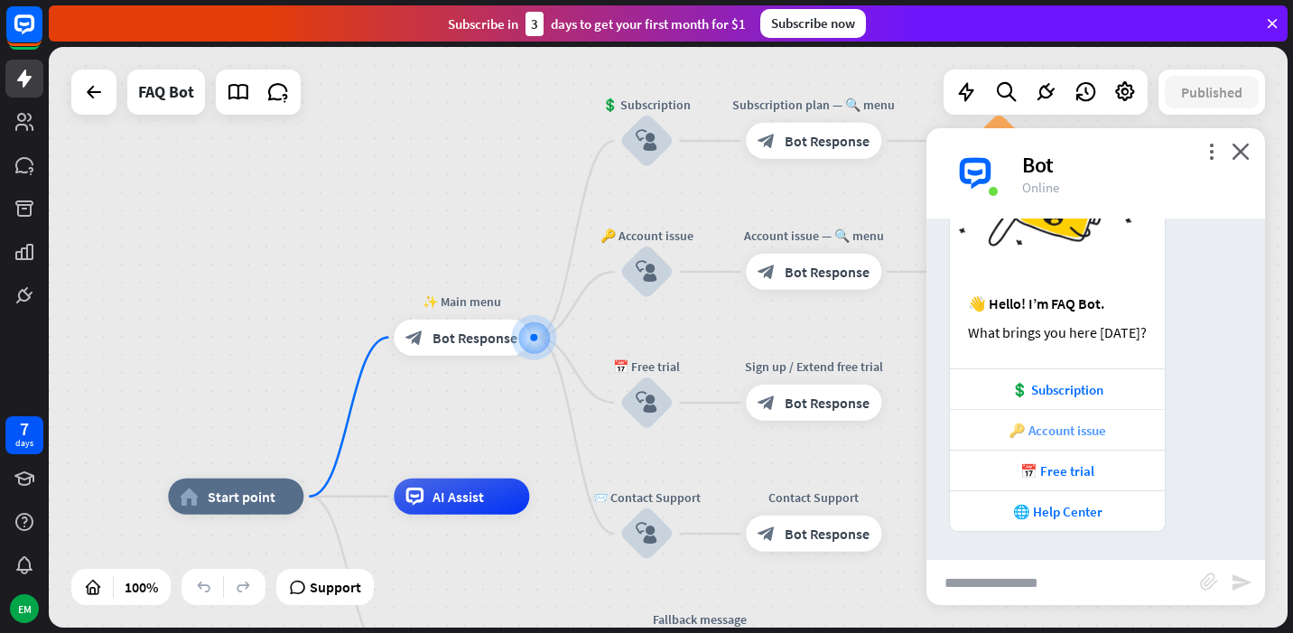
click at [1071, 425] on div "🔑 Account issue" at bounding box center [1057, 430] width 197 height 17
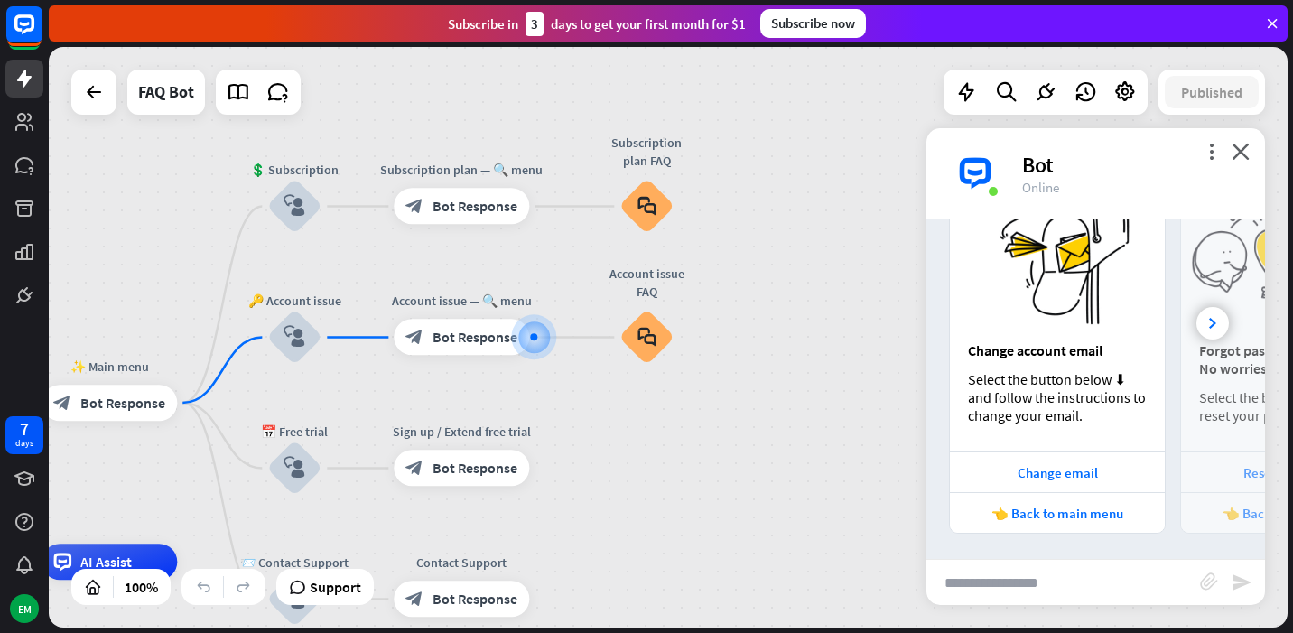
scroll to position [631, 0]
click at [1218, 320] on div at bounding box center [1212, 321] width 33 height 33
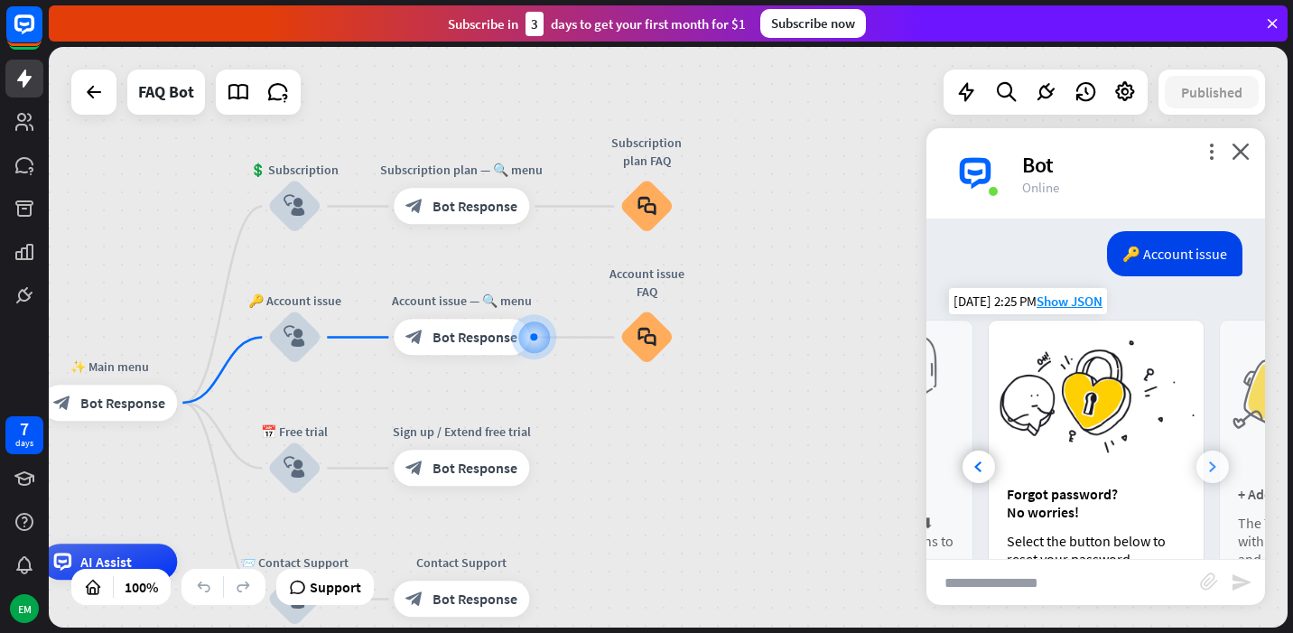
scroll to position [483, 0]
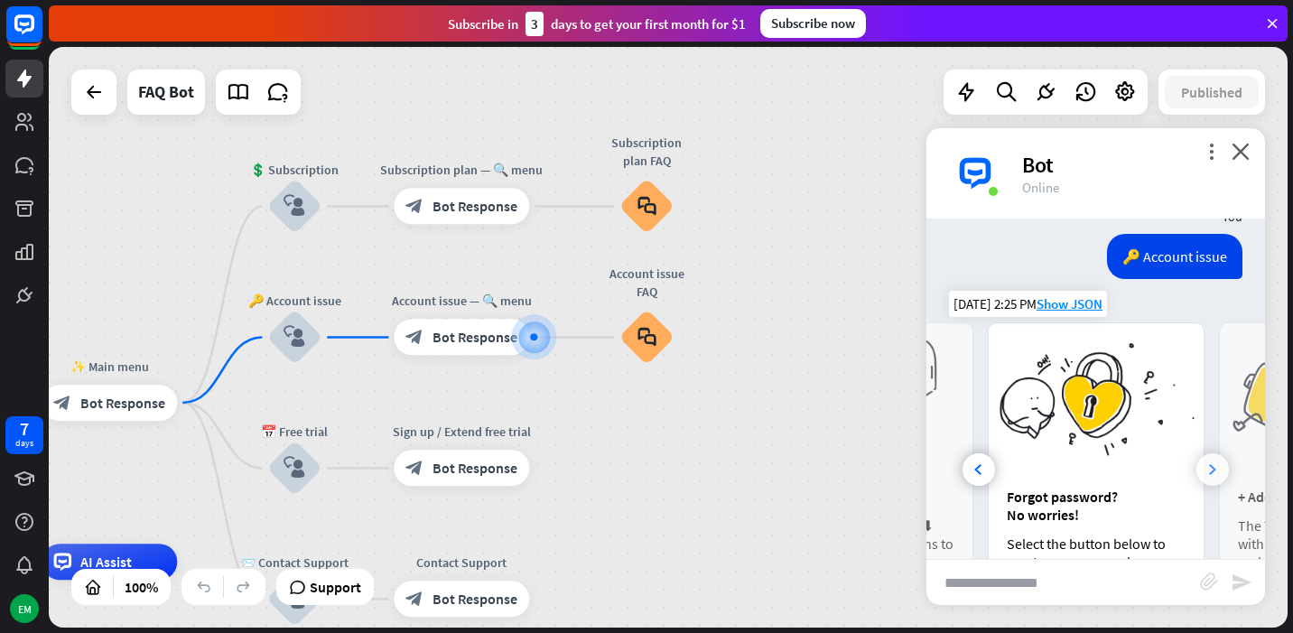
click at [1207, 469] on div at bounding box center [1212, 469] width 33 height 33
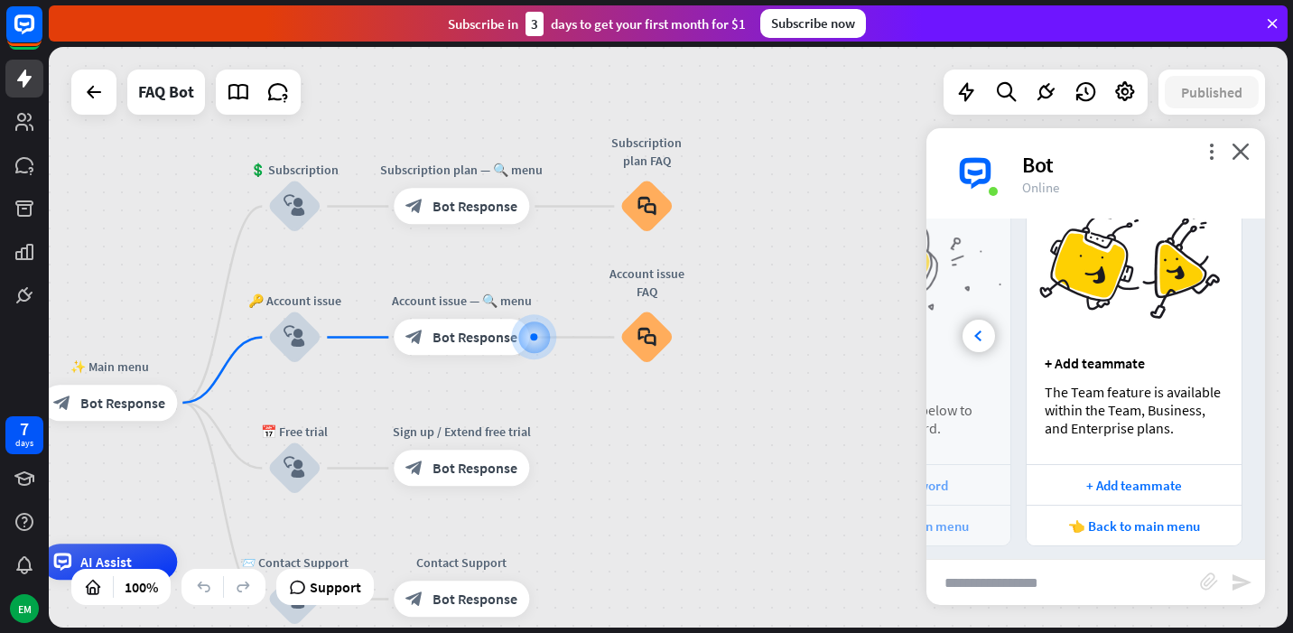
scroll to position [631, 0]
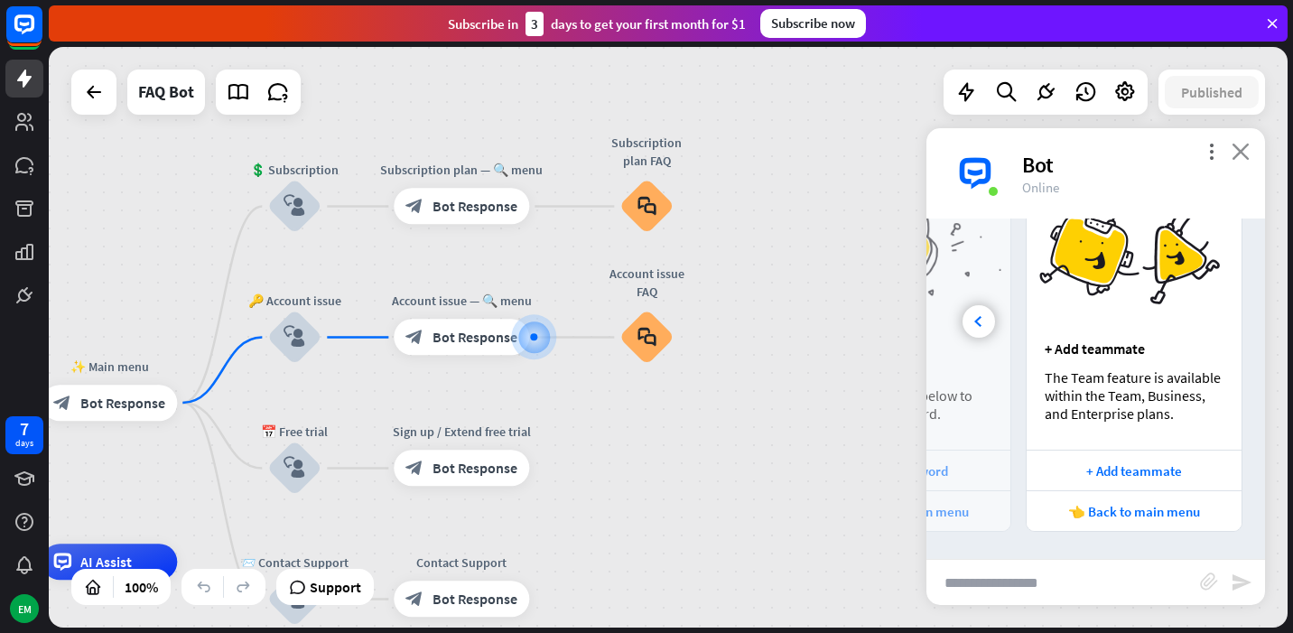
click at [1247, 159] on icon "close" at bounding box center [1241, 151] width 18 height 17
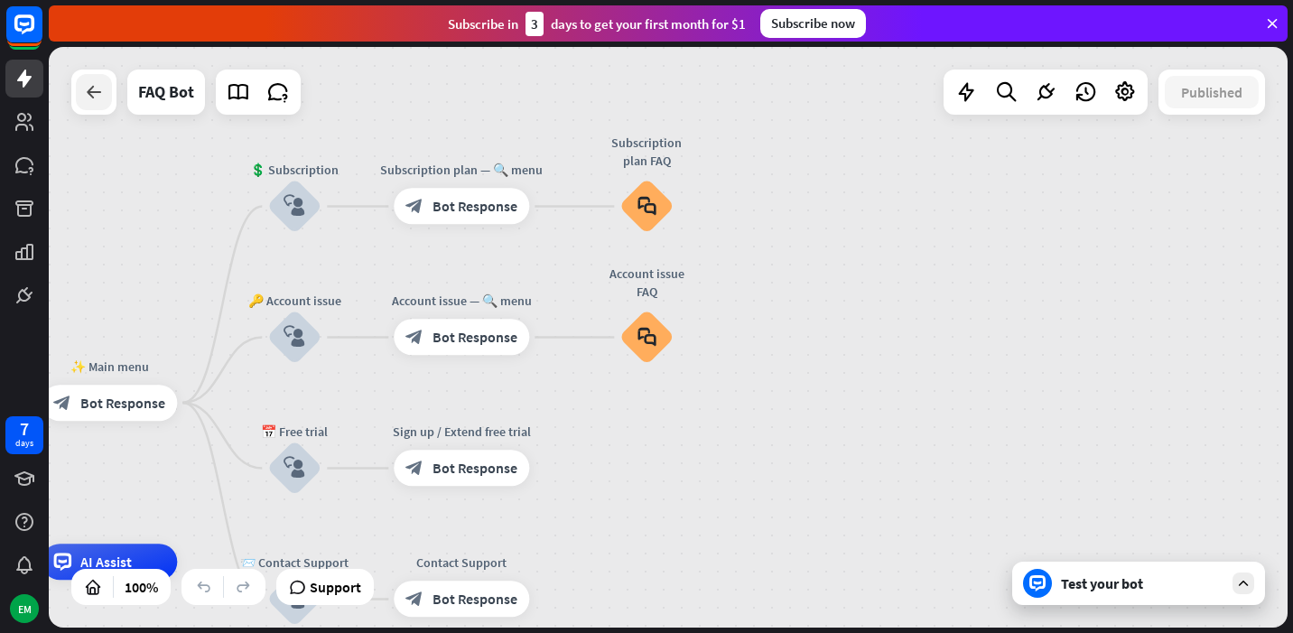
click at [82, 98] on div at bounding box center [94, 92] width 36 height 36
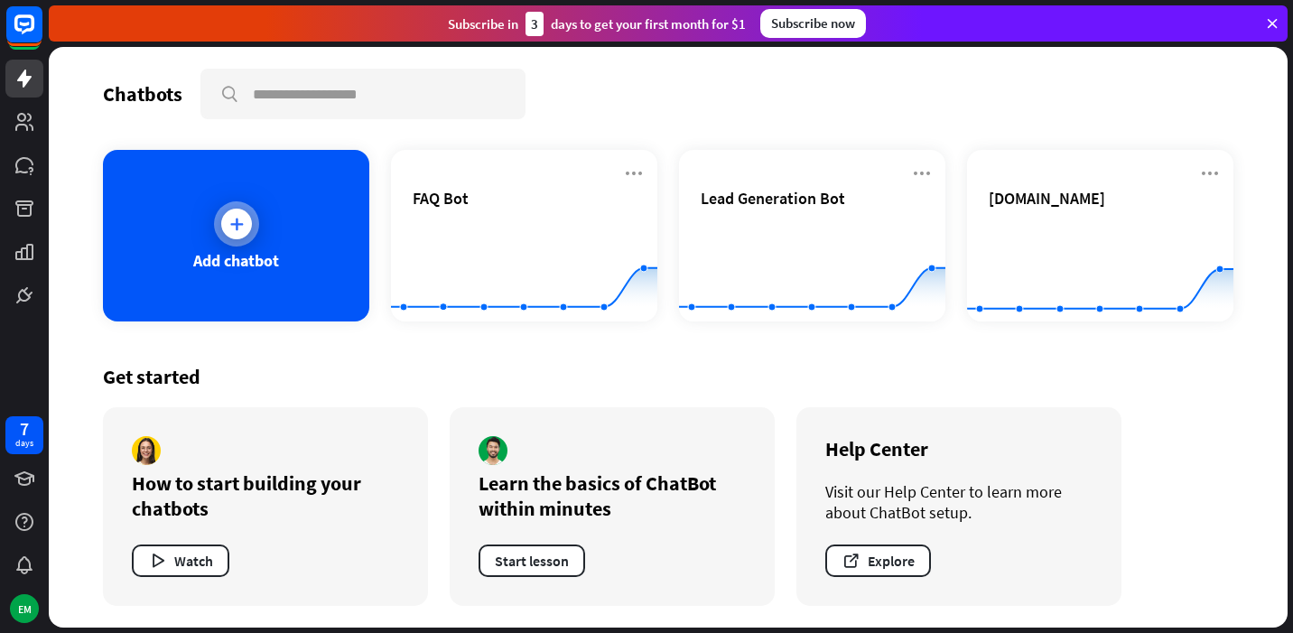
click at [231, 250] on div "Add chatbot" at bounding box center [236, 260] width 86 height 21
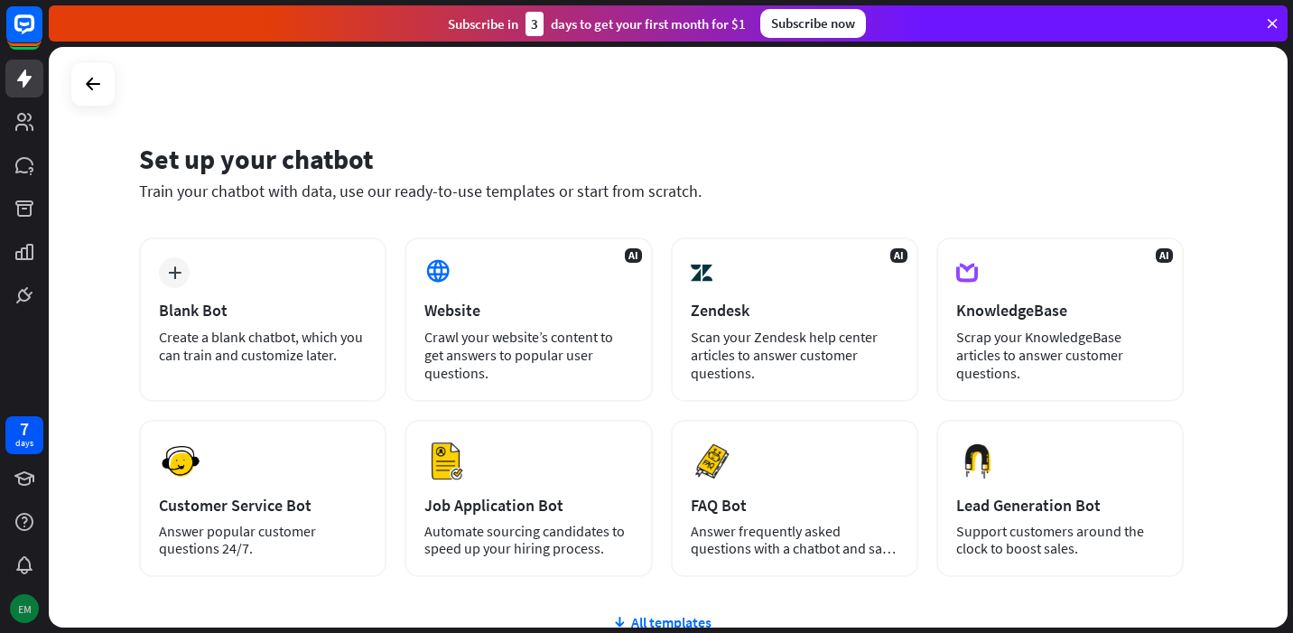
click at [20, 617] on div "EM" at bounding box center [24, 608] width 29 height 29
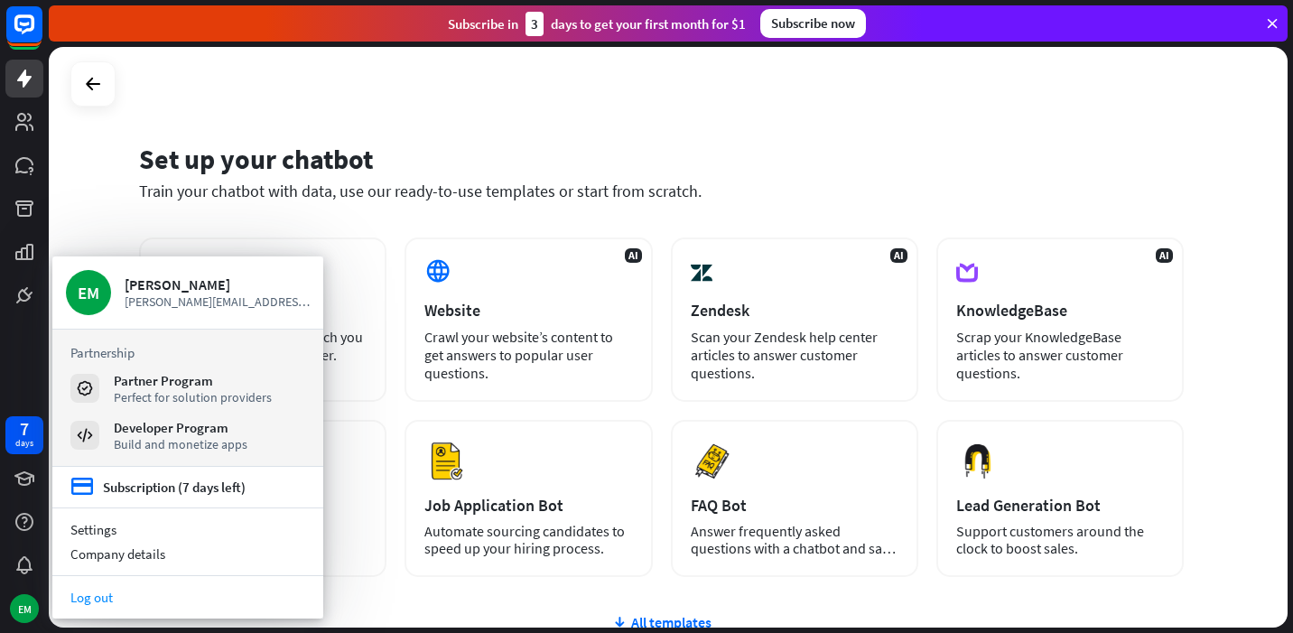
click at [89, 592] on link "Log out" at bounding box center [187, 597] width 271 height 24
